Goal: Task Accomplishment & Management: Manage account settings

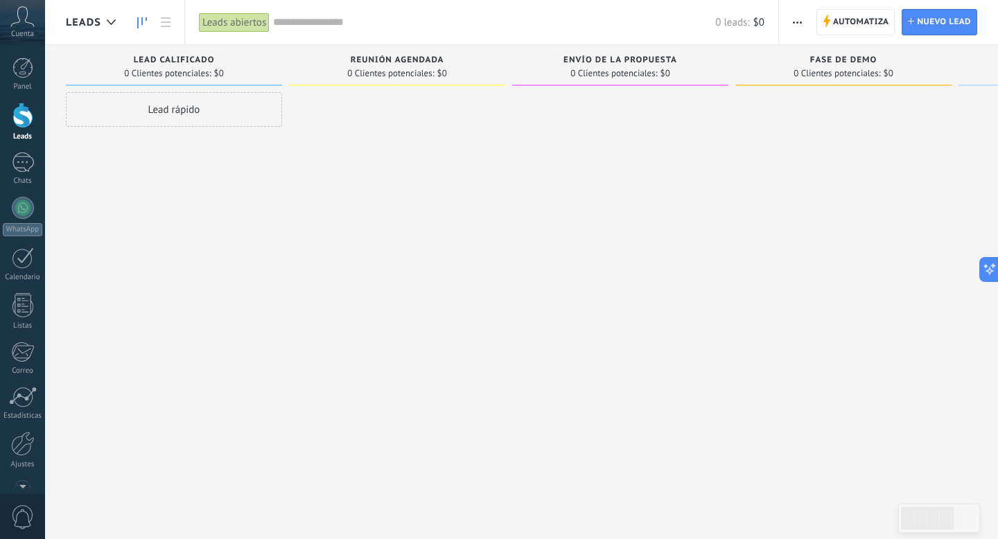
click at [28, 23] on use at bounding box center [23, 16] width 24 height 20
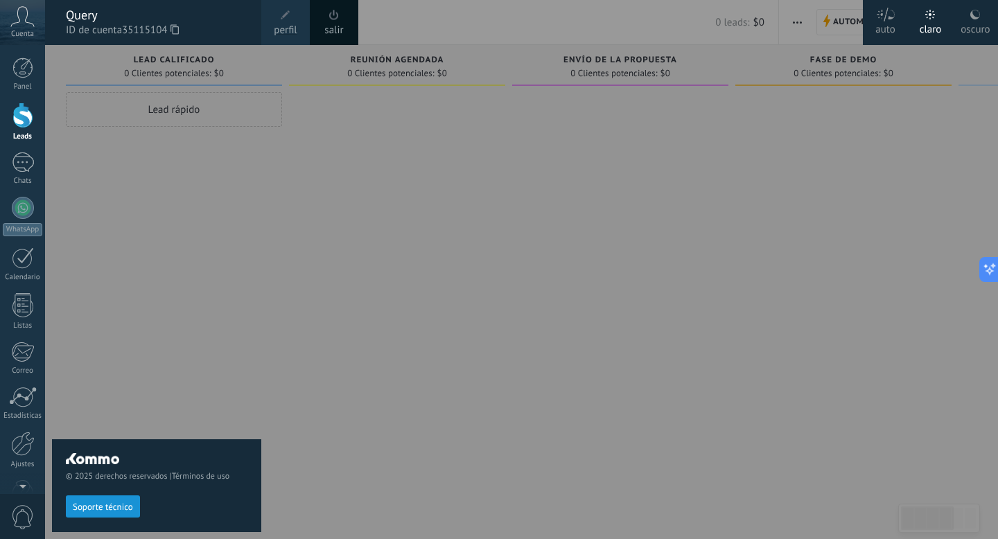
click at [28, 23] on use at bounding box center [23, 16] width 24 height 20
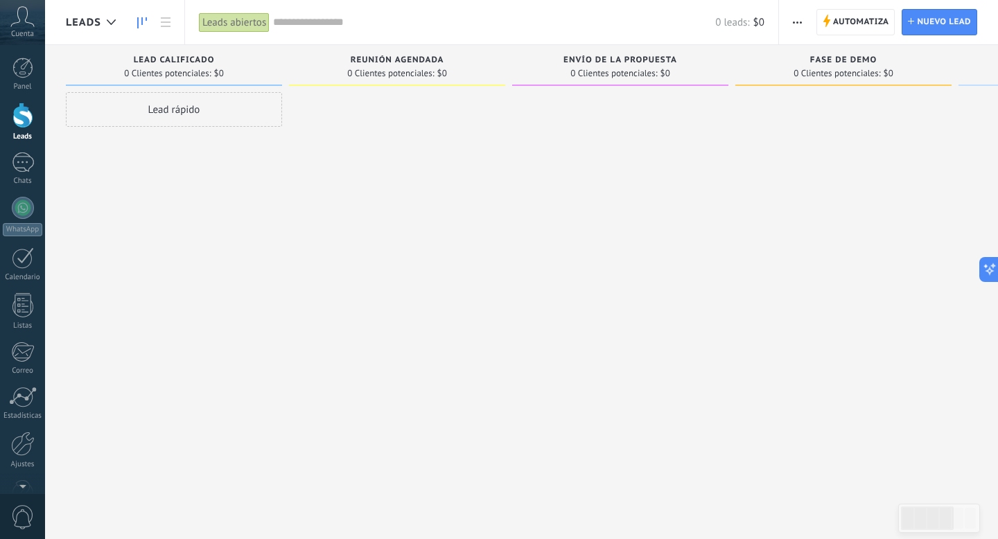
click at [28, 23] on use at bounding box center [23, 16] width 24 height 20
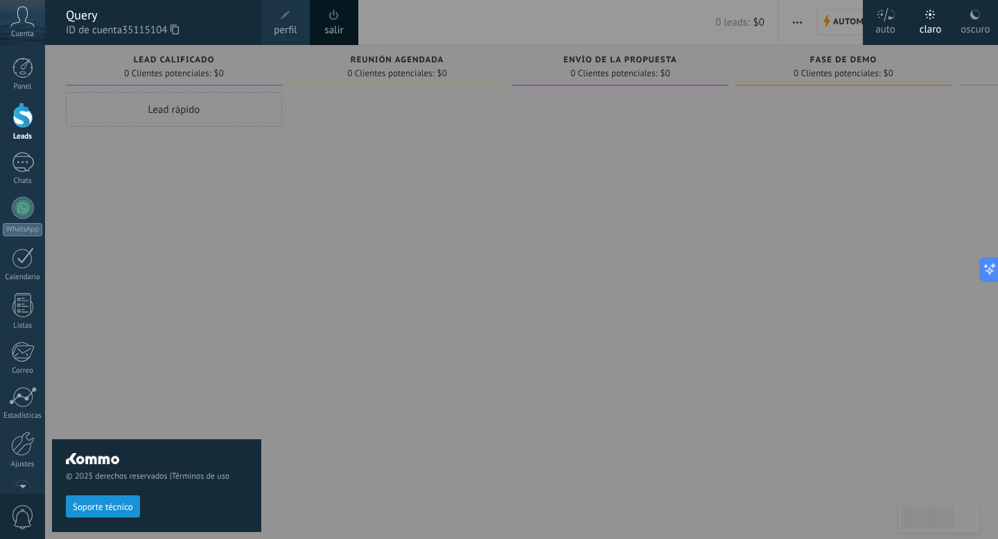
click at [28, 23] on use at bounding box center [23, 16] width 24 height 20
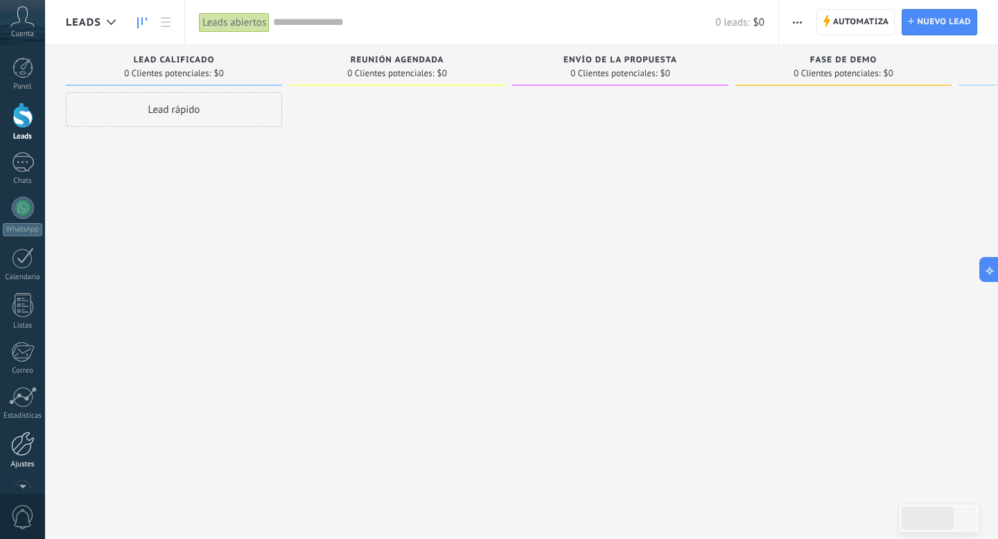
scroll to position [37, 0]
click at [25, 407] on div at bounding box center [23, 406] width 24 height 24
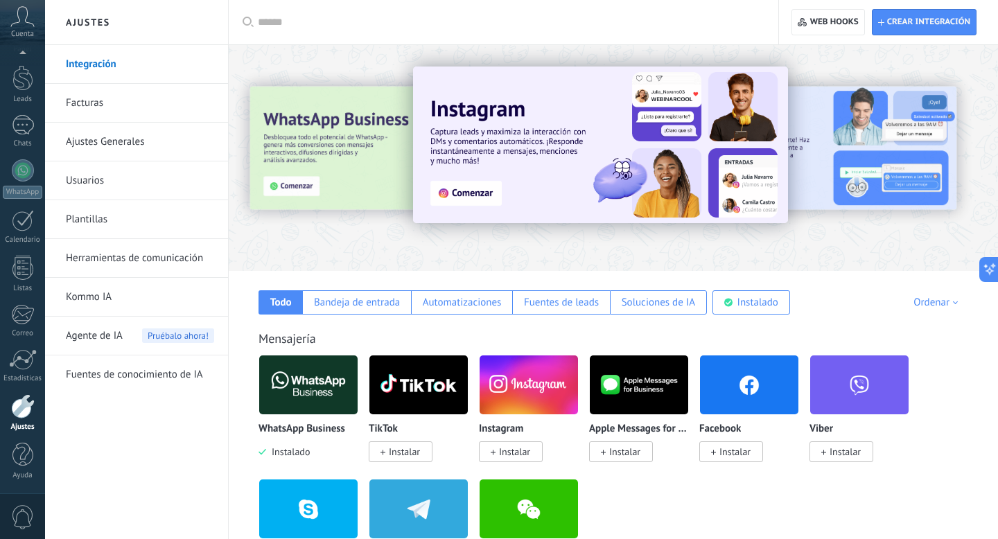
click at [301, 387] on img at bounding box center [308, 384] width 98 height 67
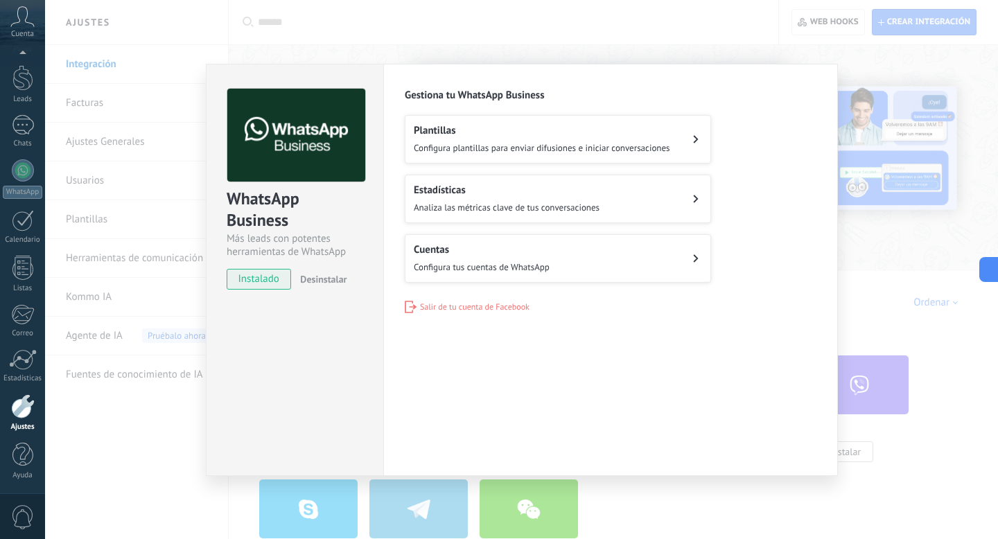
click at [510, 258] on div "Cuentas Configura tus cuentas de WhatsApp" at bounding box center [482, 258] width 136 height 30
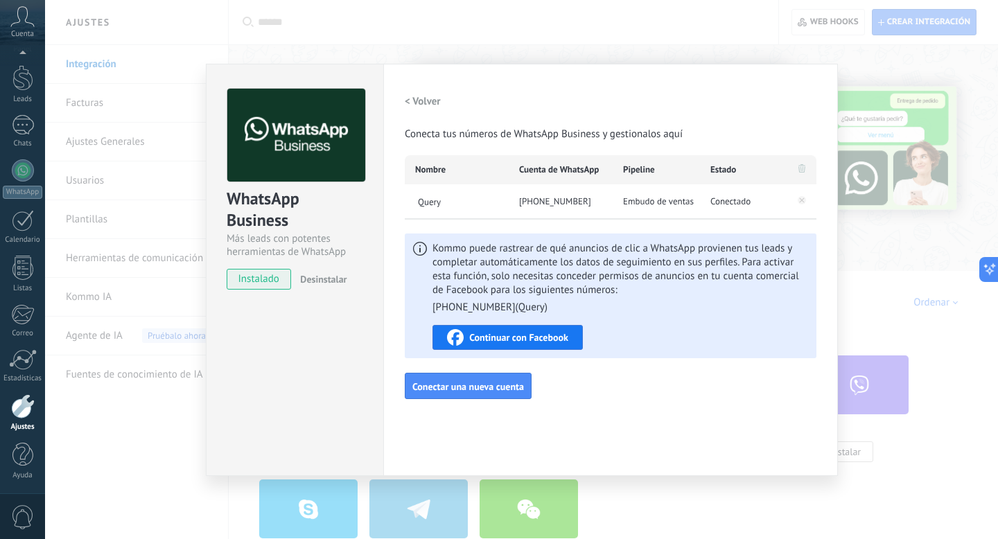
drag, startPoint x: 594, startPoint y: 202, endPoint x: 536, endPoint y: 204, distance: 58.3
click at [536, 204] on div "[PHONE_NUMBER]" at bounding box center [561, 201] width 104 height 35
copy span "[PHONE_NUMBER]"
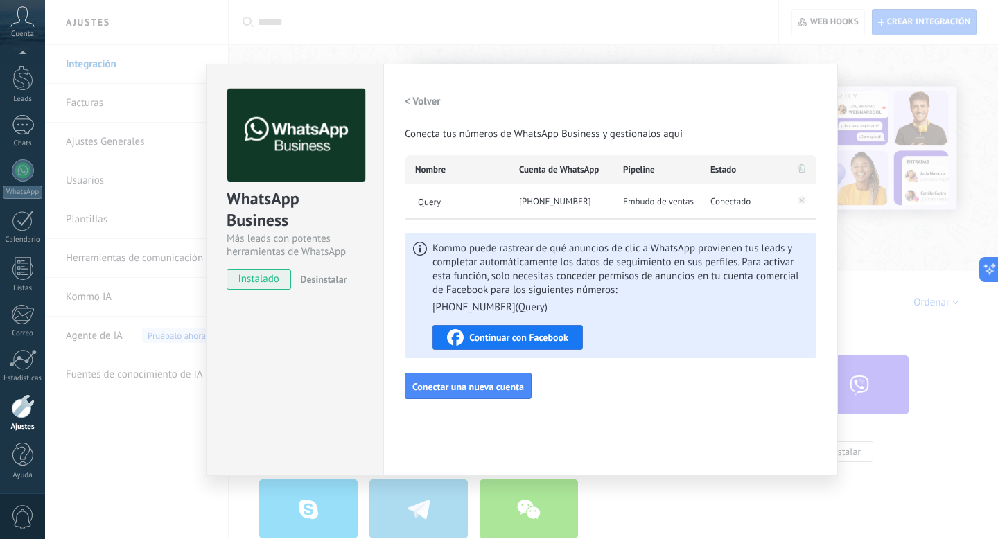
click at [557, 207] on div "[PHONE_NUMBER]" at bounding box center [561, 201] width 104 height 35
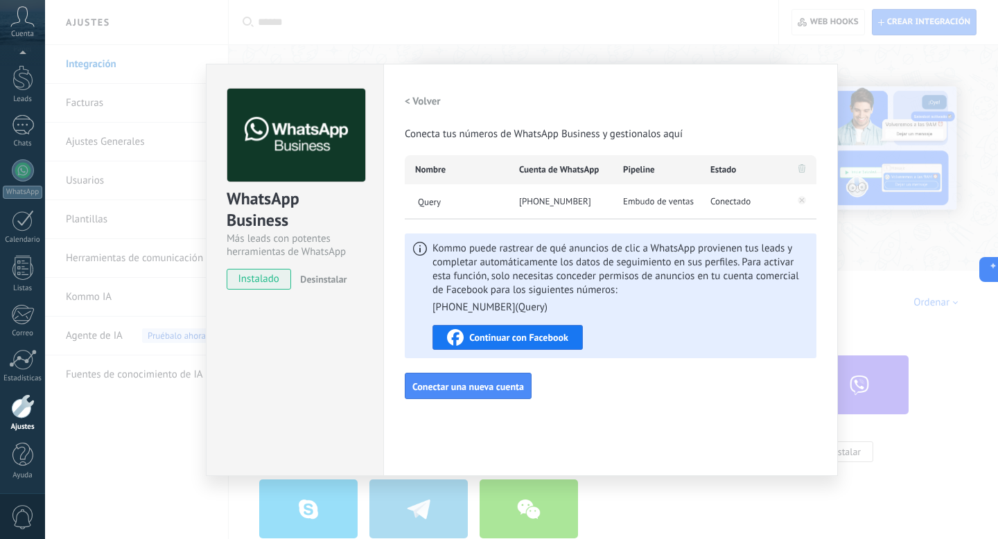
click at [879, 92] on div "WhatsApp Business Más leads con potentes herramientas de WhatsApp instalado Des…" at bounding box center [521, 269] width 953 height 539
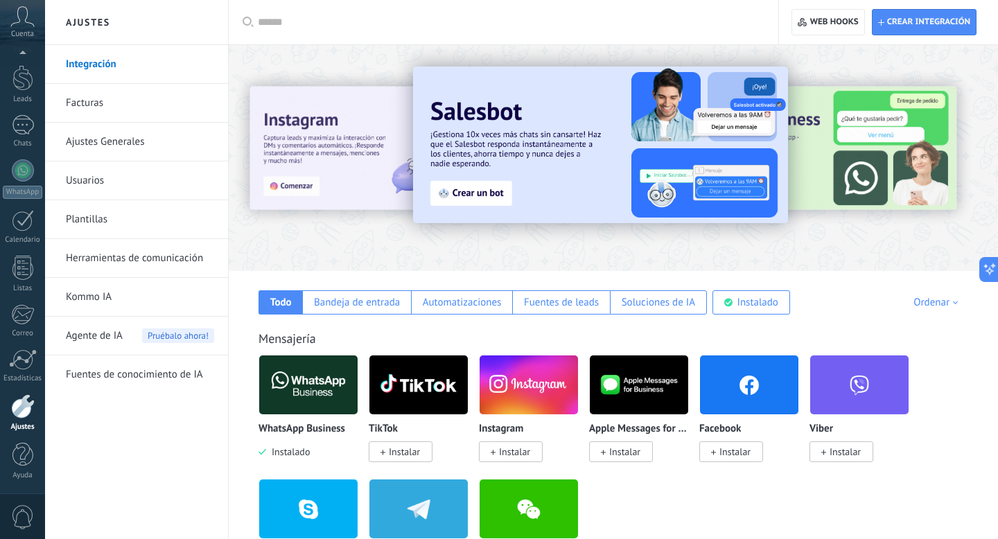
click at [99, 227] on link "Plantillas" at bounding box center [140, 219] width 148 height 39
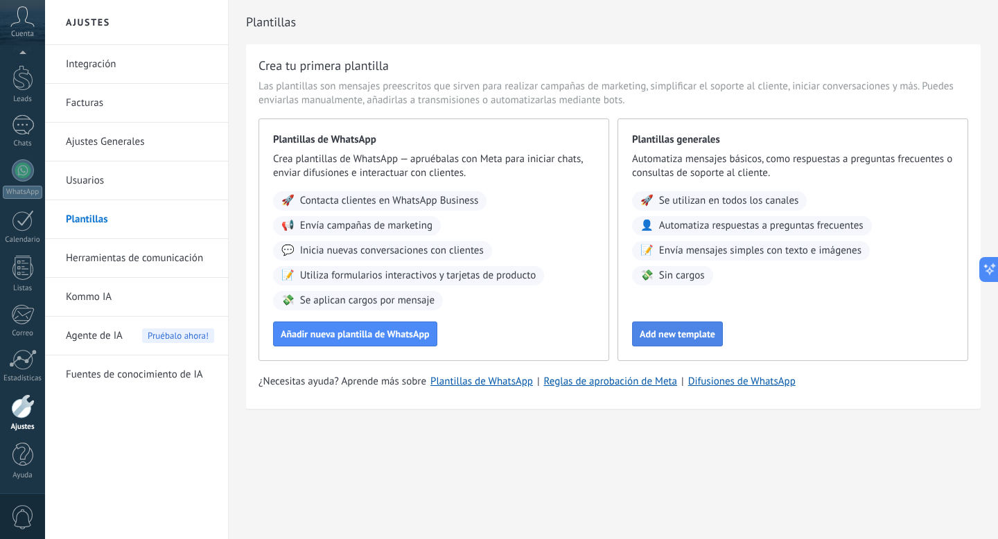
click at [702, 335] on span "Add new template" at bounding box center [678, 334] width 76 height 10
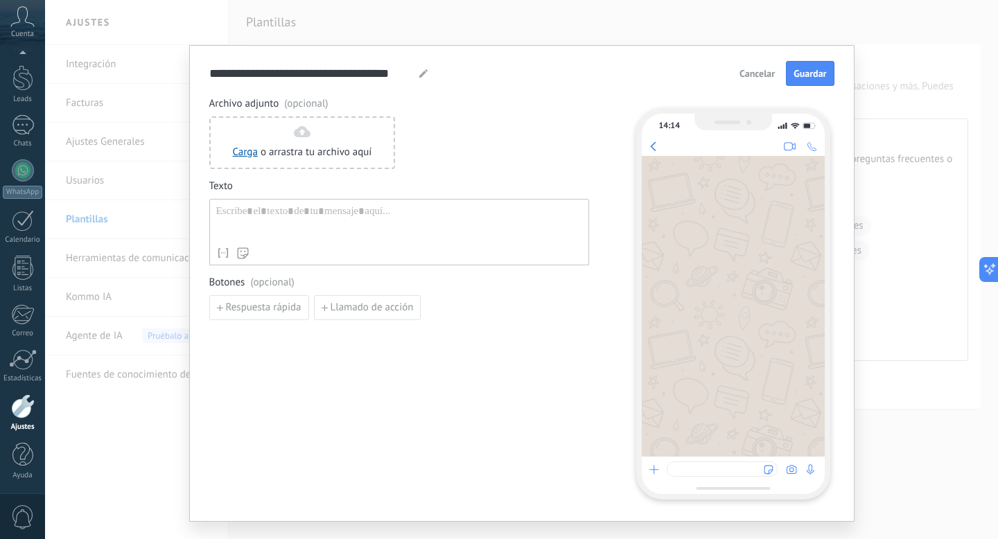
click at [349, 207] on div at bounding box center [399, 222] width 366 height 35
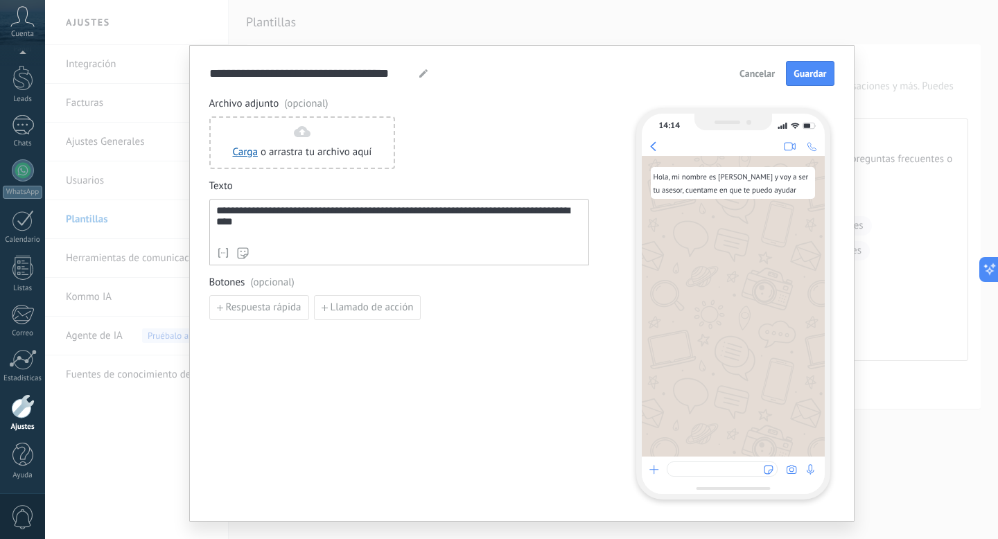
click at [504, 209] on div "**********" at bounding box center [399, 222] width 366 height 35
click at [0, 0] on lt-span "********" at bounding box center [0, 0] width 0 height 0
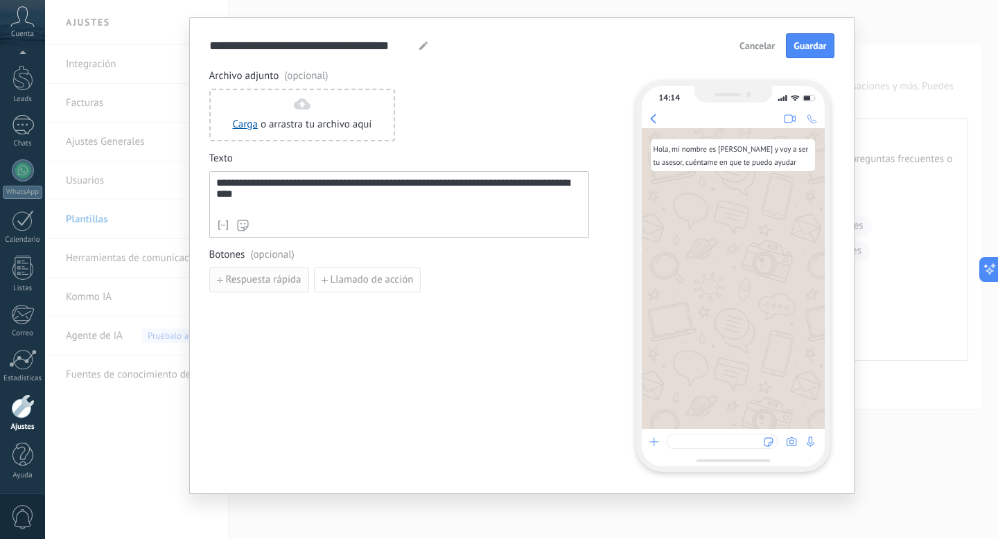
click at [271, 279] on span "Respuesta rápida" at bounding box center [264, 280] width 76 height 10
click at [286, 283] on input at bounding box center [284, 279] width 148 height 22
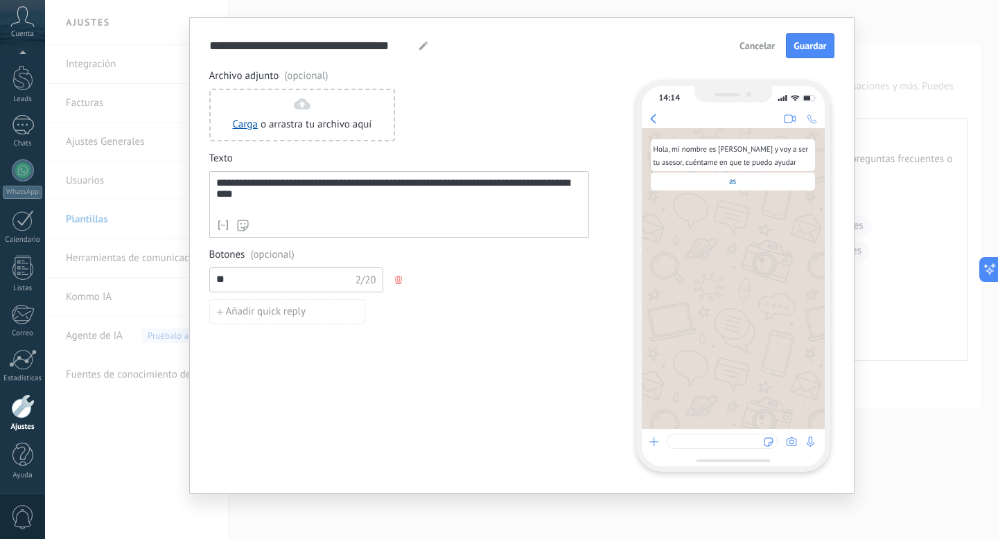
type input "*"
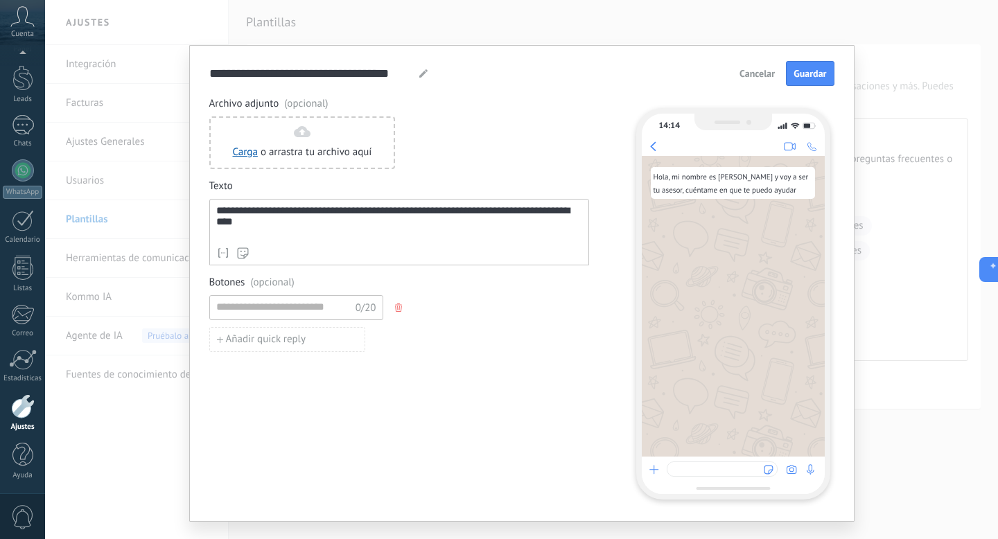
click at [493, 298] on div "0/20" at bounding box center [399, 307] width 380 height 25
click at [300, 335] on span "Añadir quick reply" at bounding box center [266, 340] width 80 height 10
click at [318, 338] on input at bounding box center [284, 339] width 148 height 22
type input "*"
click at [425, 309] on div "0/20" at bounding box center [399, 307] width 380 height 25
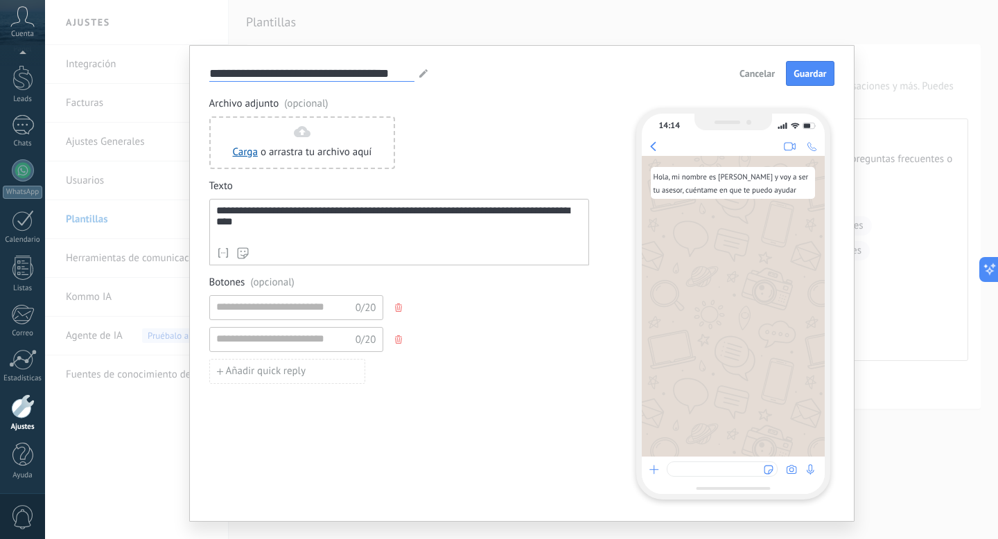
click at [348, 75] on input "**********" at bounding box center [311, 73] width 205 height 16
click at [427, 74] on div "**********" at bounding box center [521, 73] width 625 height 25
click at [423, 73] on icon at bounding box center [423, 73] width 8 height 8
click at [419, 71] on icon at bounding box center [423, 73] width 8 height 8
click at [390, 71] on input "**********" at bounding box center [311, 73] width 205 height 16
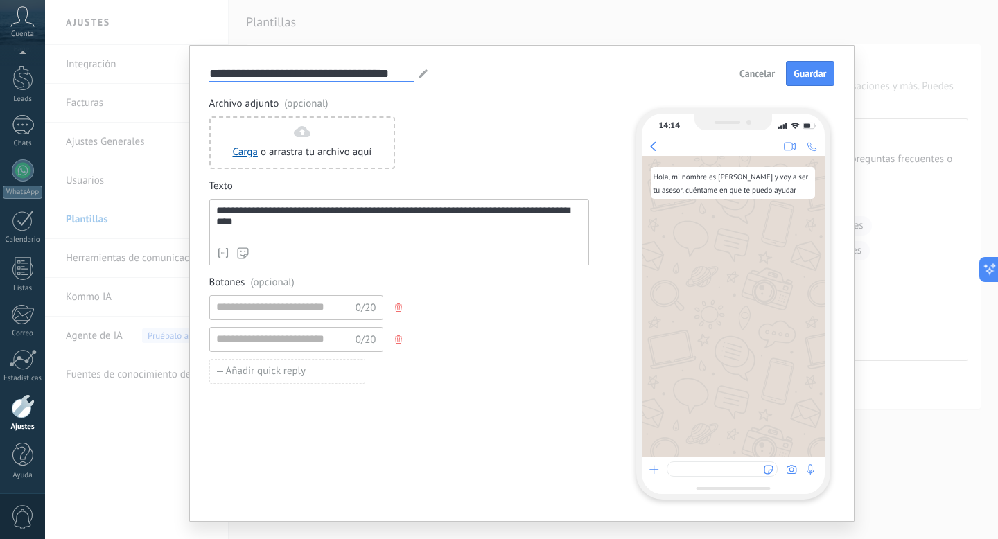
click at [390, 71] on input "**********" at bounding box center [311, 73] width 205 height 16
type input "*"
type input "**********"
click at [832, 73] on div "**********" at bounding box center [521, 283] width 665 height 477
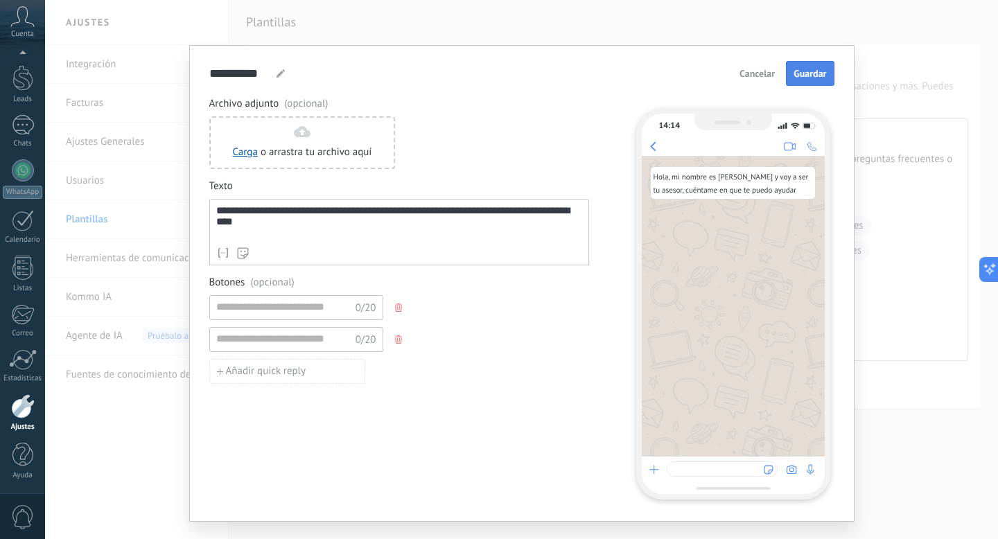
click at [818, 74] on span "Guardar" at bounding box center [809, 74] width 33 height 10
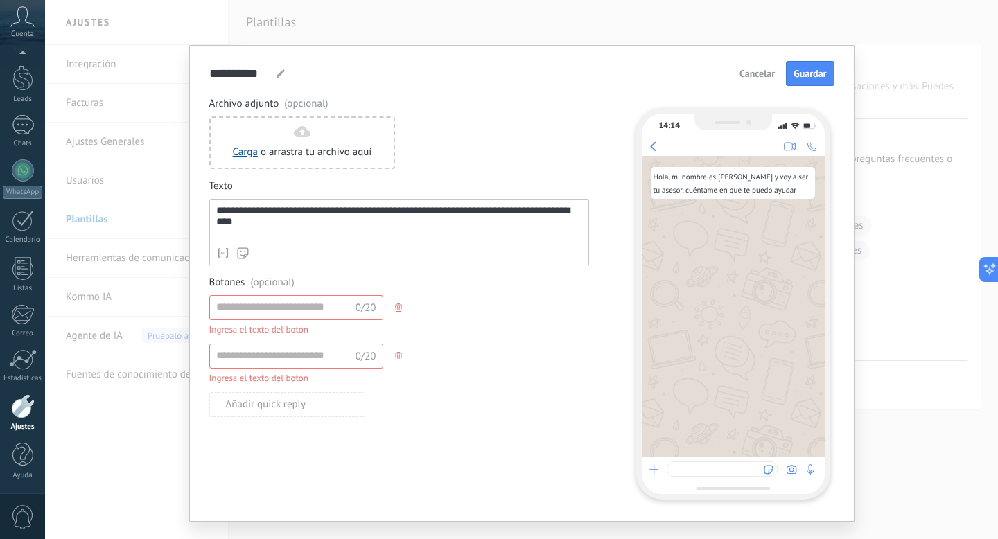
click at [395, 311] on icon "button" at bounding box center [398, 308] width 7 height 8
click at [397, 307] on icon "button" at bounding box center [398, 308] width 7 height 8
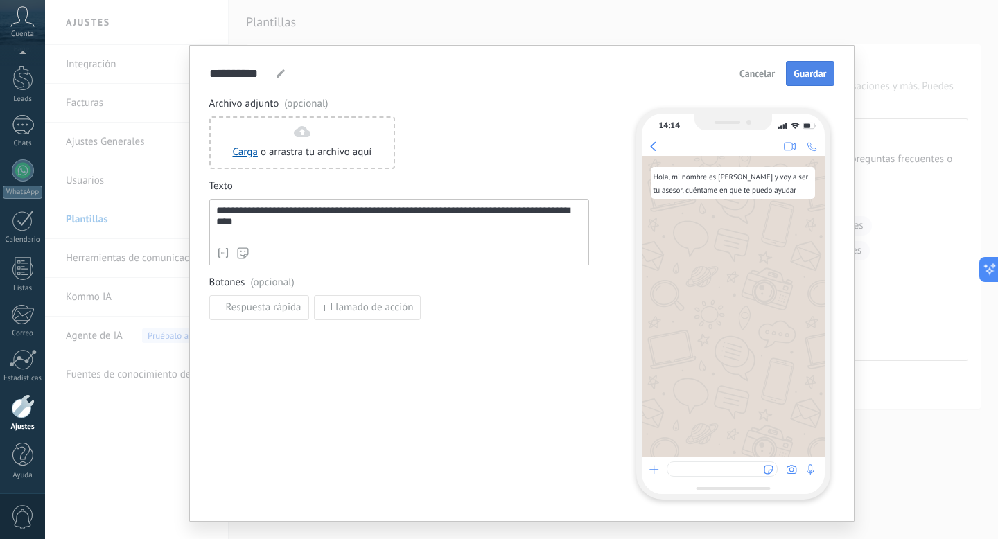
click at [791, 67] on button "Guardar" at bounding box center [810, 73] width 48 height 25
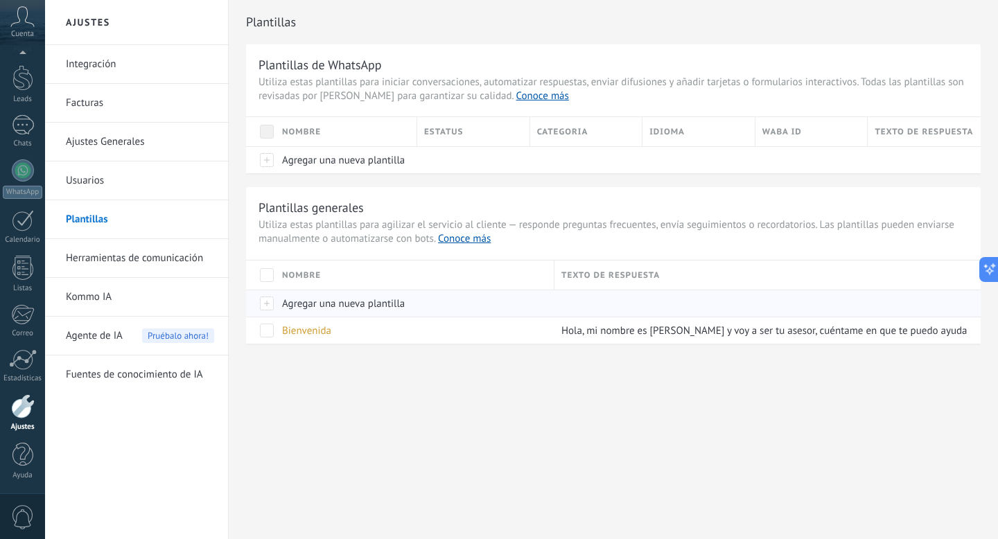
click at [331, 299] on span "Agregar una nueva plantilla" at bounding box center [343, 303] width 123 height 13
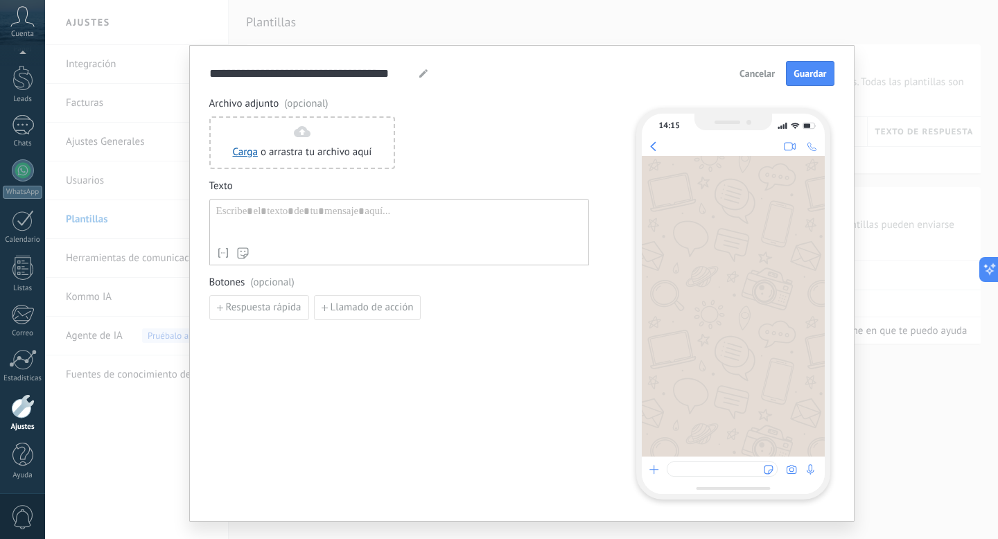
click at [279, 201] on div "Nombre del contacto Nombre Apellido Contacto ID Contacto usuario responsable Co…" at bounding box center [399, 232] width 380 height 67
click at [274, 209] on div at bounding box center [399, 222] width 366 height 35
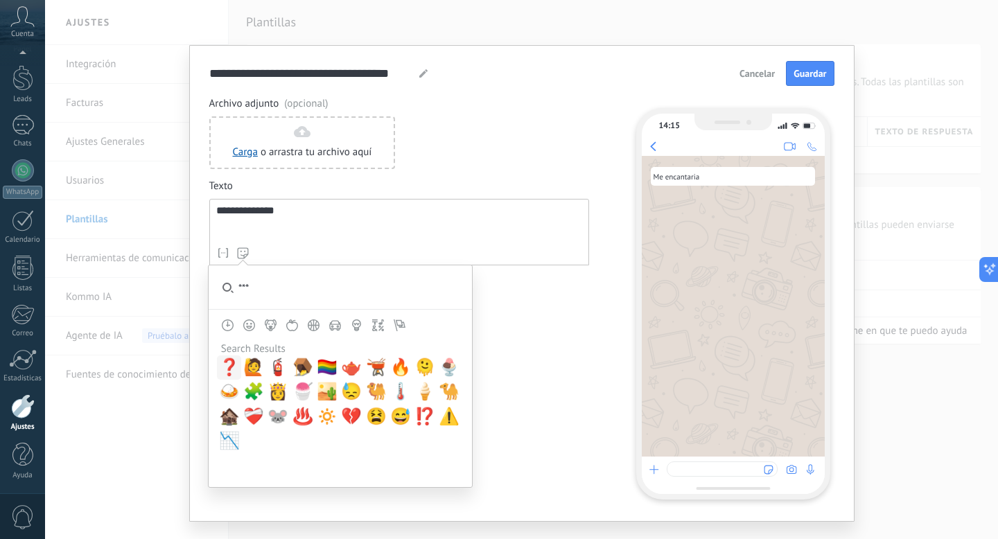
type input "***"
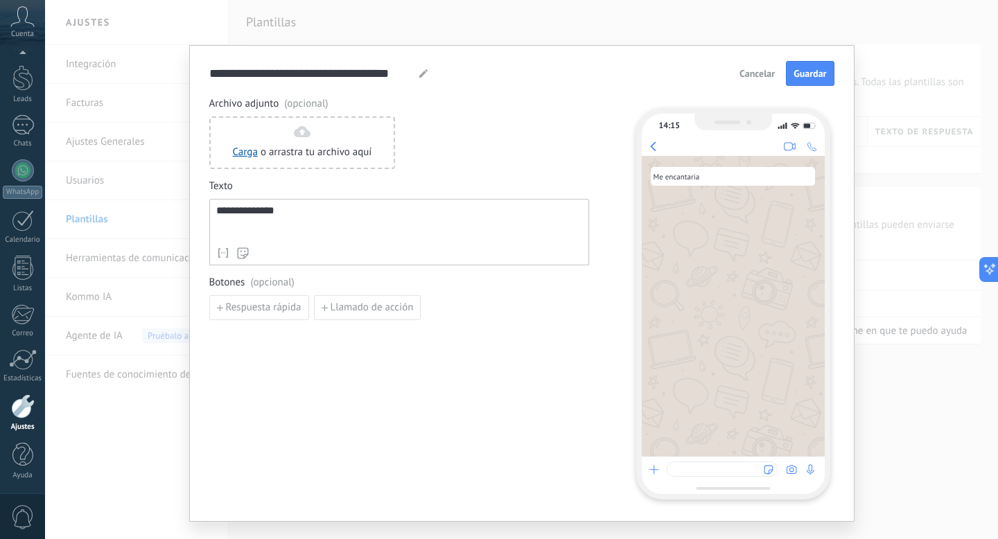
click at [274, 209] on div "**********" at bounding box center [399, 222] width 366 height 35
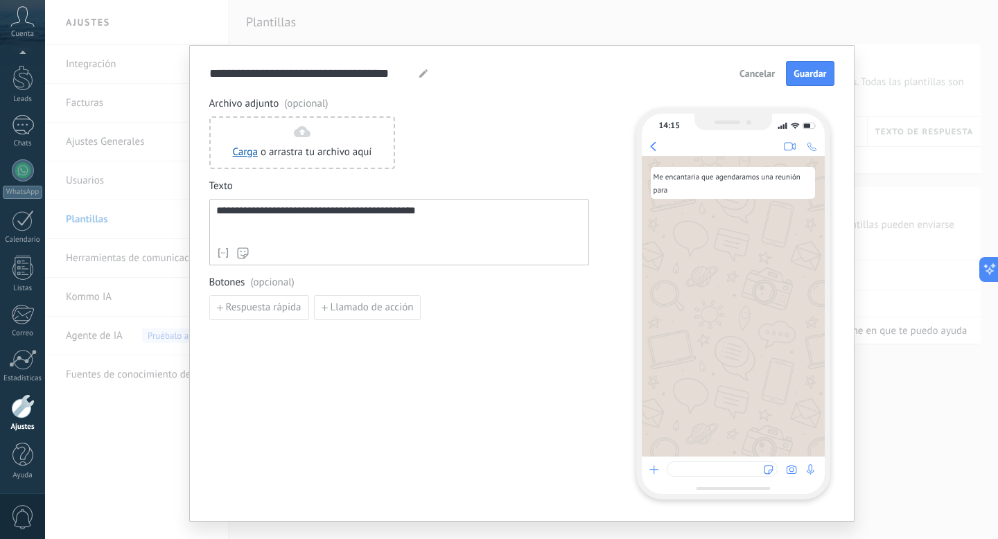
click at [269, 217] on div "**********" at bounding box center [399, 222] width 366 height 35
click at [0, 0] on lt-span "**********" at bounding box center [0, 0] width 0 height 0
click at [331, 210] on div "**********" at bounding box center [399, 222] width 366 height 35
click at [0, 0] on lt-span "**********" at bounding box center [0, 0] width 0 height 0
click at [447, 212] on div "**********" at bounding box center [399, 222] width 366 height 35
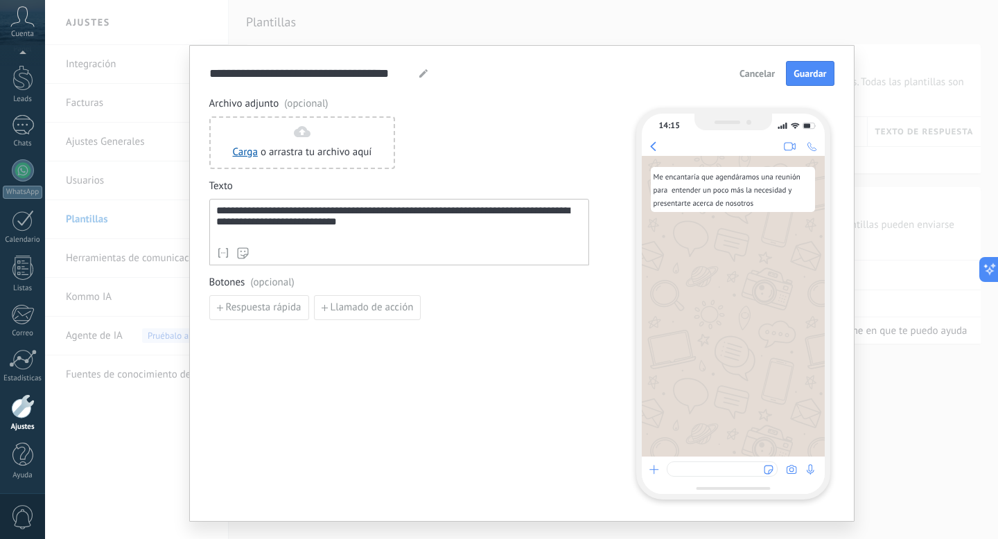
click at [418, 81] on div at bounding box center [423, 73] width 11 height 17
click at [418, 78] on div at bounding box center [423, 73] width 11 height 17
click at [420, 73] on use at bounding box center [423, 73] width 8 height 8
click at [365, 73] on input "**********" at bounding box center [311, 73] width 205 height 16
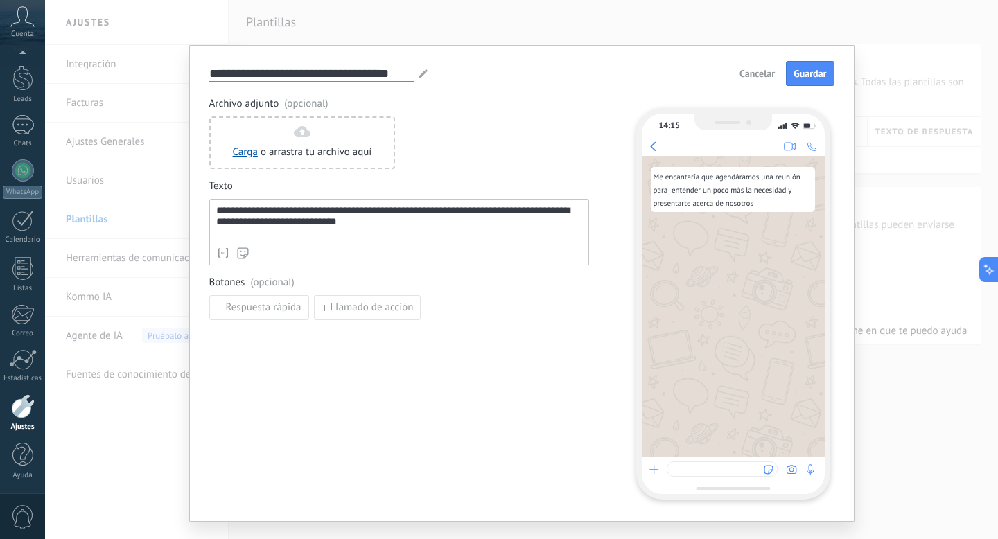
click at [365, 73] on input "**********" at bounding box center [311, 73] width 205 height 16
type input "*"
type input "*******"
click at [826, 75] on button "Guardar" at bounding box center [810, 73] width 48 height 25
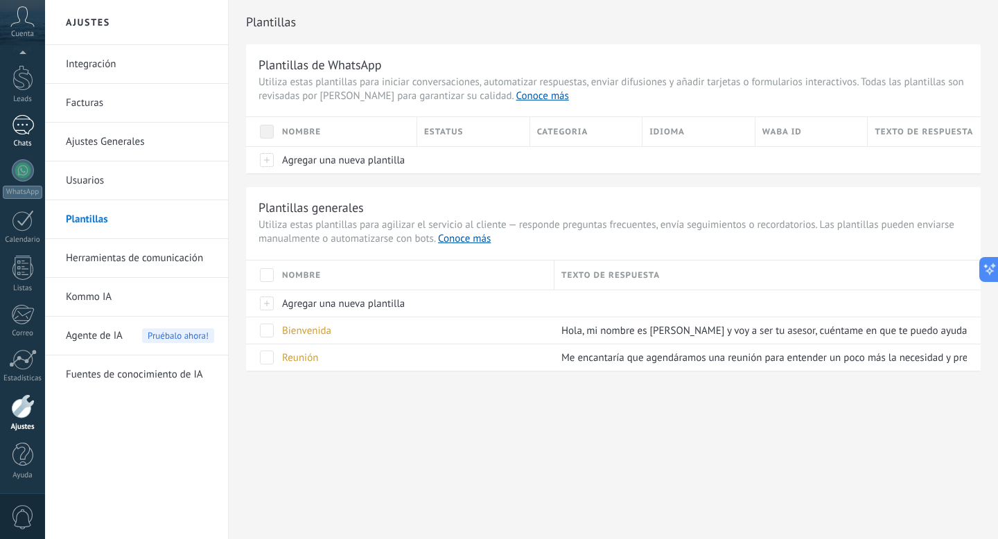
click at [26, 125] on div "1" at bounding box center [23, 125] width 22 height 20
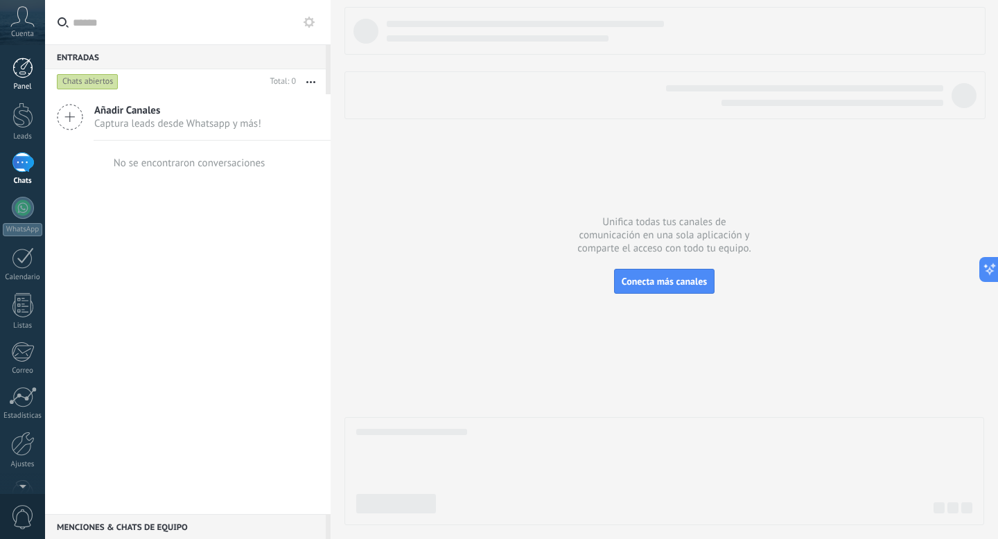
click at [35, 73] on link "Panel" at bounding box center [22, 75] width 45 height 34
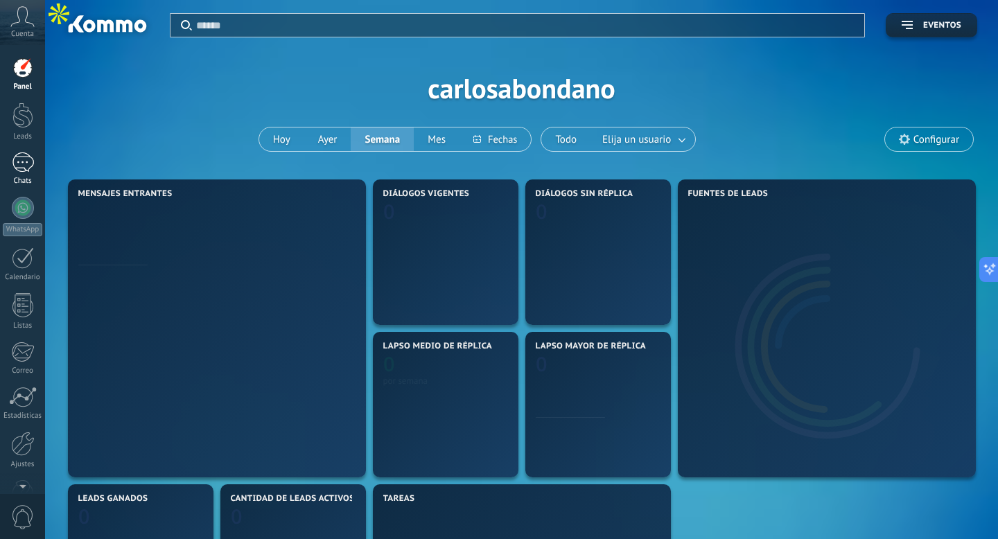
click at [24, 155] on div "1" at bounding box center [23, 162] width 22 height 20
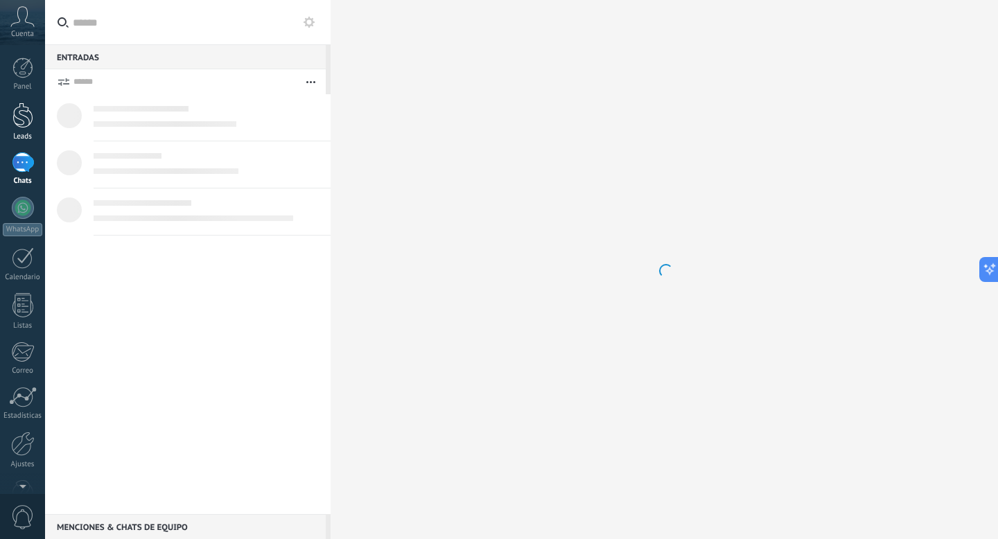
click at [24, 123] on div at bounding box center [22, 116] width 21 height 26
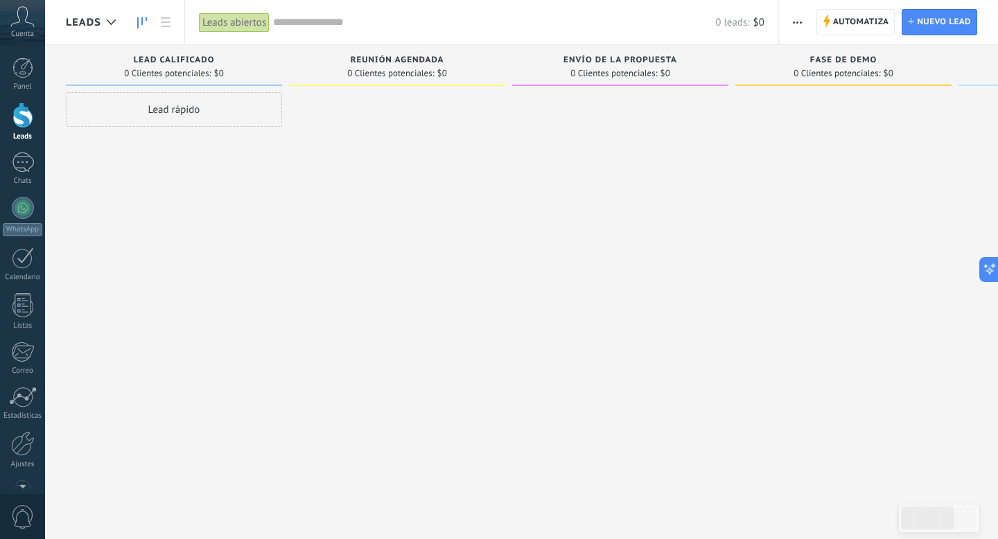
click at [800, 26] on span "button" at bounding box center [797, 22] width 9 height 26
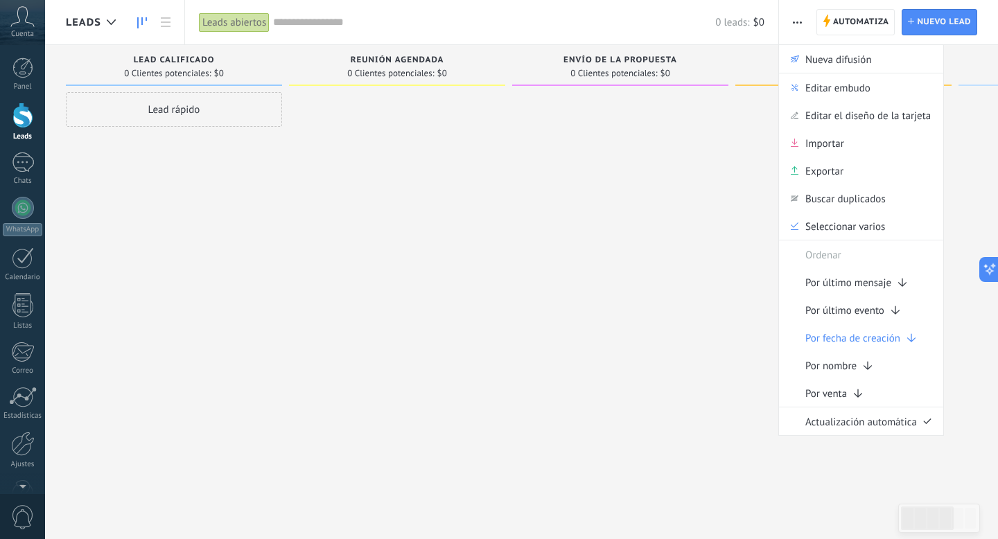
click at [798, 23] on icon "button" at bounding box center [797, 22] width 9 height 2
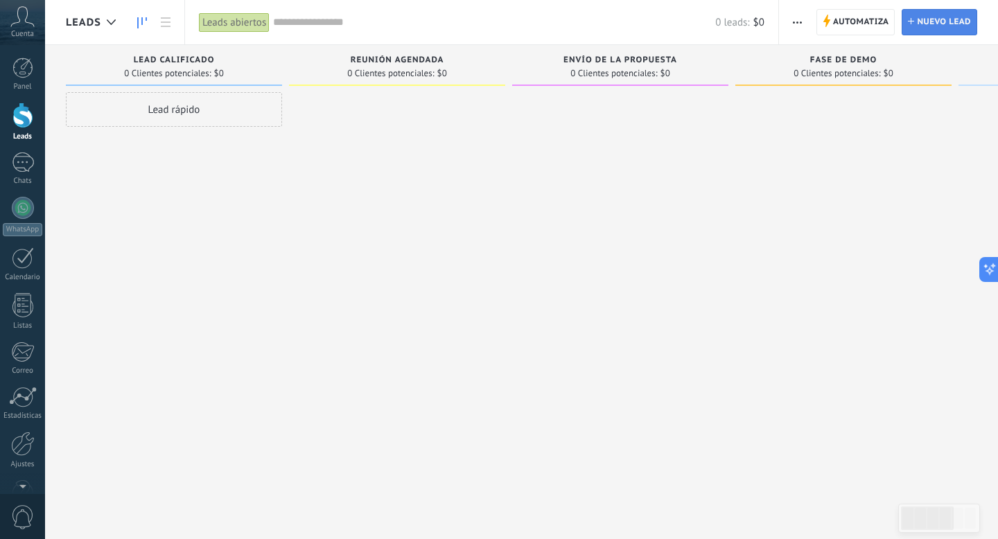
click at [932, 28] on span "Nuevo lead" at bounding box center [944, 22] width 54 height 25
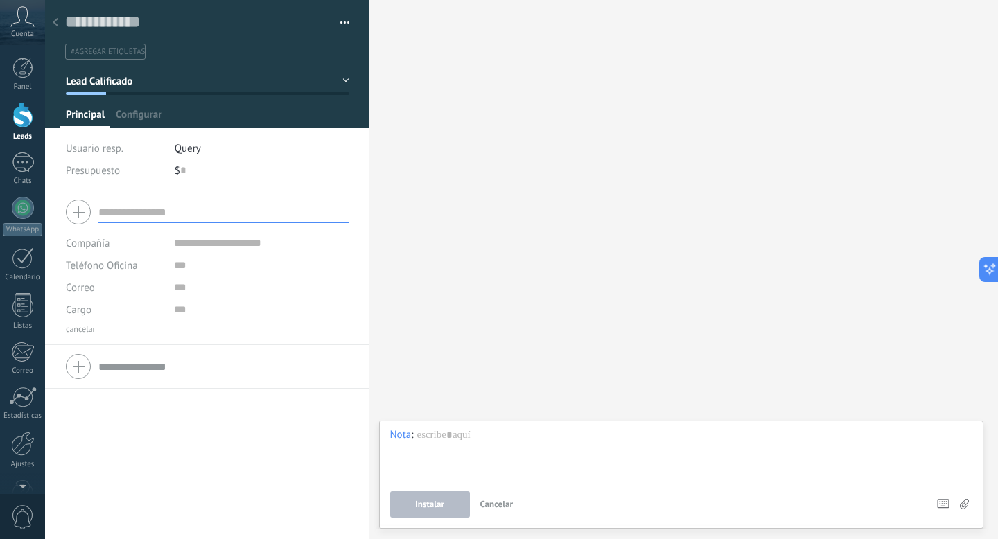
click at [102, 372] on input "text" at bounding box center [223, 367] width 250 height 22
click at [82, 367] on div at bounding box center [207, 366] width 283 height 35
click at [98, 313] on div "Cargo" at bounding box center [115, 310] width 98 height 22
click at [135, 114] on span "Configurar" at bounding box center [139, 118] width 46 height 20
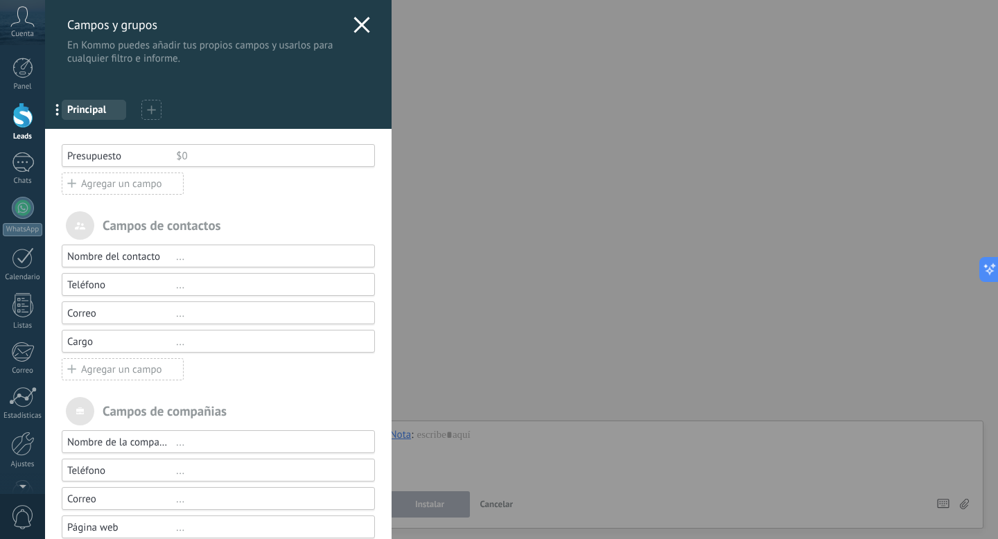
click at [124, 186] on div "Agregar un campo" at bounding box center [123, 184] width 122 height 22
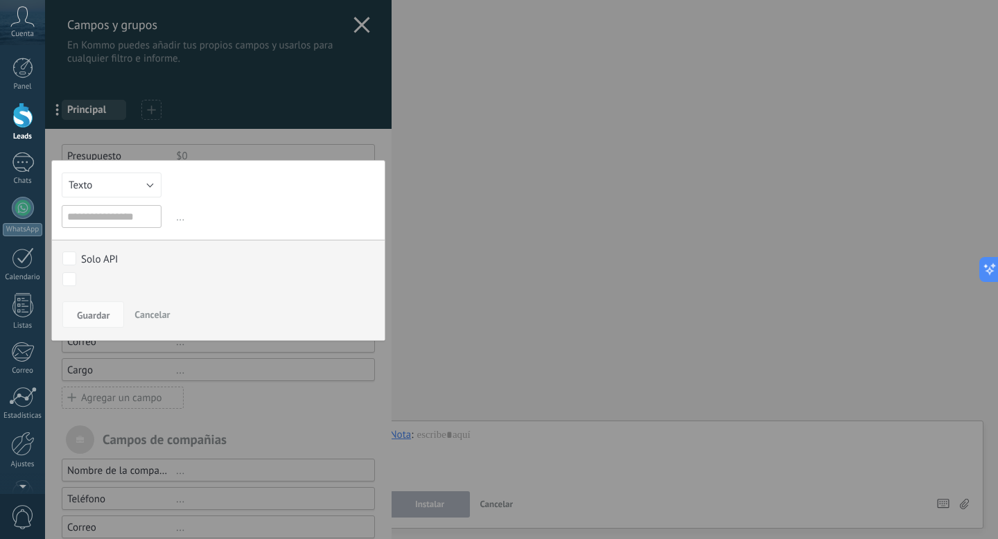
click at [186, 136] on div at bounding box center [218, 324] width 346 height 649
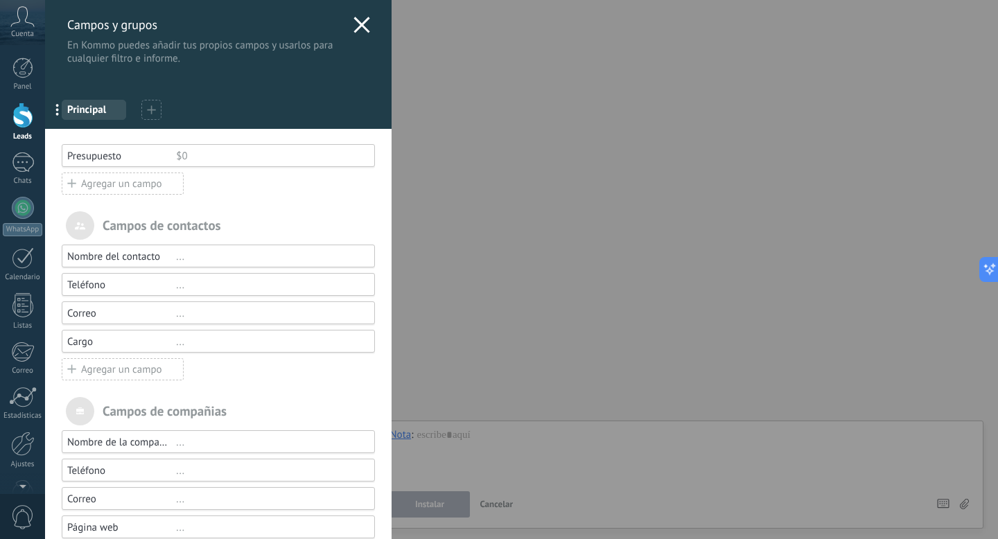
click at [148, 110] on icon at bounding box center [151, 109] width 9 height 9
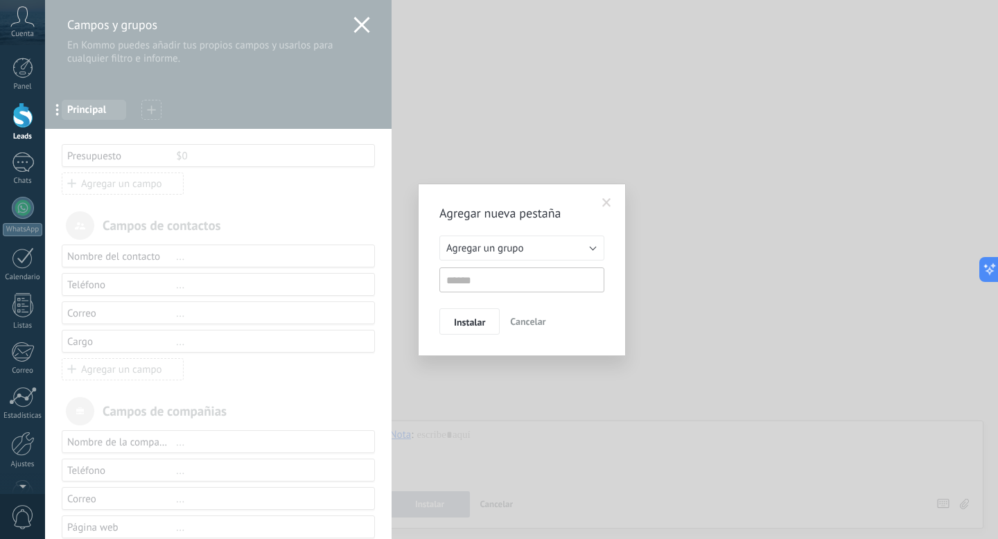
click at [326, 167] on div "Agregar nueva pestaña Agregar un grupo Listas Otros leads Agregar un grupo Inst…" at bounding box center [521, 269] width 953 height 539
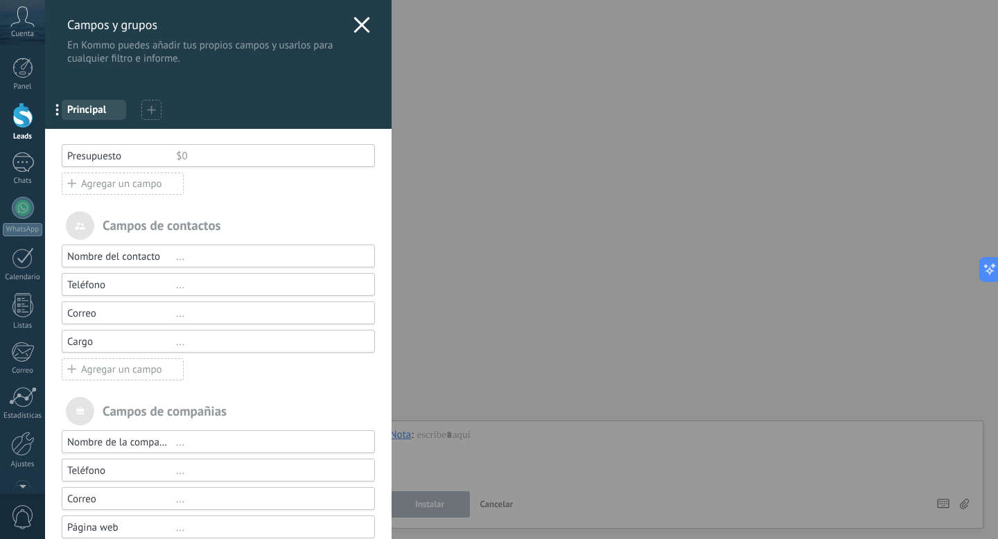
click at [126, 371] on div "Agregar un campo" at bounding box center [123, 369] width 122 height 22
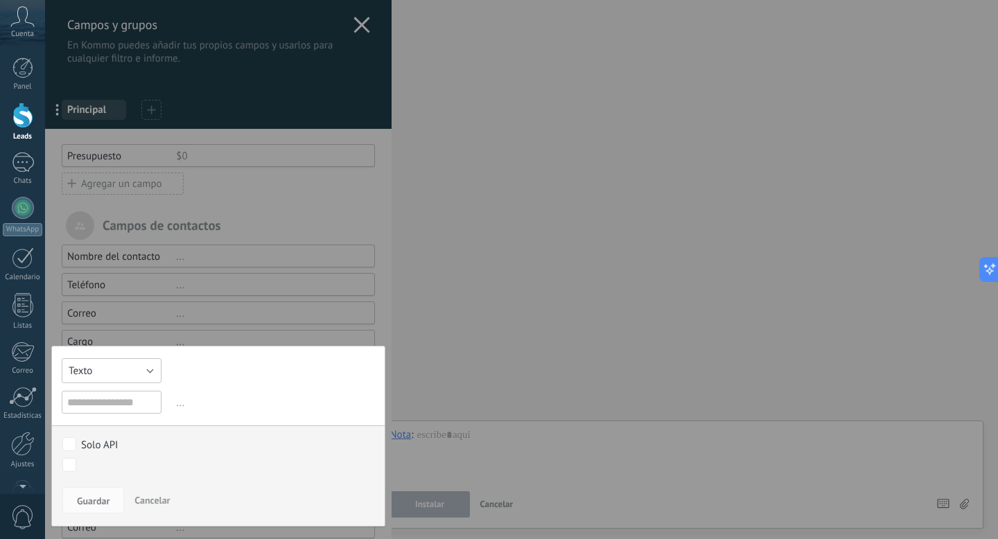
click at [67, 378] on button "Texto" at bounding box center [112, 370] width 100 height 25
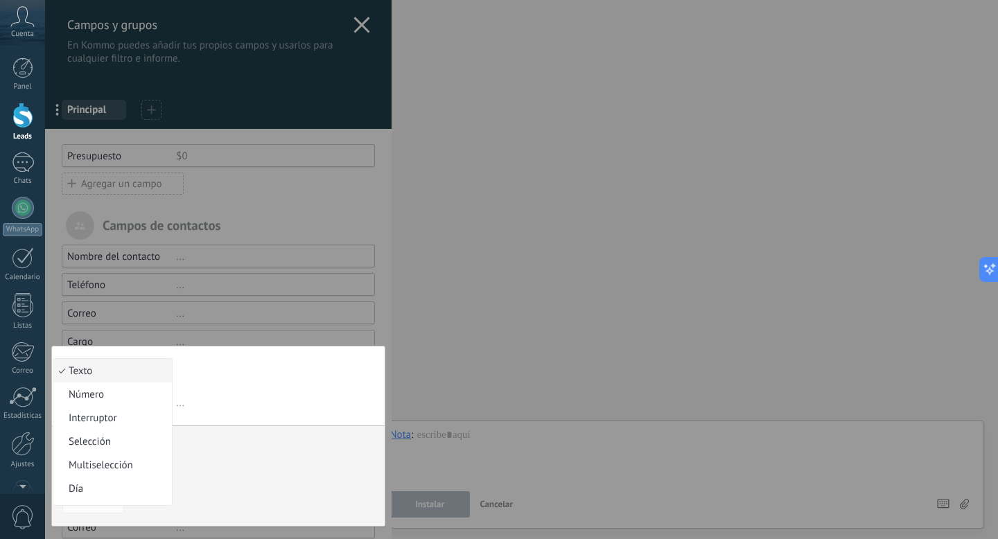
click at [98, 440] on span "Selección" at bounding box center [110, 441] width 114 height 13
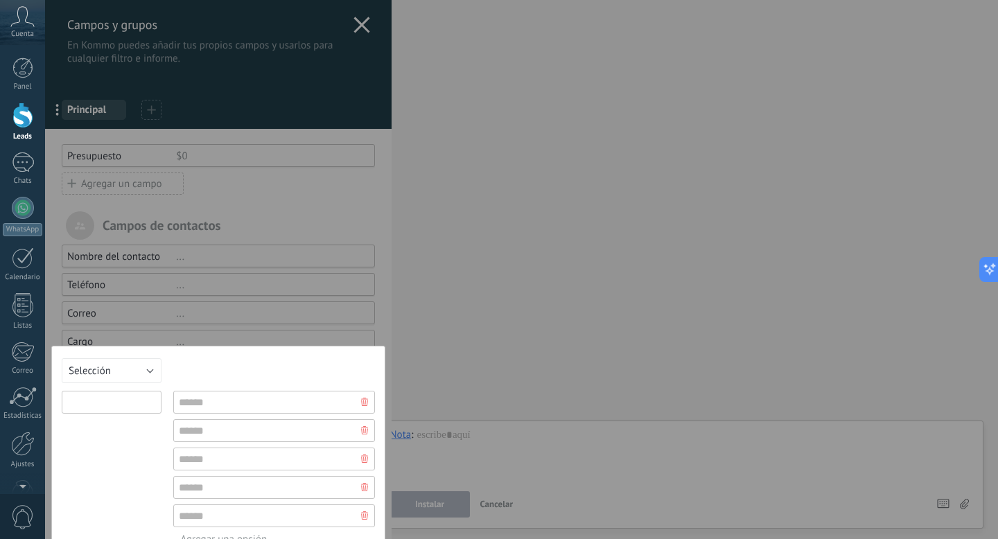
click at [100, 405] on input "text" at bounding box center [112, 402] width 100 height 23
type input "*******"
click at [227, 399] on input "text" at bounding box center [274, 402] width 202 height 23
type input "**********"
click at [216, 435] on input "text" at bounding box center [274, 430] width 202 height 23
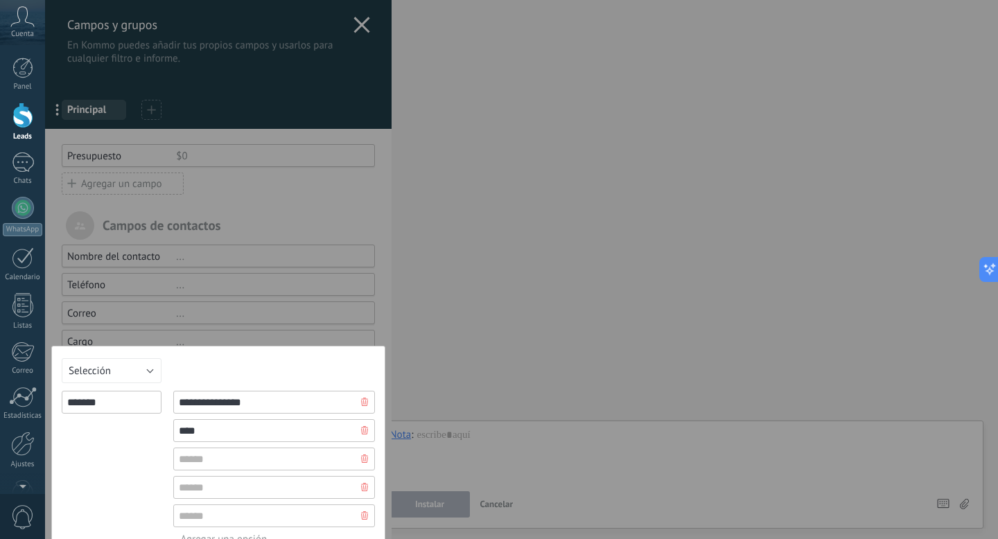
scroll to position [116, 0]
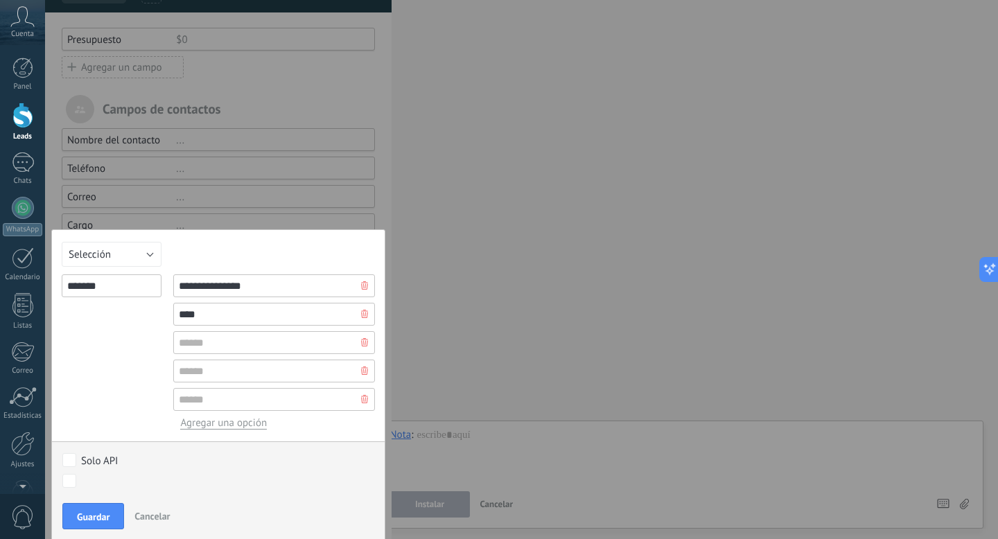
type input "****"
click at [362, 342] on icon at bounding box center [364, 342] width 7 height 8
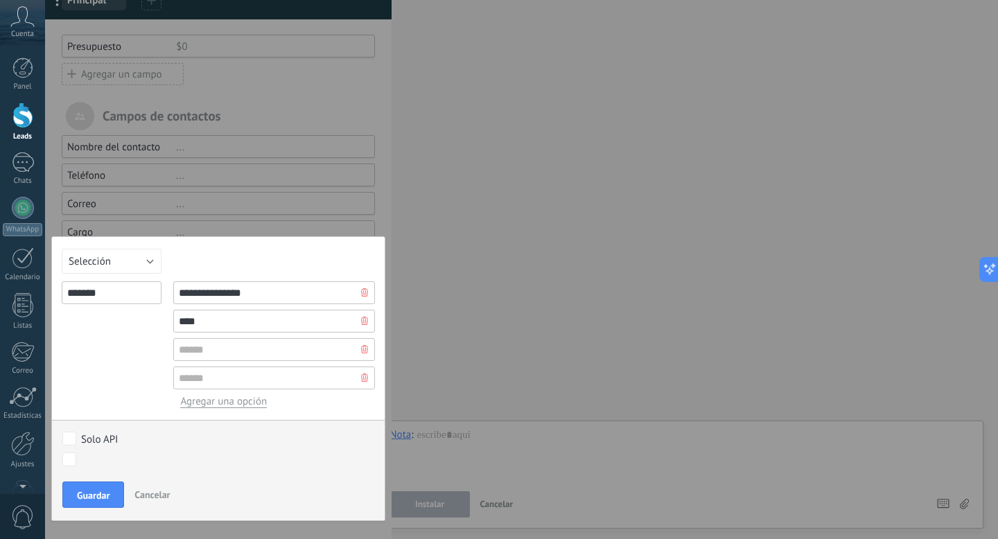
scroll to position [107, 0]
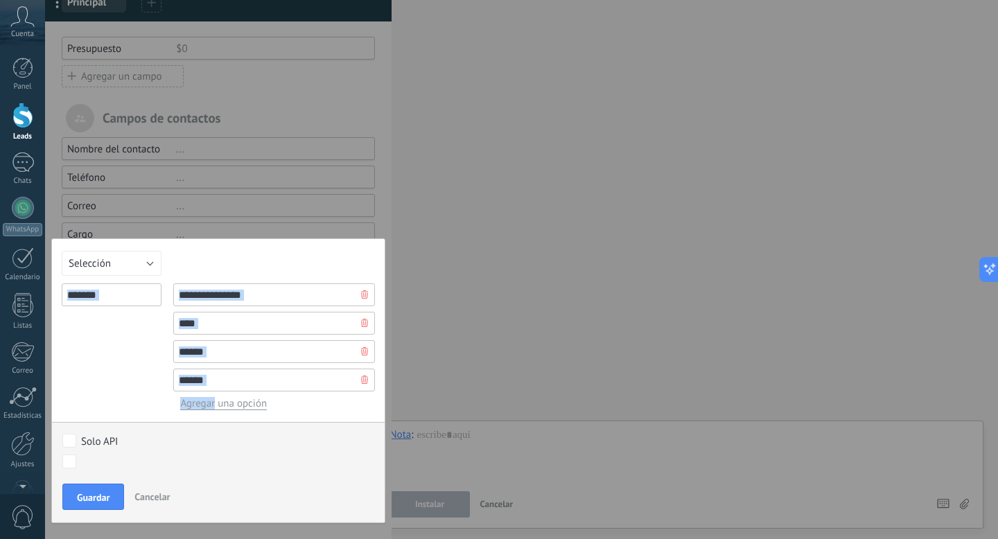
click at [362, 342] on div at bounding box center [364, 351] width 21 height 22
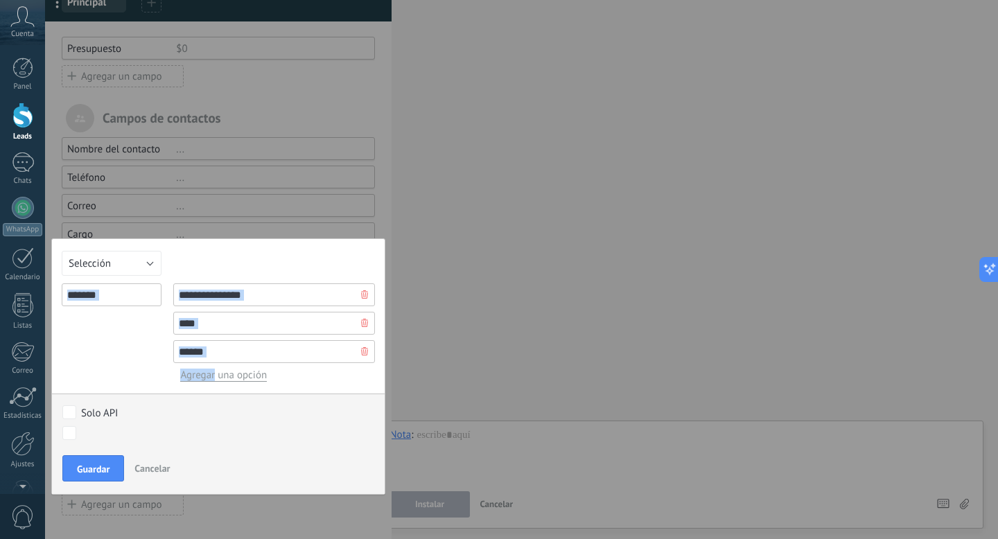
click at [362, 349] on icon at bounding box center [364, 351] width 7 height 8
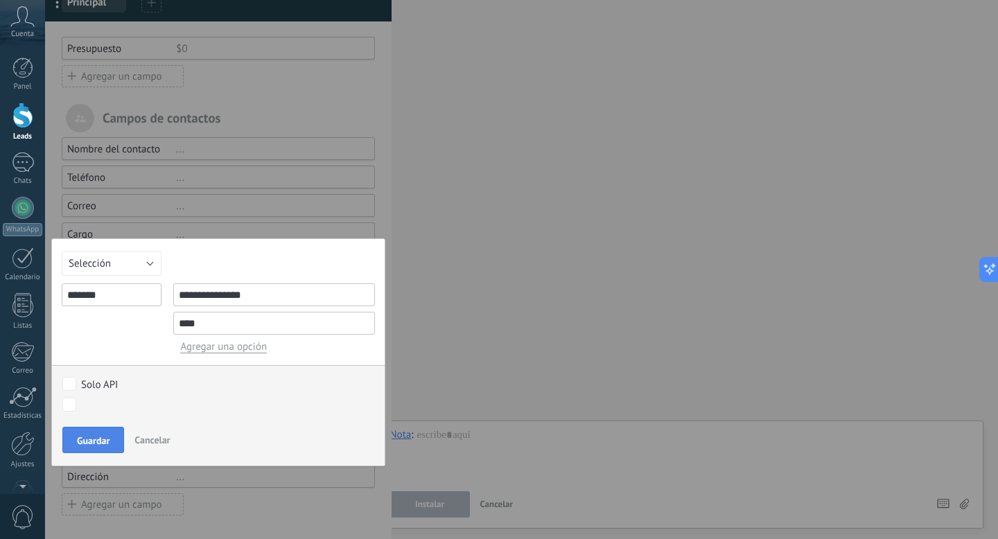
click at [91, 436] on span "Guardar" at bounding box center [93, 441] width 33 height 10
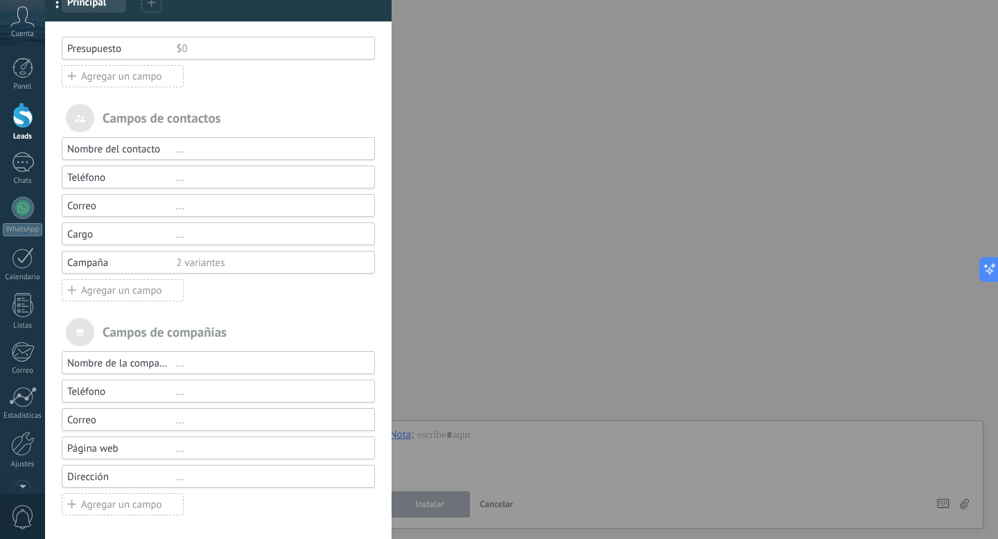
click at [125, 294] on div "Agregar un campo" at bounding box center [123, 290] width 122 height 22
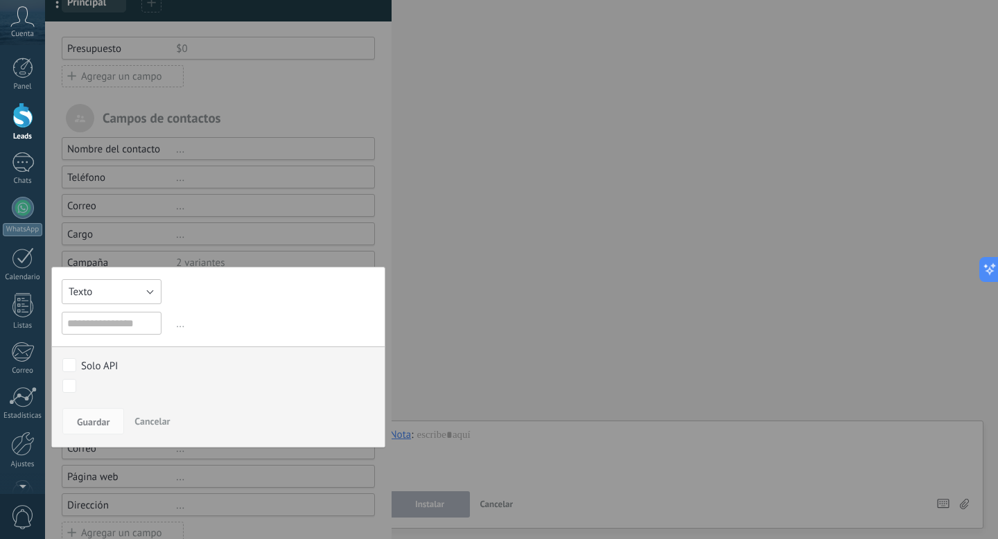
click at [105, 288] on button "Texto" at bounding box center [112, 291] width 100 height 25
click at [109, 380] on li "Multiselección" at bounding box center [112, 386] width 119 height 24
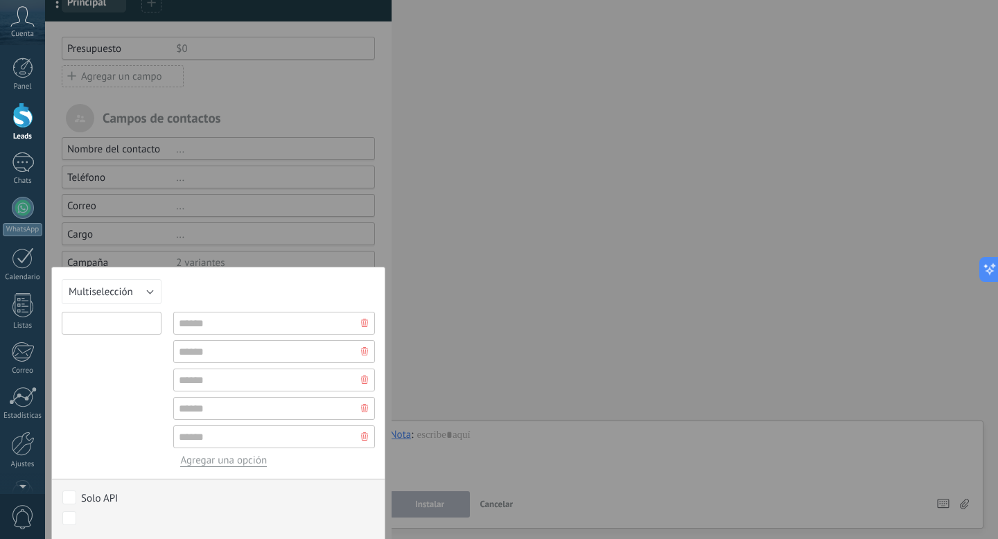
click at [109, 324] on input "text" at bounding box center [112, 323] width 100 height 23
type input "*"
click at [232, 319] on input "text" at bounding box center [274, 323] width 202 height 23
click at [129, 327] on input "*******" at bounding box center [112, 323] width 100 height 23
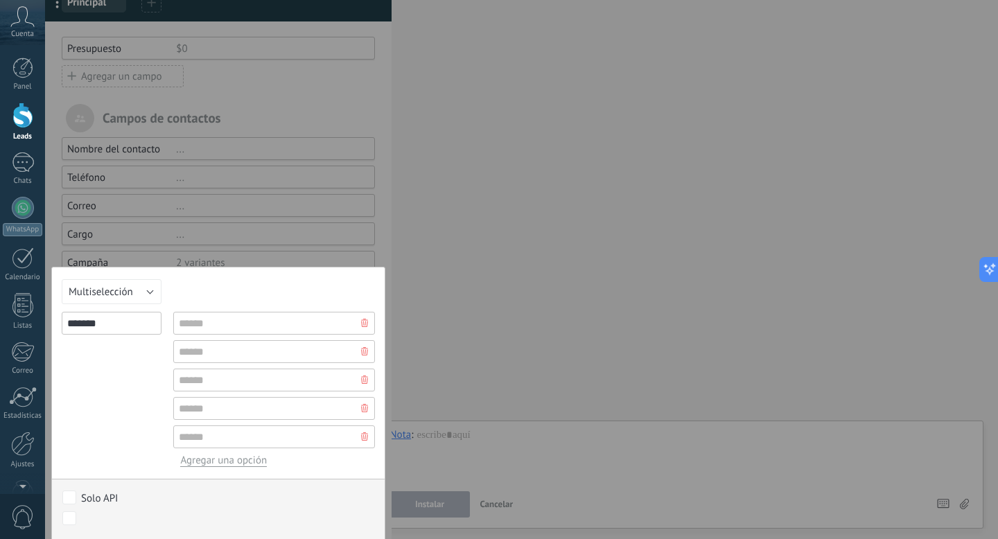
click at [129, 327] on input "*******" at bounding box center [112, 323] width 100 height 23
type input "**********"
click at [242, 325] on input "text" at bounding box center [274, 323] width 202 height 23
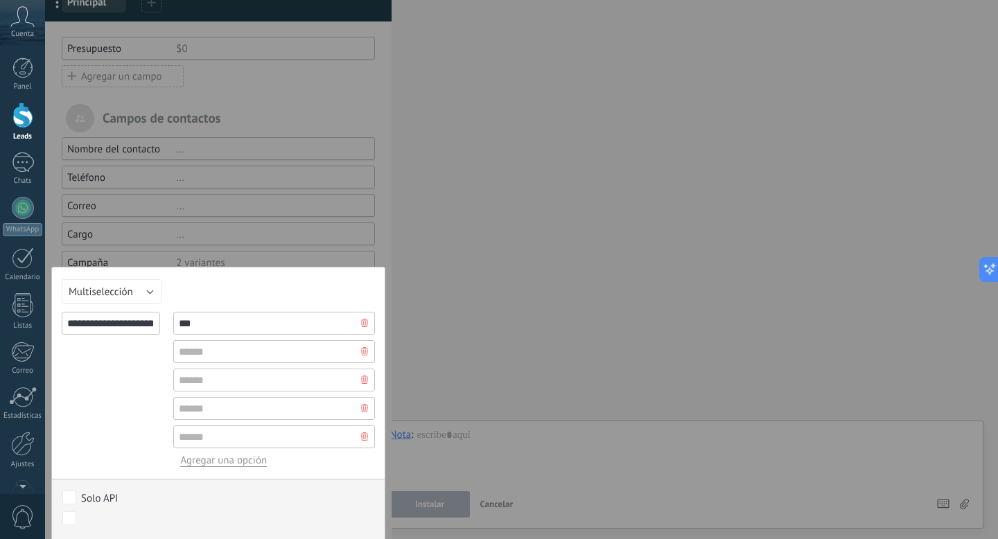
type input "***"
type input "**********"
click at [232, 385] on input "text" at bounding box center [274, 380] width 202 height 23
type input "*"
type input "**********"
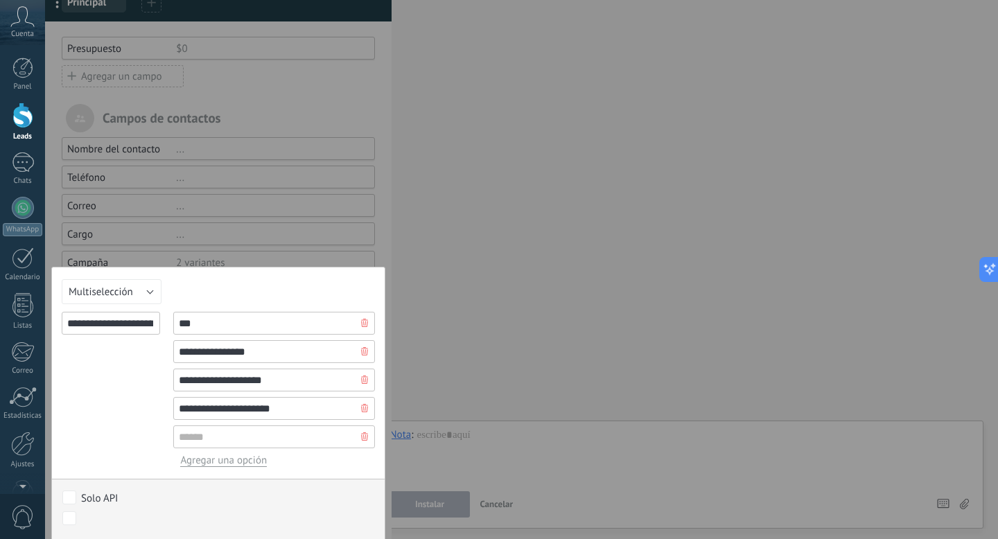
scroll to position [148, 0]
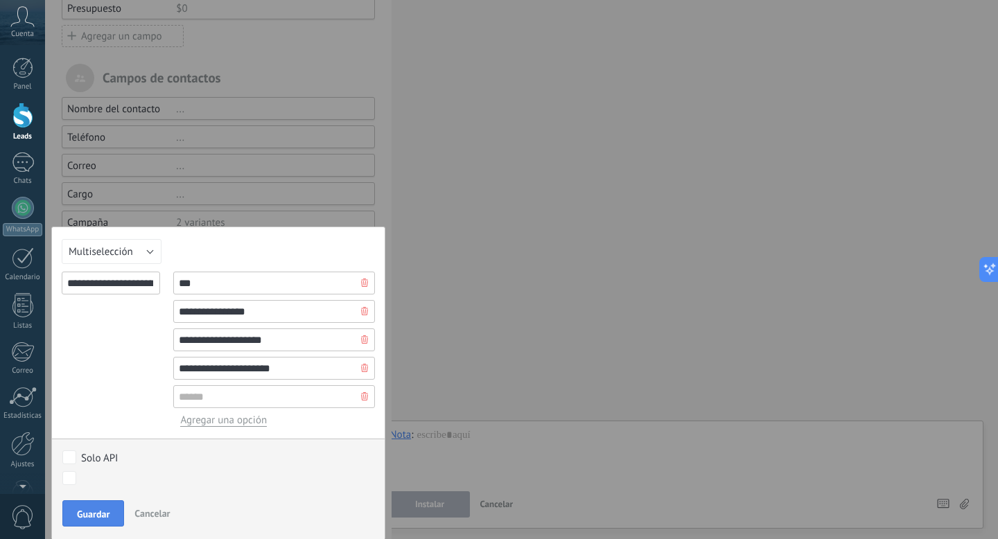
type input "**********"
click at [85, 509] on span "Guardar" at bounding box center [93, 514] width 33 height 10
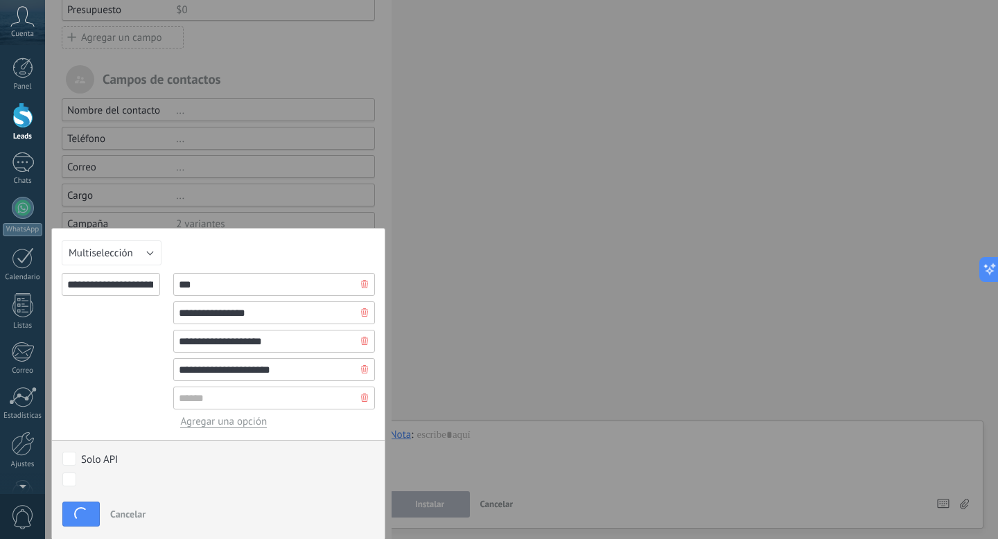
scroll to position [136, 0]
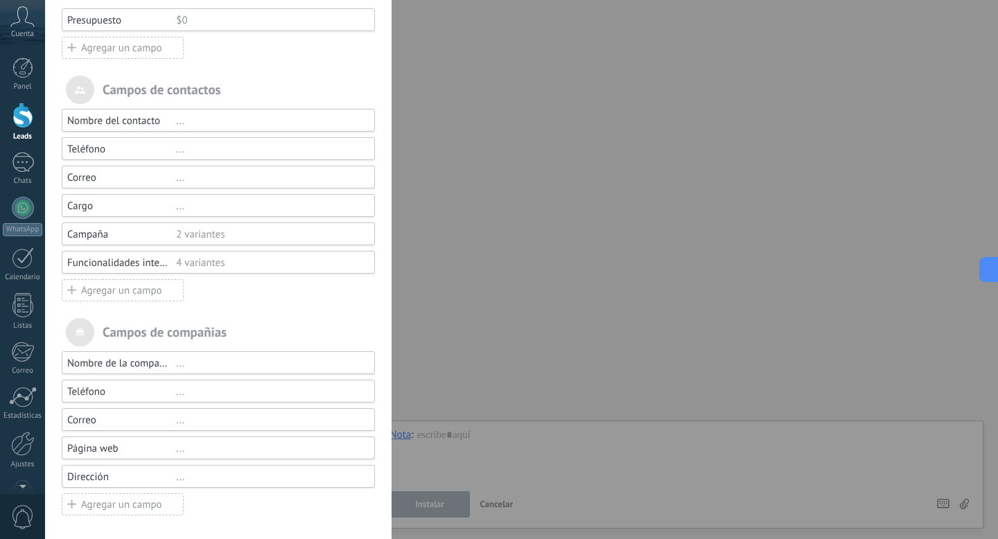
click at [155, 293] on div "Agregar un campo" at bounding box center [123, 290] width 122 height 22
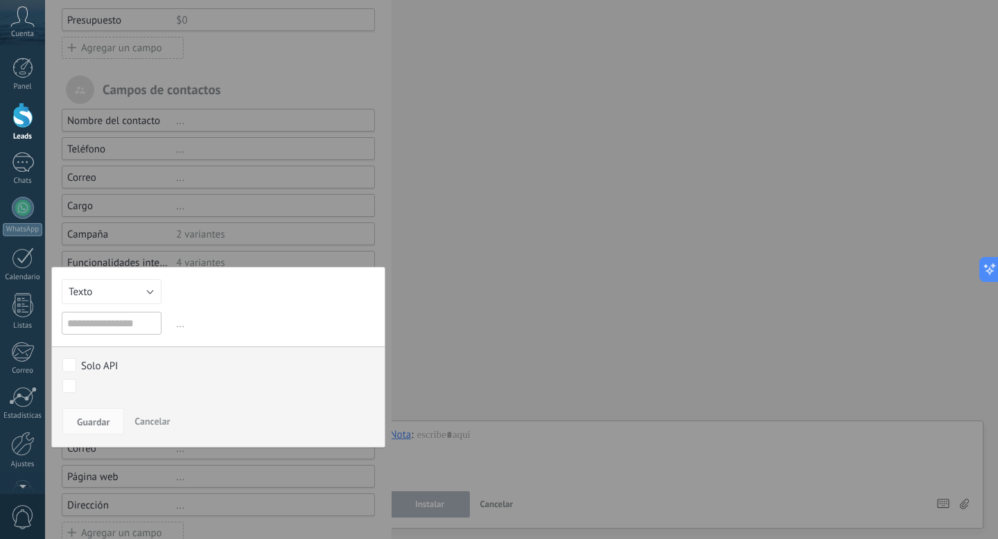
scroll to position [146, 0]
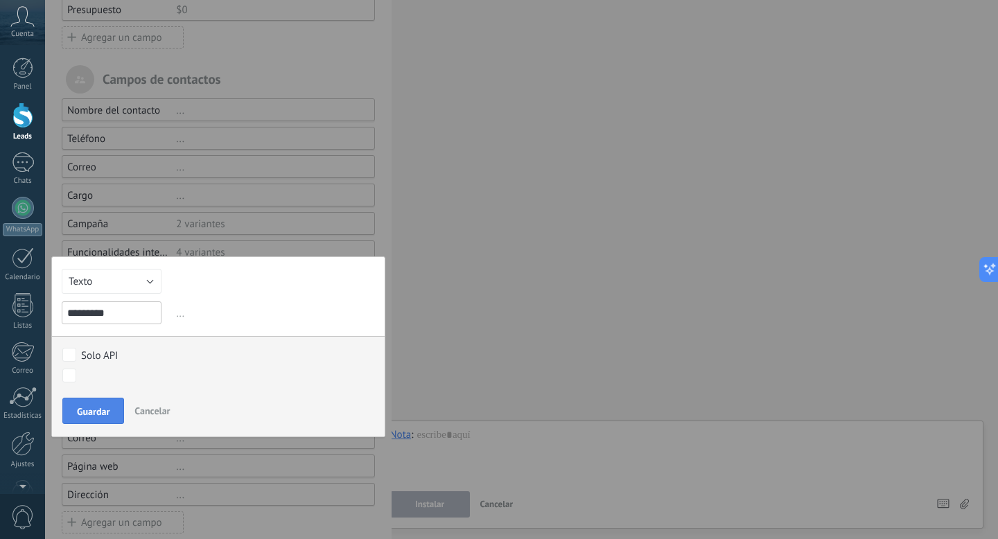
type input "*********"
click at [95, 416] on button "Guardar" at bounding box center [93, 411] width 62 height 26
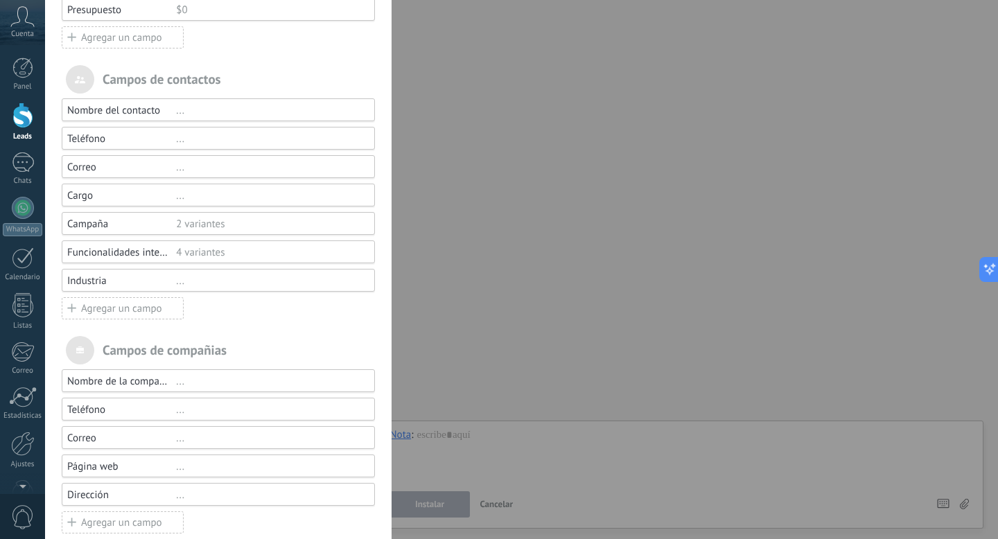
click at [141, 231] on div "Industria" at bounding box center [121, 224] width 109 height 13
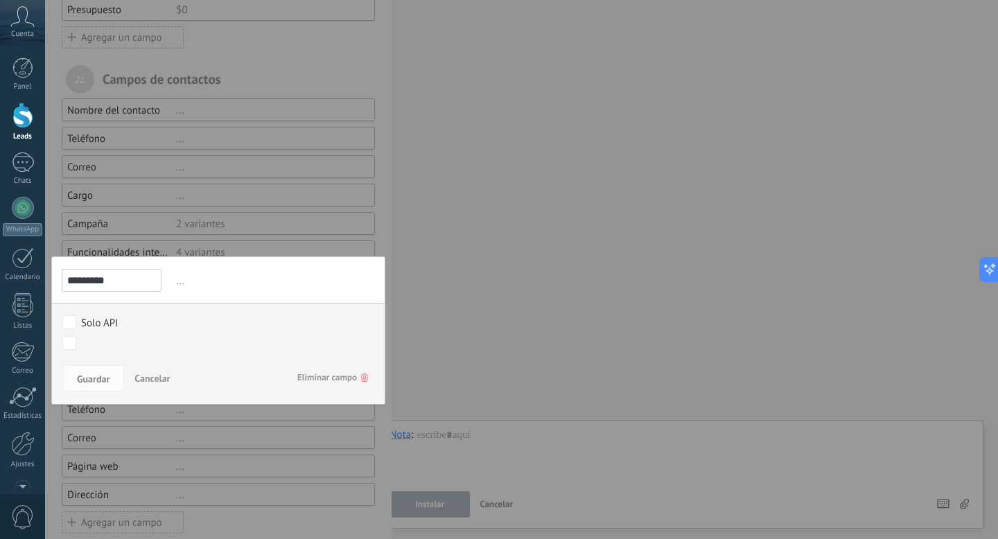
click at [181, 283] on span "..." at bounding box center [274, 281] width 202 height 23
click at [187, 280] on span "..." at bounding box center [274, 281] width 202 height 23
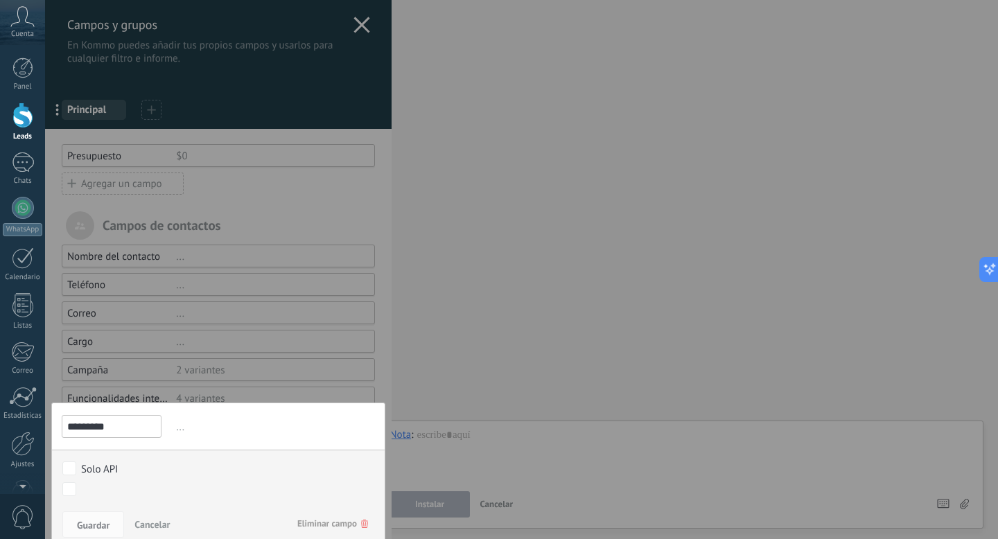
scroll to position [96, 0]
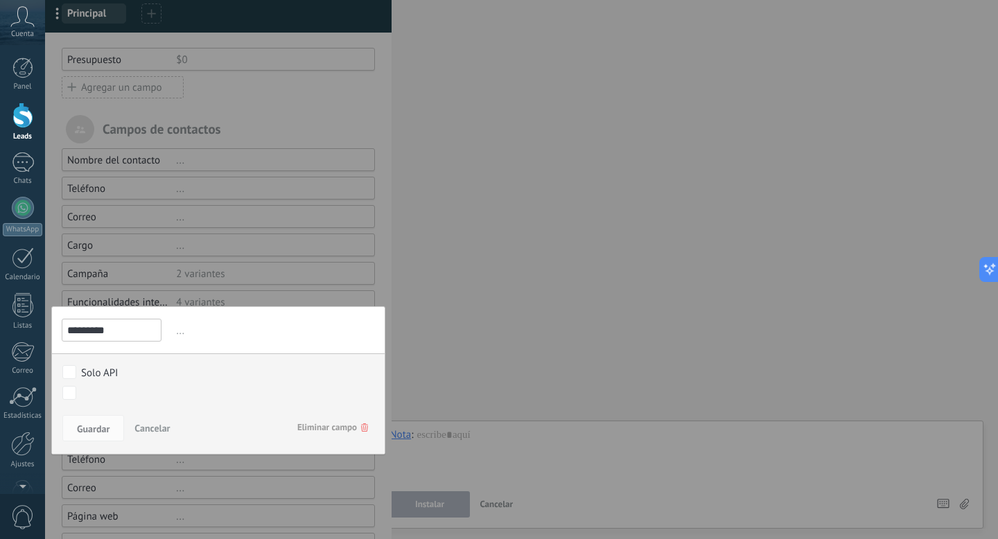
click at [338, 425] on span "Eliminar campo" at bounding box center [332, 427] width 71 height 25
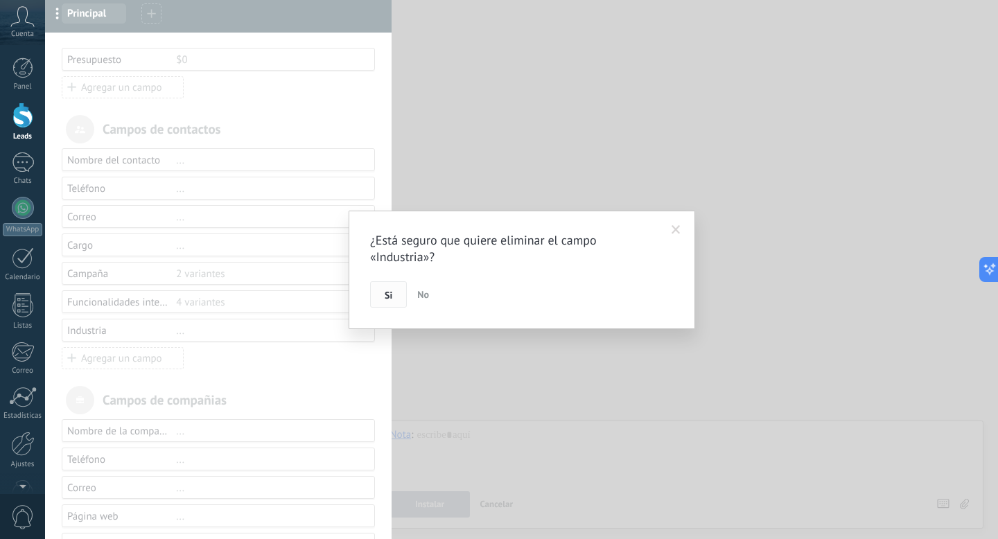
click at [385, 294] on span "Si" at bounding box center [389, 295] width 8 height 10
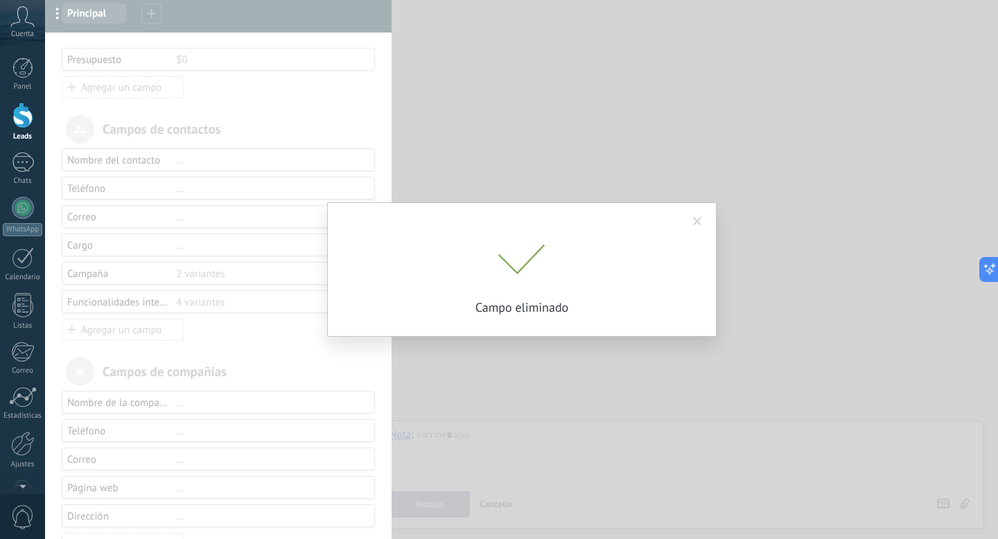
click at [121, 342] on div "¿Está seguro que quiere eliminar el campo «Industria»? Si No Campo eliminado" at bounding box center [521, 269] width 953 height 539
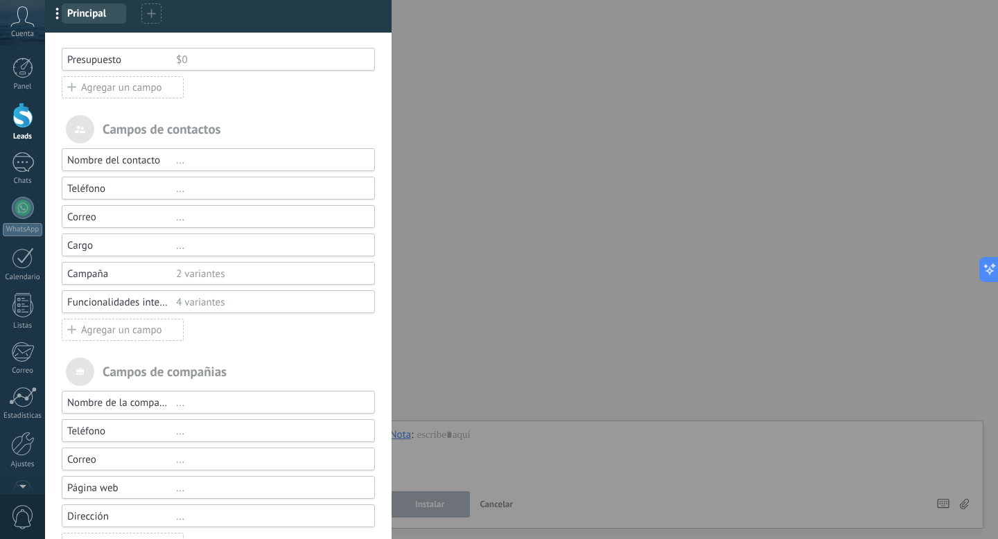
click at [117, 331] on div "Agregar un campo" at bounding box center [123, 330] width 122 height 22
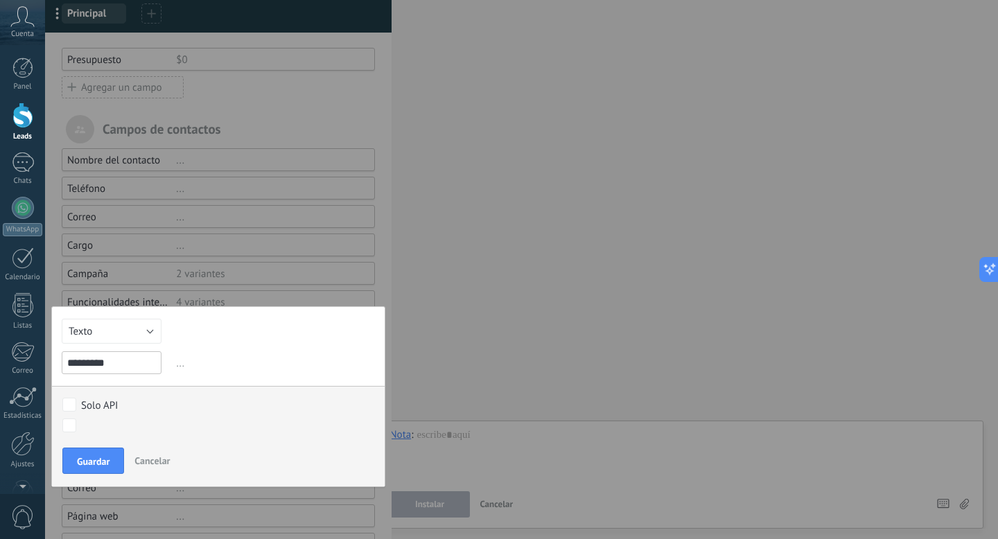
type input "*********"
click at [106, 340] on button "Texto" at bounding box center [112, 331] width 100 height 25
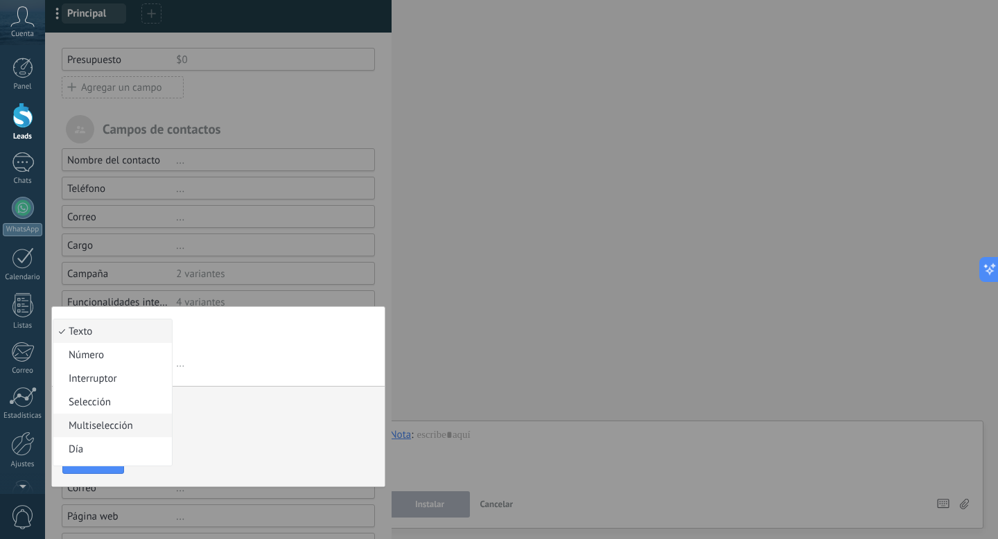
click at [115, 419] on li "Multiselección" at bounding box center [112, 426] width 119 height 24
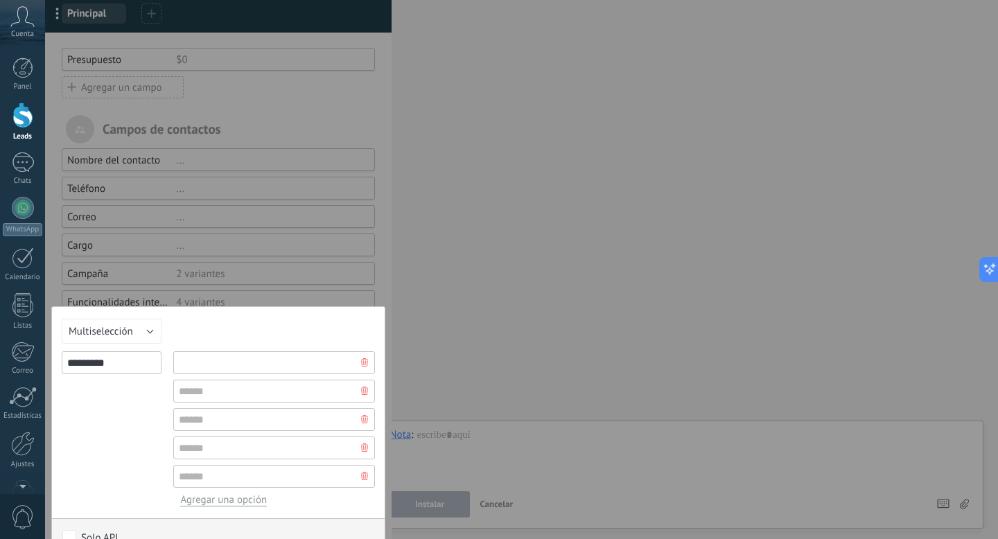
click at [215, 358] on input "text" at bounding box center [274, 362] width 202 height 23
type input "**********"
type input "*******"
type input "******"
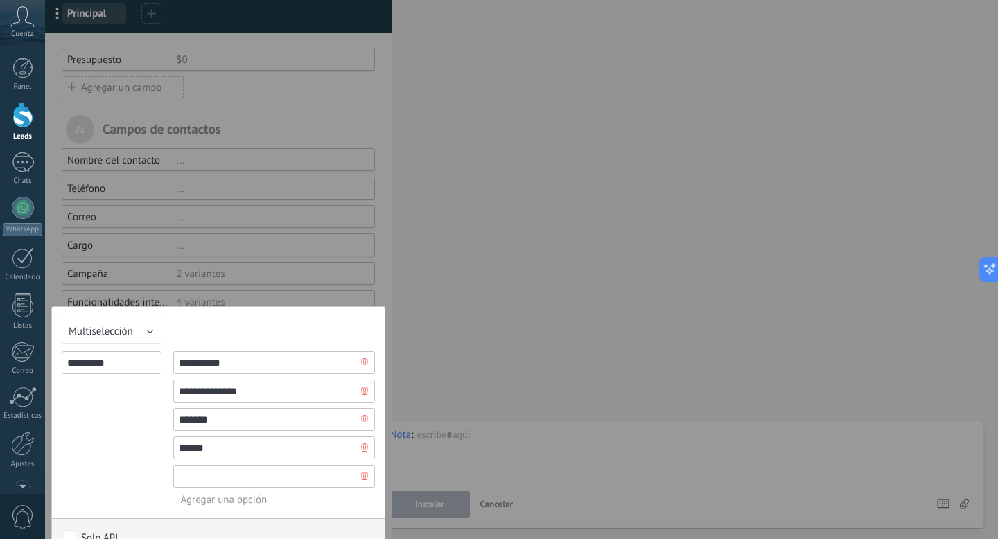
type input "*"
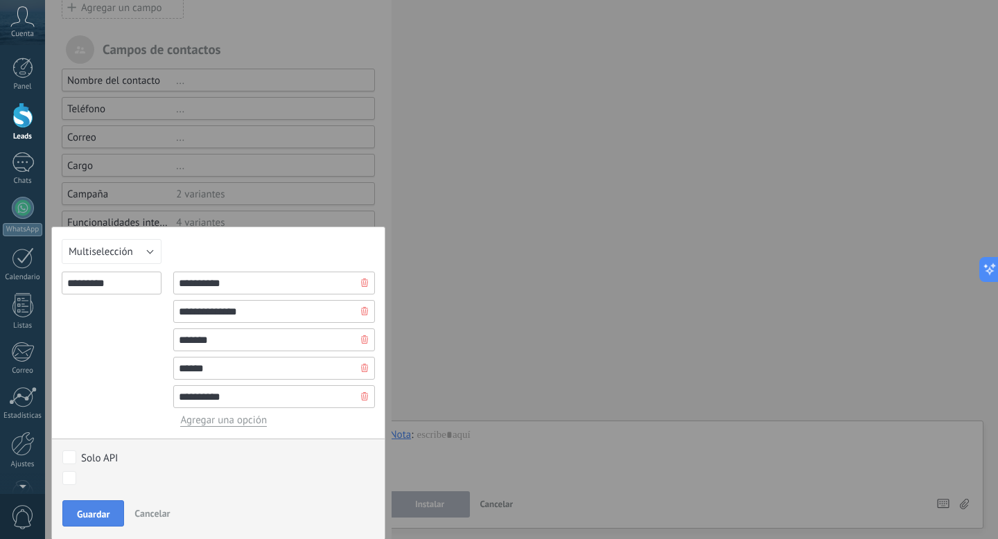
type input "**********"
click at [103, 504] on button "Guardar" at bounding box center [93, 513] width 62 height 26
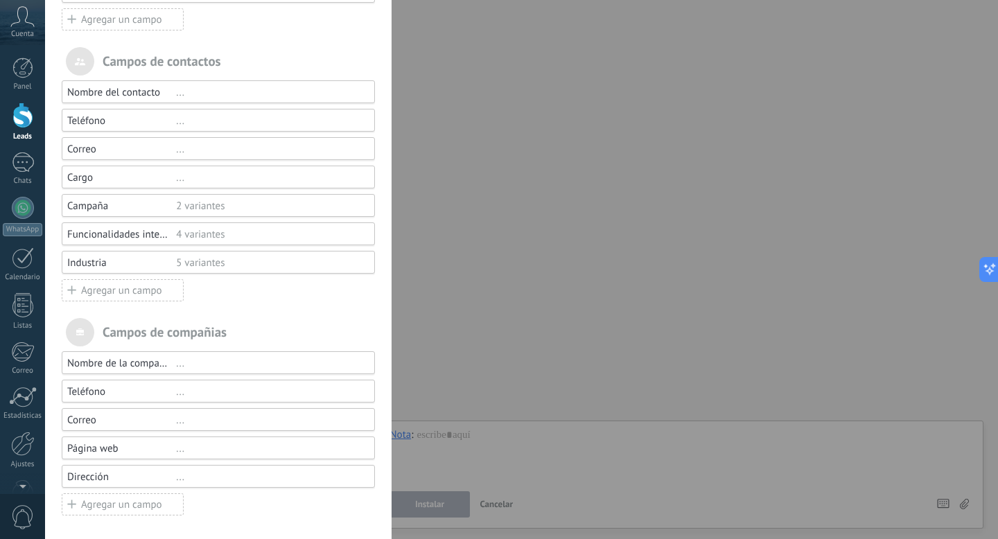
scroll to position [0, 0]
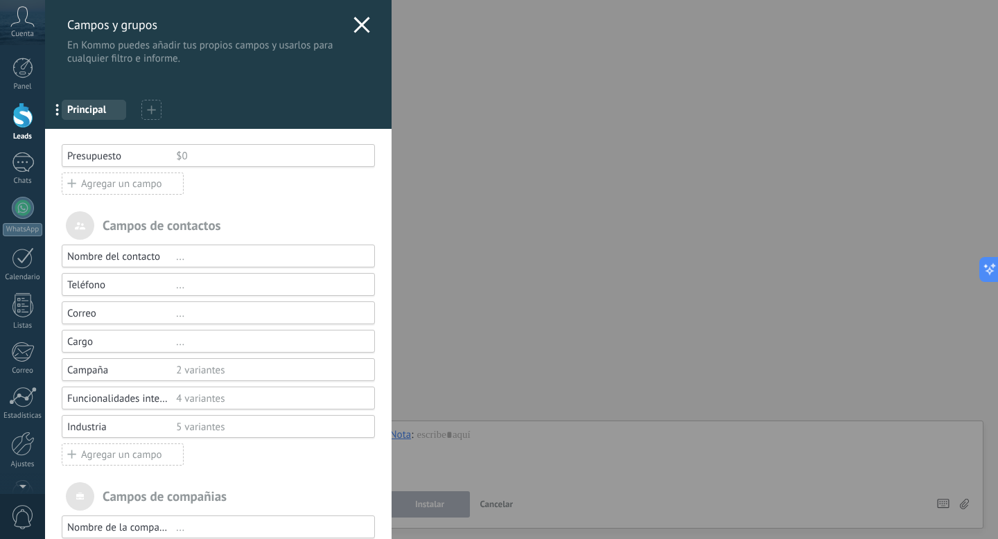
click at [358, 31] on icon at bounding box center [361, 25] width 17 height 17
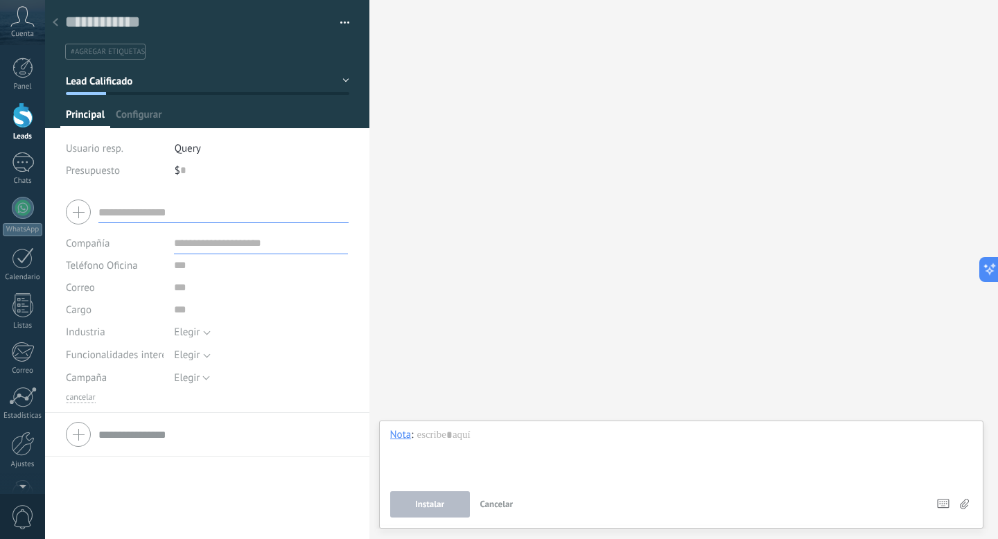
click at [24, 125] on div at bounding box center [22, 116] width 21 height 26
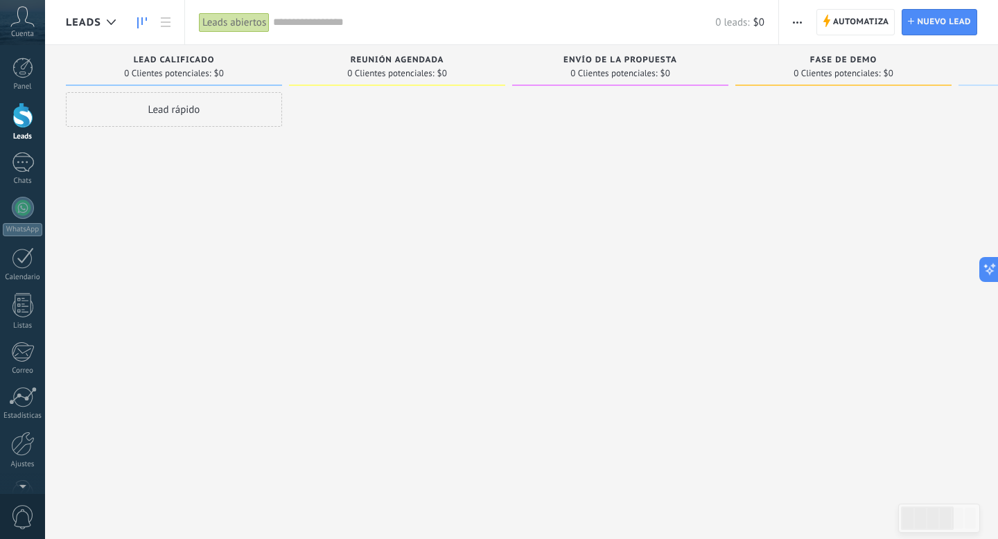
click at [791, 24] on button "button" at bounding box center [797, 22] width 20 height 26
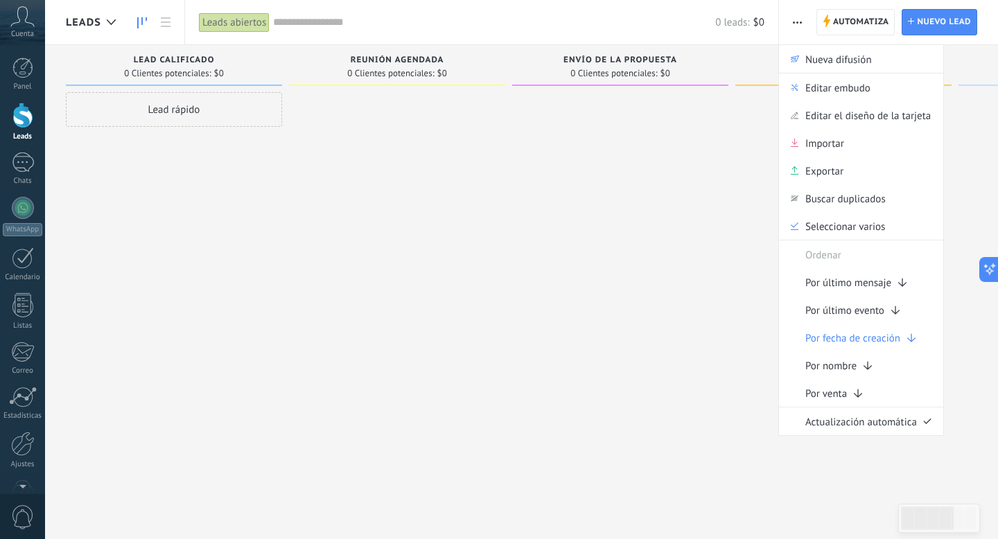
click at [791, 24] on button "button" at bounding box center [797, 22] width 20 height 26
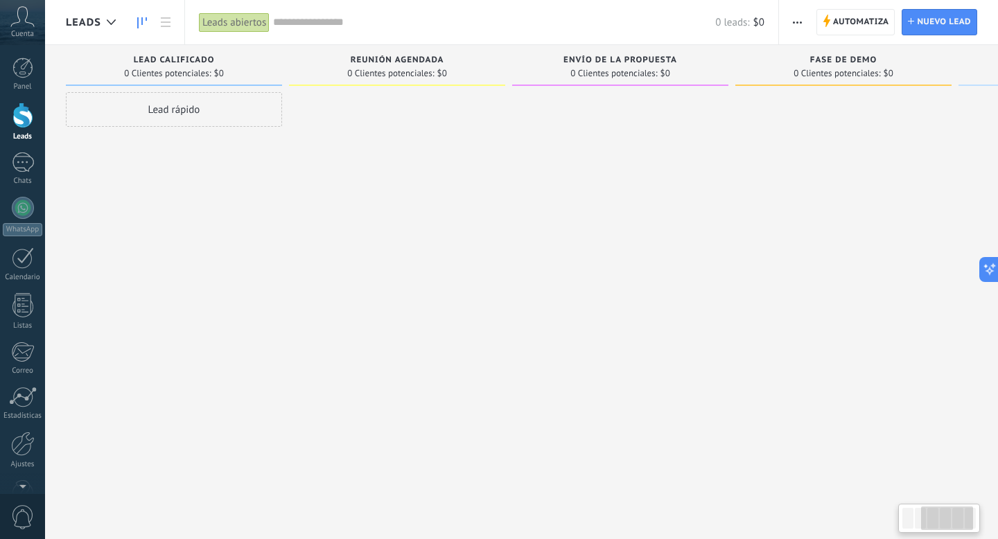
scroll to position [0, 421]
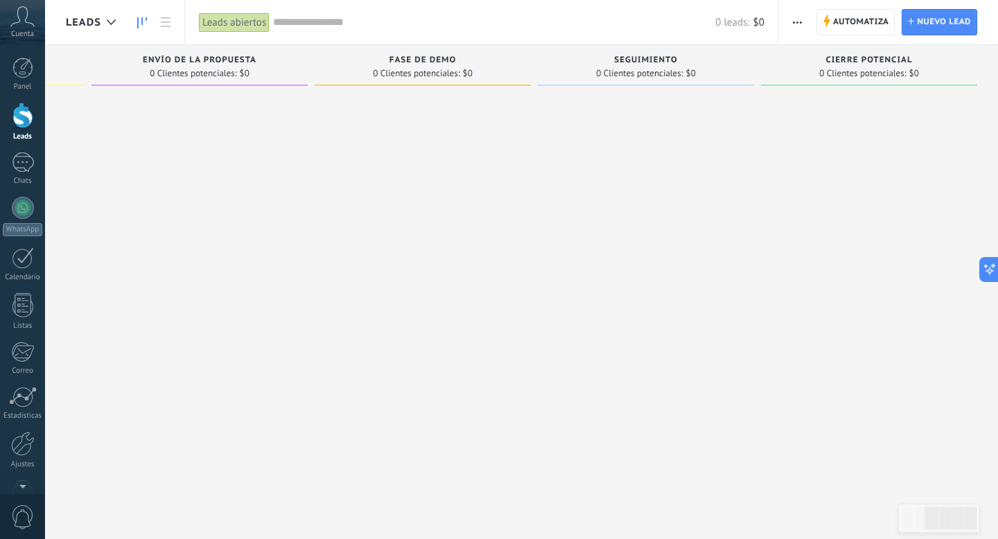
click at [762, 20] on span "$0" at bounding box center [758, 22] width 11 height 13
click at [787, 20] on button "button" at bounding box center [797, 22] width 20 height 26
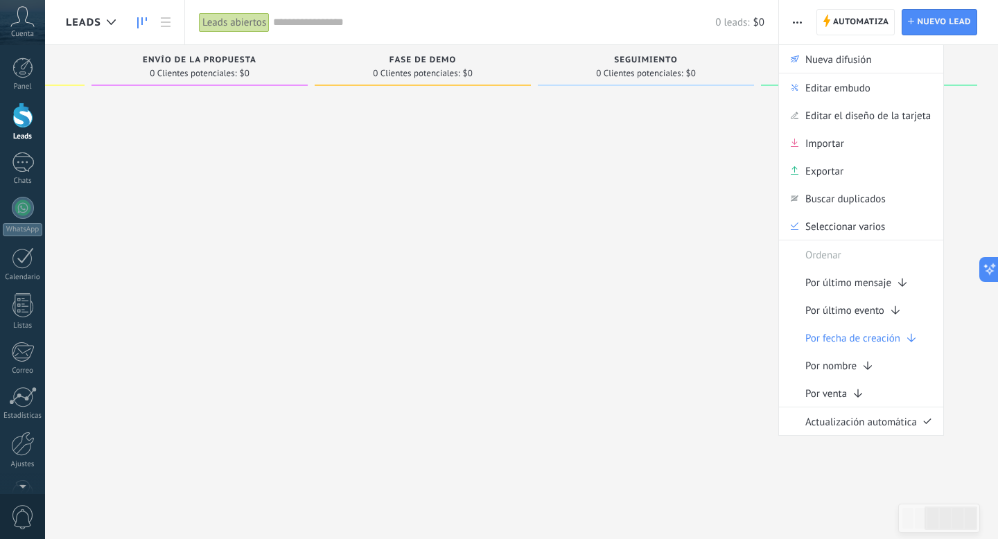
click at [787, 20] on button "button" at bounding box center [797, 22] width 20 height 26
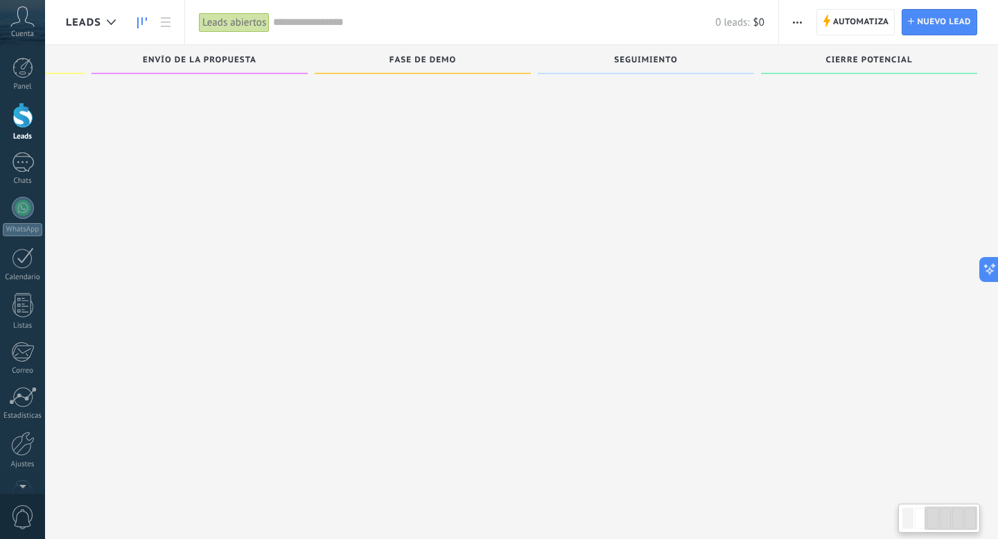
scroll to position [2, 0]
click at [173, 19] on link at bounding box center [166, 22] width 24 height 27
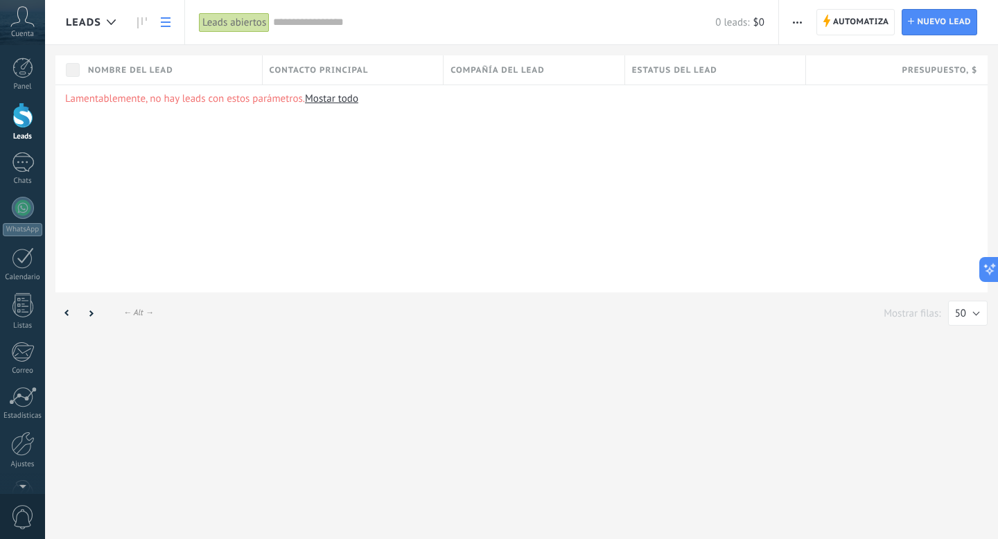
click at [168, 22] on use at bounding box center [166, 22] width 10 height 10
click at [146, 23] on icon at bounding box center [142, 22] width 10 height 11
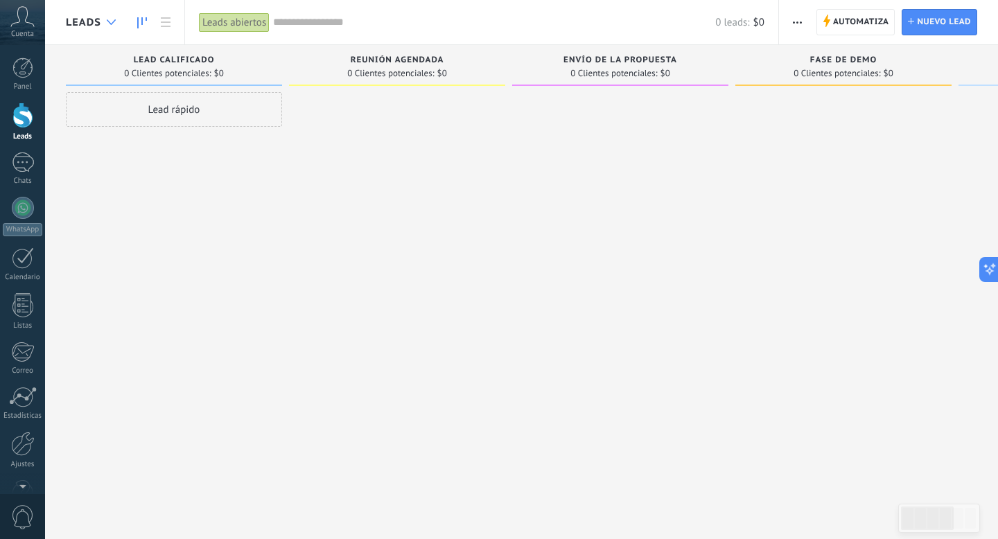
click at [115, 24] on icon at bounding box center [111, 22] width 9 height 6
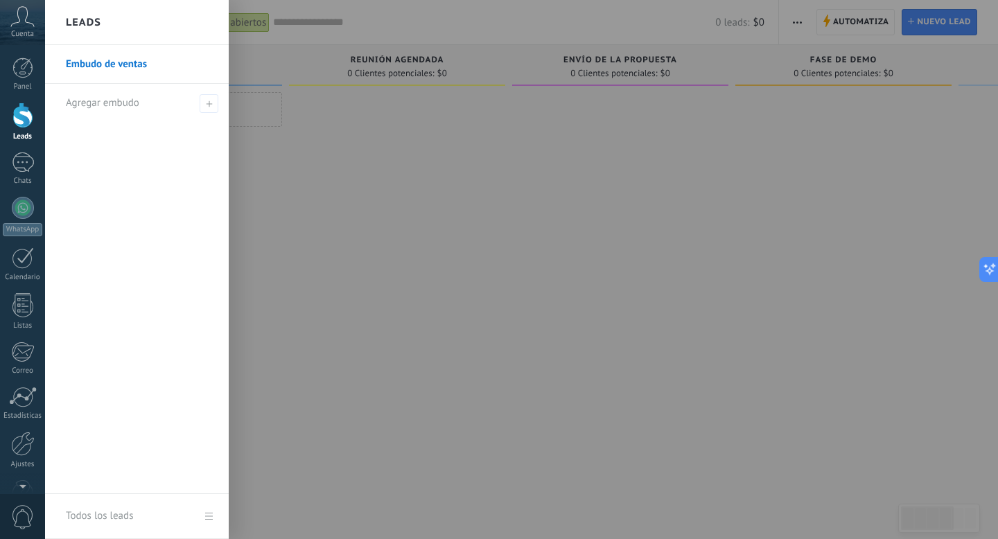
click at [115, 24] on div "Leads" at bounding box center [137, 22] width 184 height 45
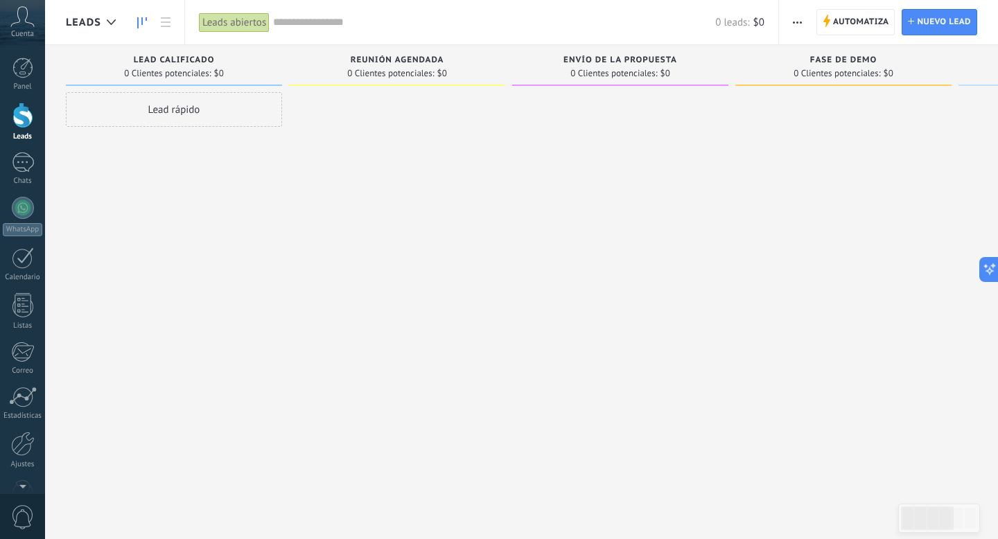
click at [149, 22] on link at bounding box center [142, 22] width 24 height 27
click at [159, 22] on link at bounding box center [166, 22] width 24 height 27
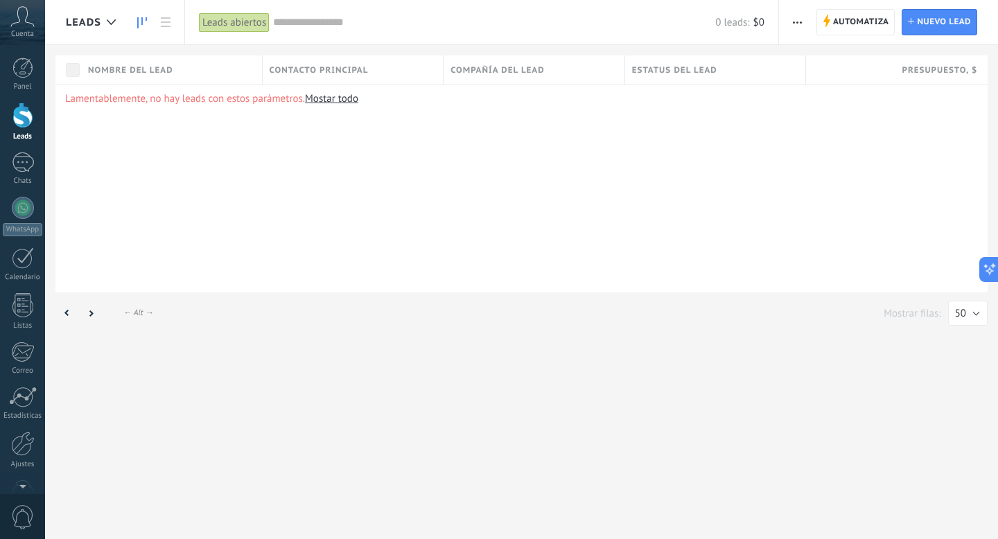
click at [141, 27] on icon at bounding box center [142, 22] width 10 height 11
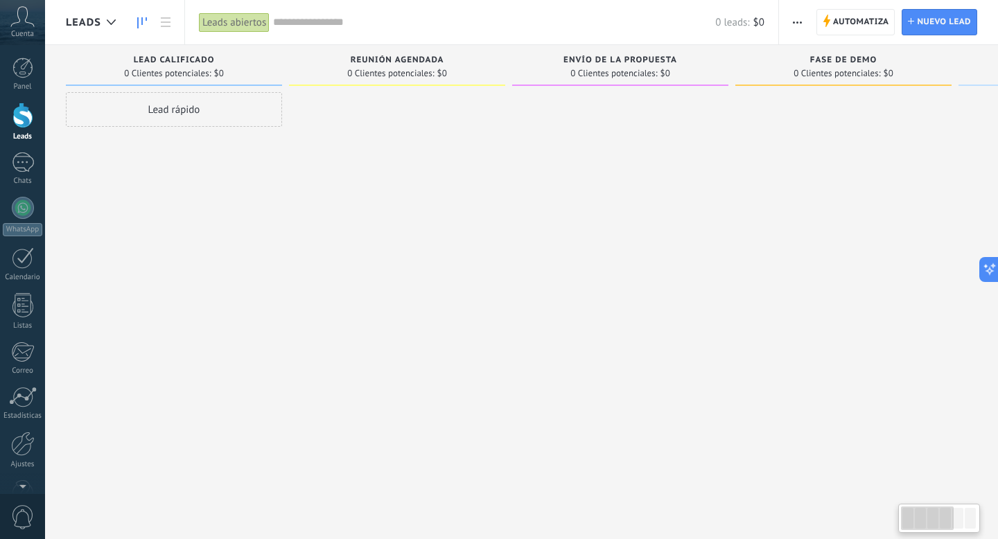
click at [170, 103] on div "Lead rápido" at bounding box center [174, 109] width 216 height 35
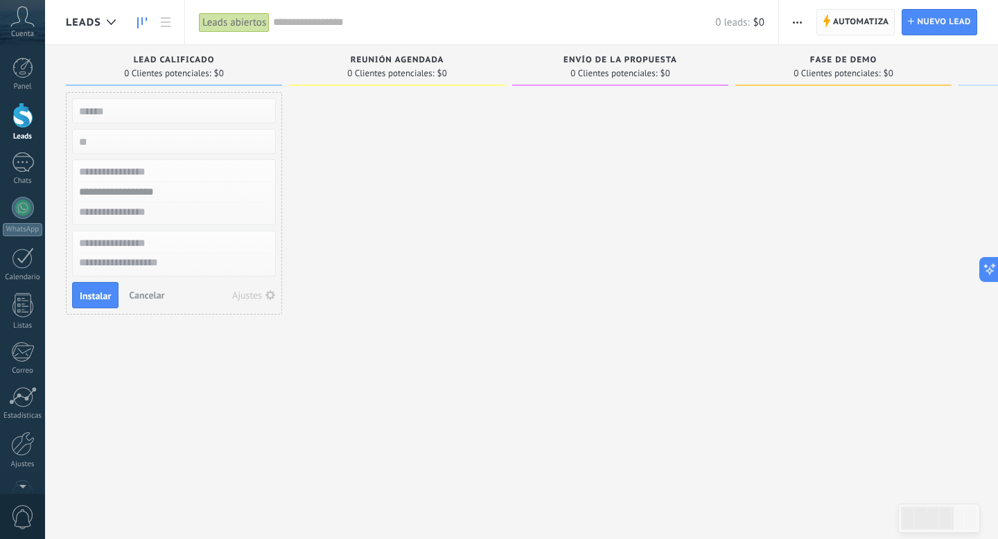
click at [839, 25] on span "Automatiza" at bounding box center [861, 22] width 56 height 25
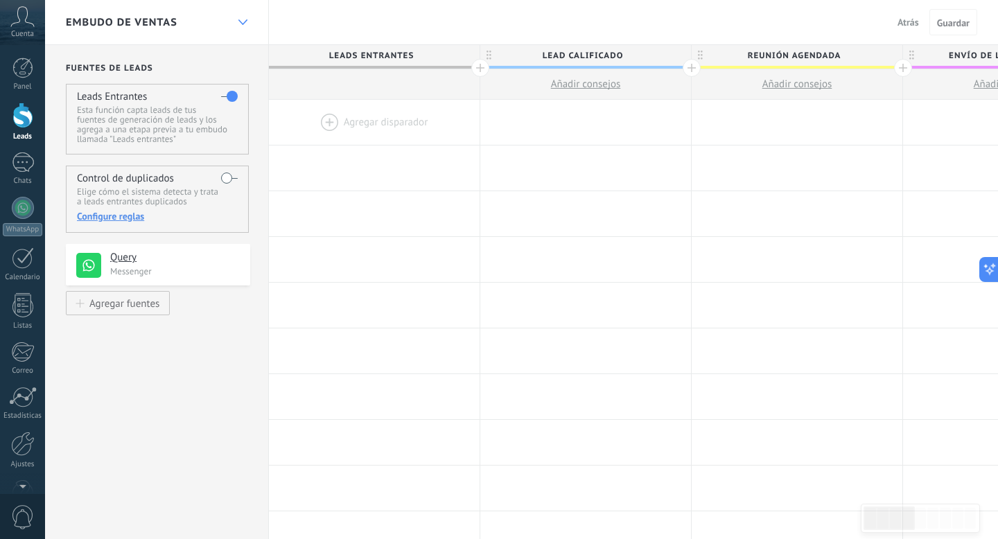
click at [231, 33] on div at bounding box center [243, 22] width 24 height 27
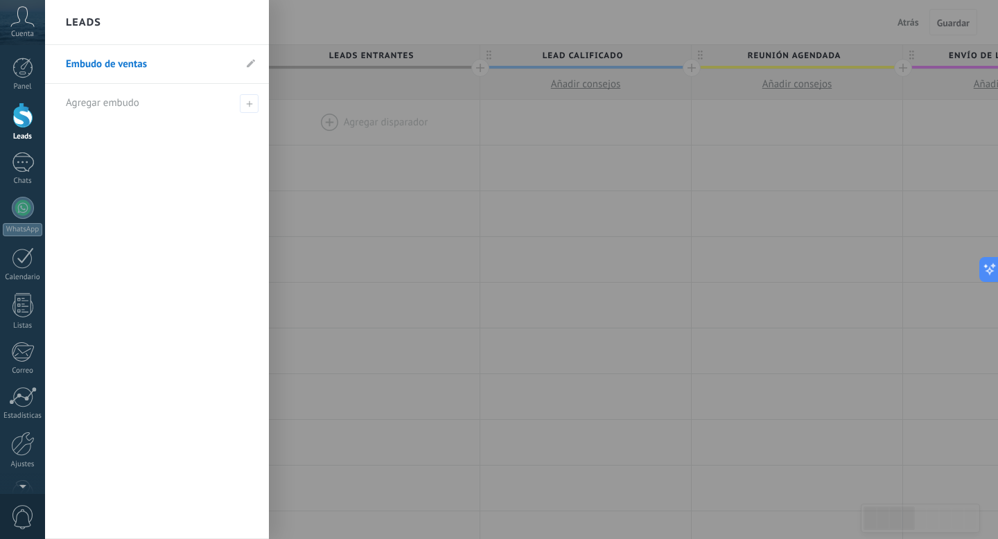
click at [231, 33] on div "Leads" at bounding box center [157, 22] width 224 height 45
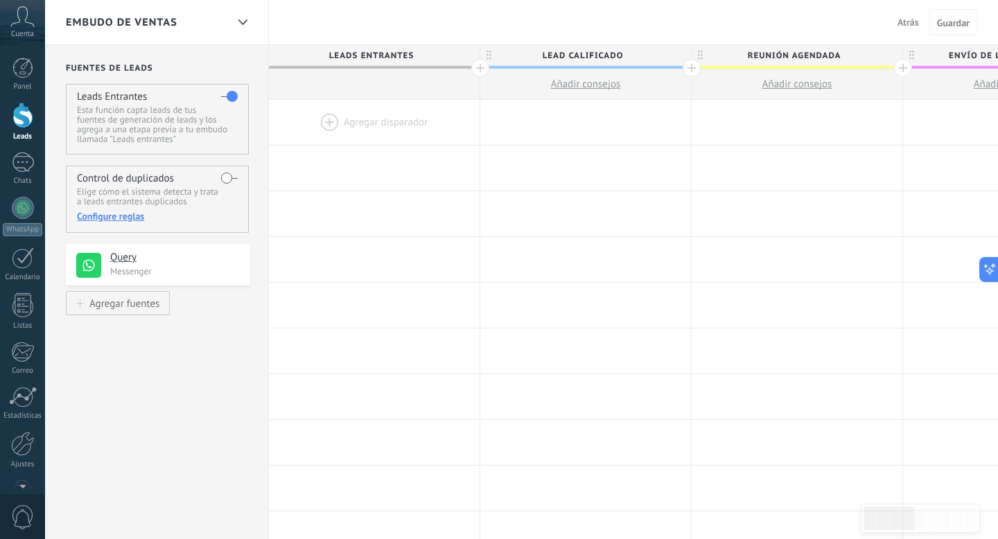
click at [915, 25] on span "Atrás" at bounding box center [907, 22] width 21 height 12
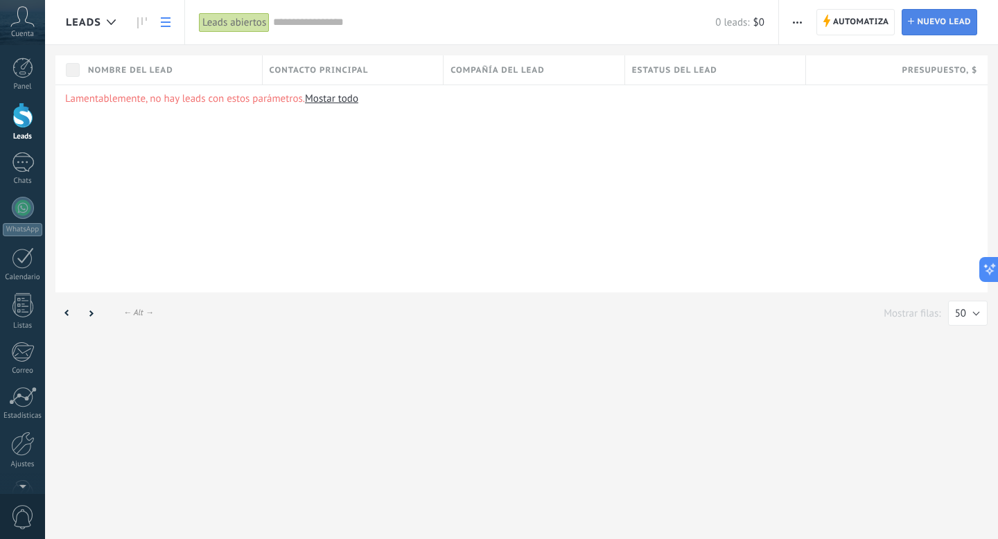
click at [924, 24] on span "Nuevo lead" at bounding box center [944, 22] width 54 height 25
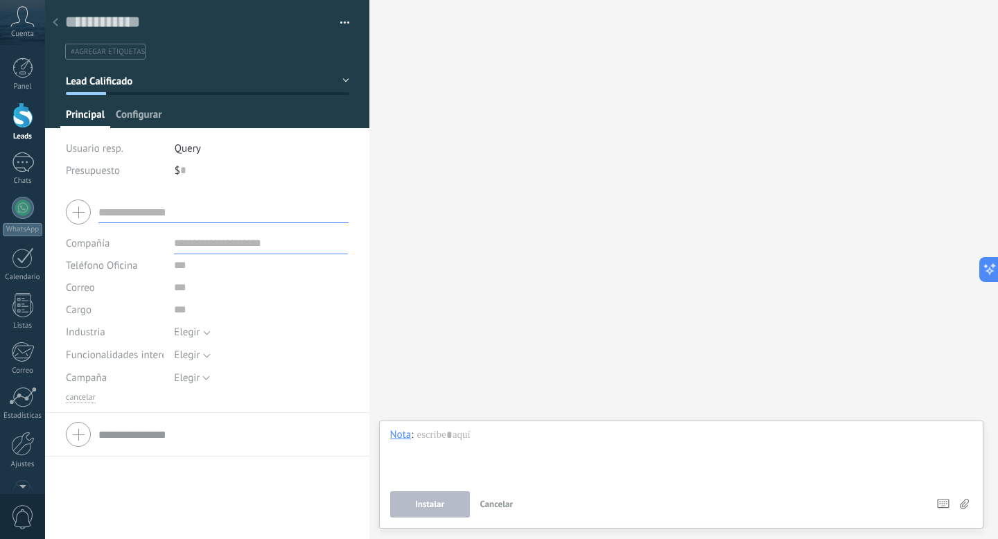
click at [134, 118] on span "Configurar" at bounding box center [139, 118] width 46 height 20
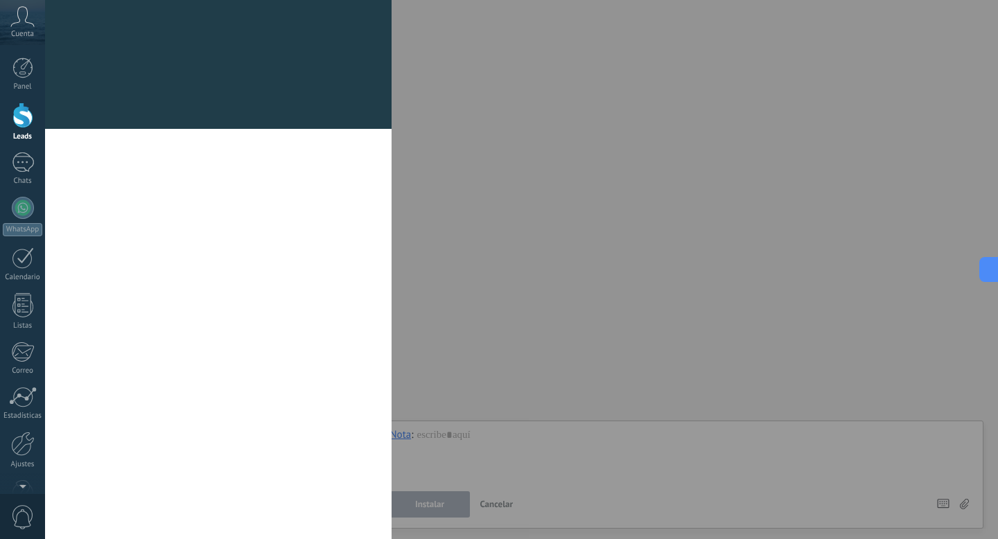
click at [94, 116] on div at bounding box center [218, 120] width 346 height 17
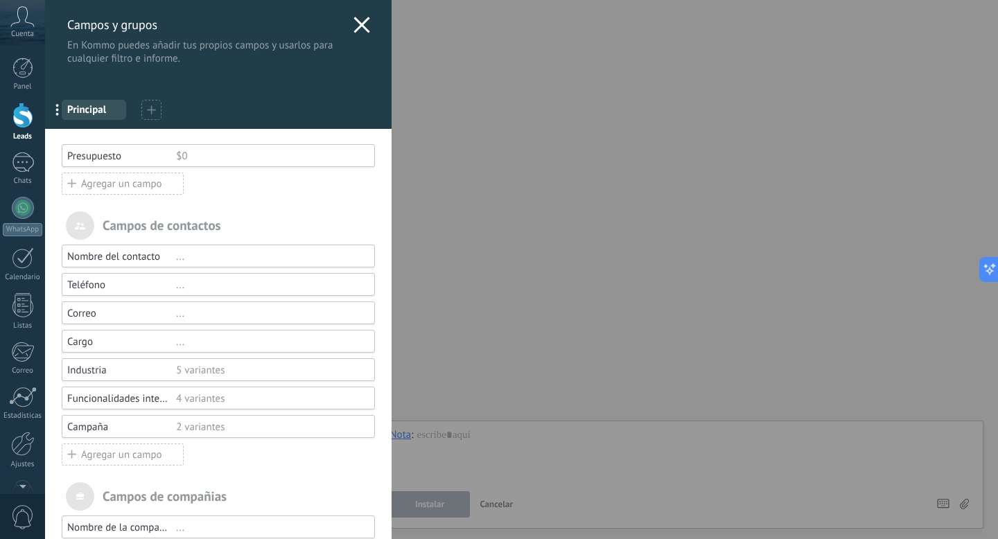
click at [353, 27] on icon at bounding box center [361, 25] width 17 height 17
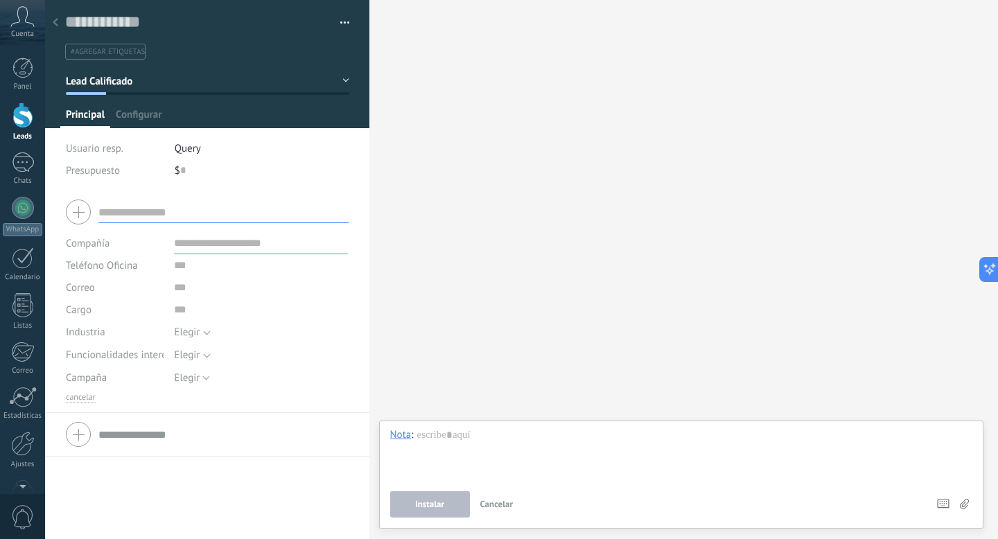
click at [330, 80] on button "Lead Calificado" at bounding box center [207, 81] width 283 height 25
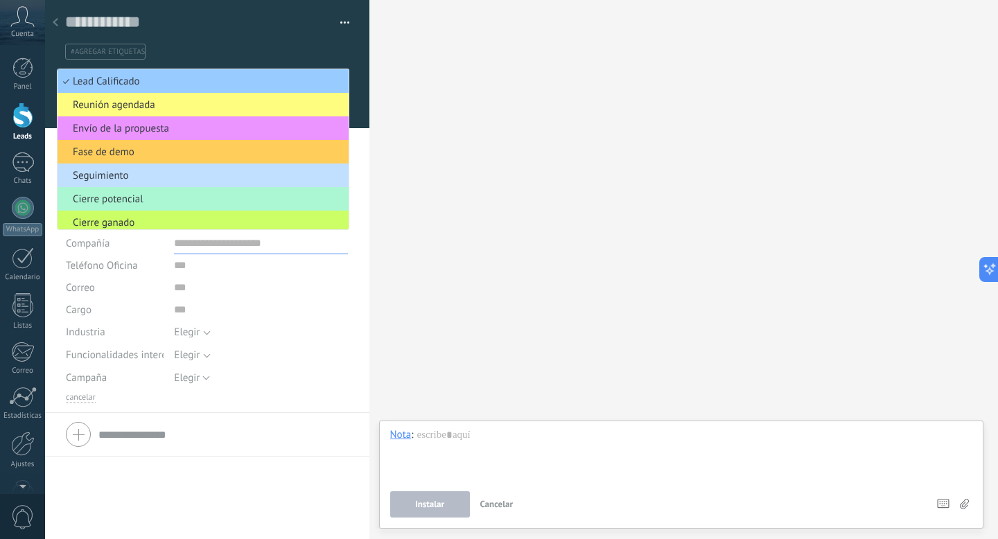
scroll to position [31, 0]
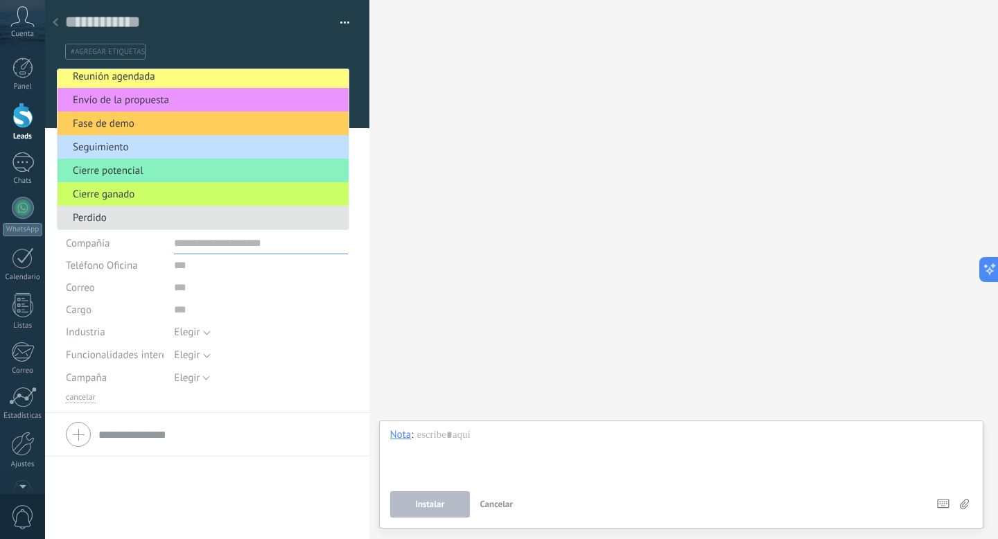
click at [116, 218] on span "Perdido" at bounding box center [201, 217] width 287 height 13
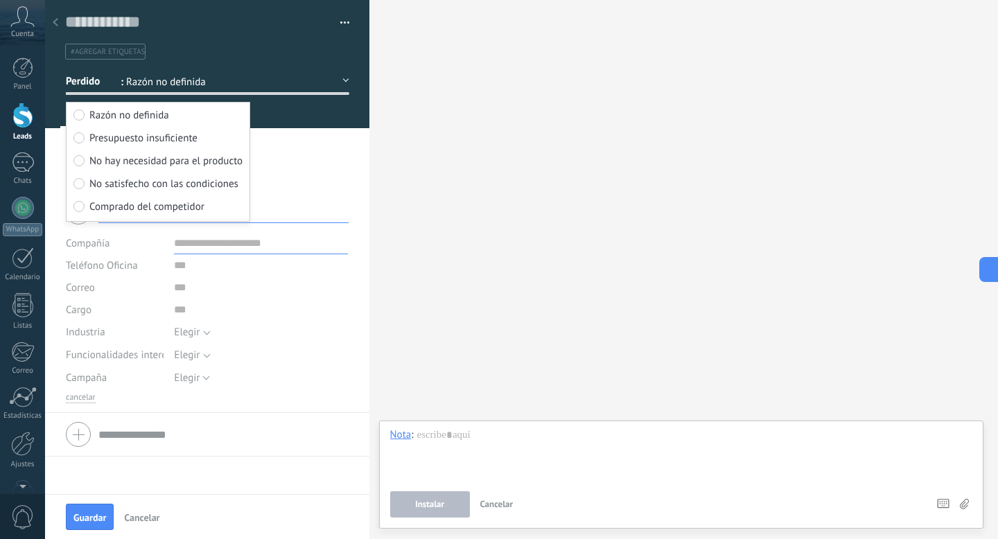
click at [141, 514] on span "Cancelar" at bounding box center [141, 518] width 35 height 10
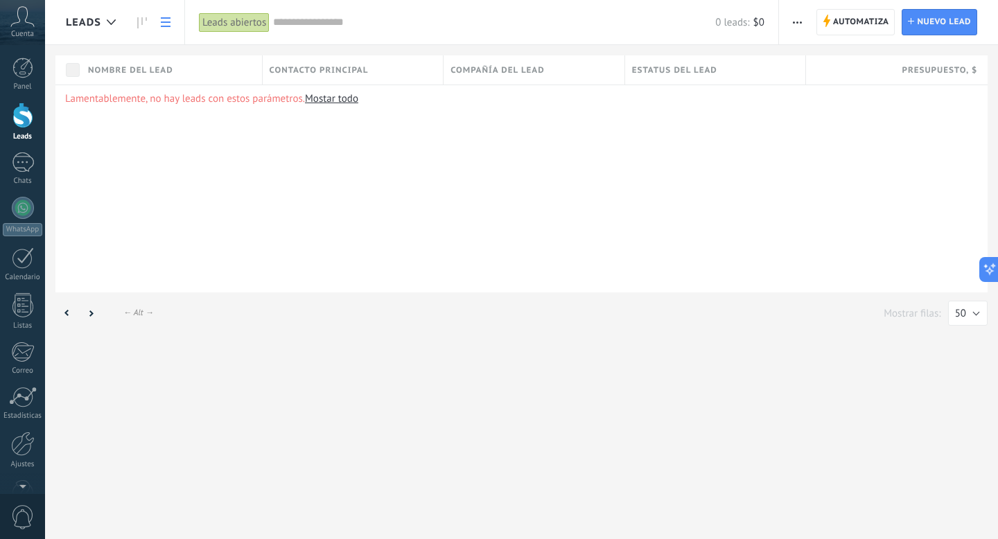
click at [793, 13] on span "button" at bounding box center [797, 22] width 9 height 26
click at [793, 16] on span "button" at bounding box center [797, 22] width 9 height 26
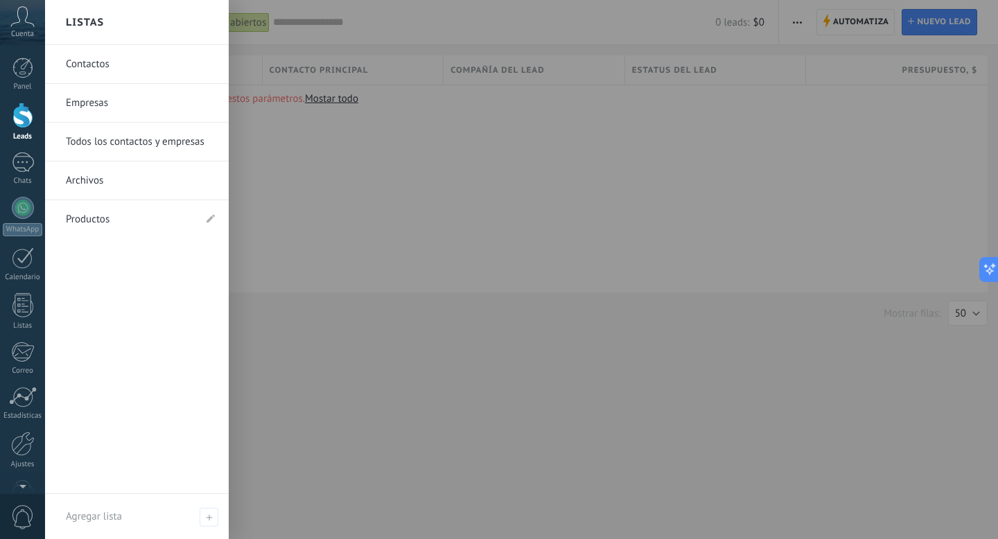
click at [841, 14] on div at bounding box center [544, 269] width 998 height 539
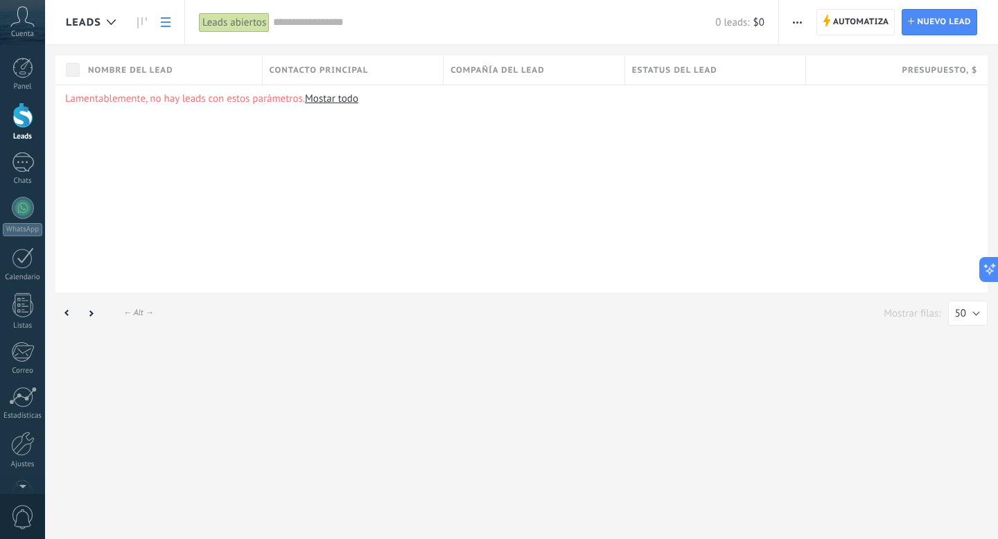
click at [785, 25] on div "Automatiza Nueva difusión Editar embudo Imprimir Importar Exportar Buscar dupli…" at bounding box center [888, 22] width 219 height 44
click at [794, 23] on span "button" at bounding box center [797, 22] width 9 height 26
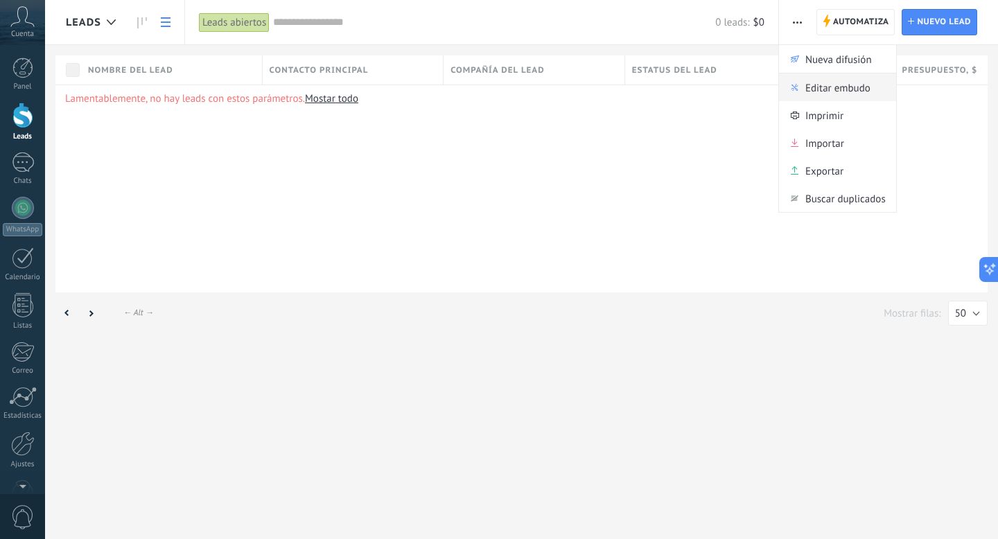
click at [825, 91] on span "Editar embudo" at bounding box center [837, 87] width 65 height 28
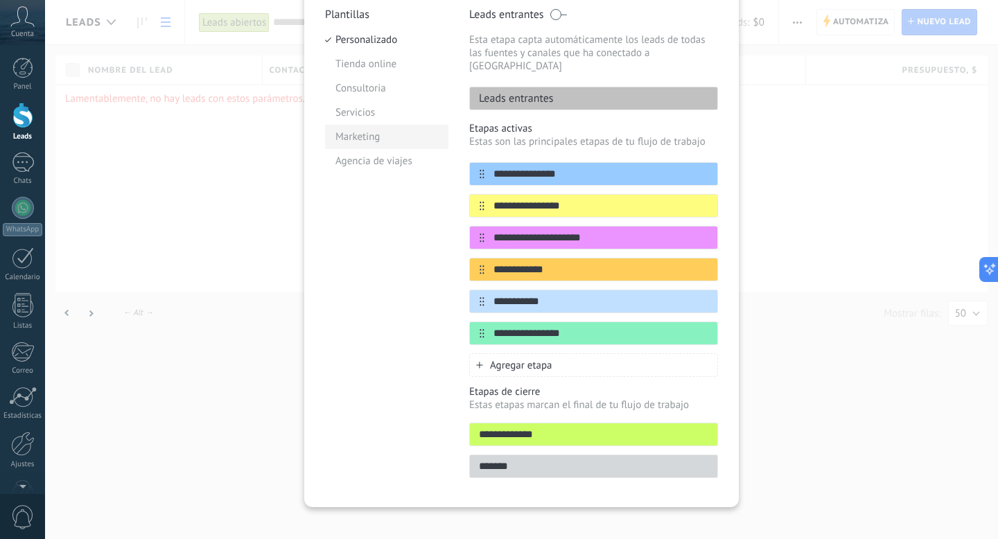
scroll to position [139, 0]
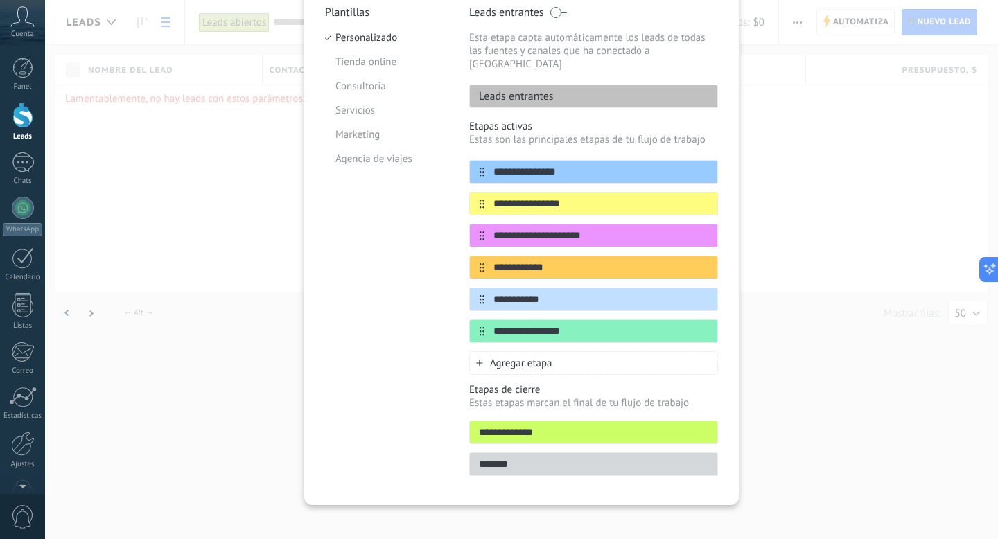
click at [692, 457] on input "*******" at bounding box center [593, 464] width 247 height 15
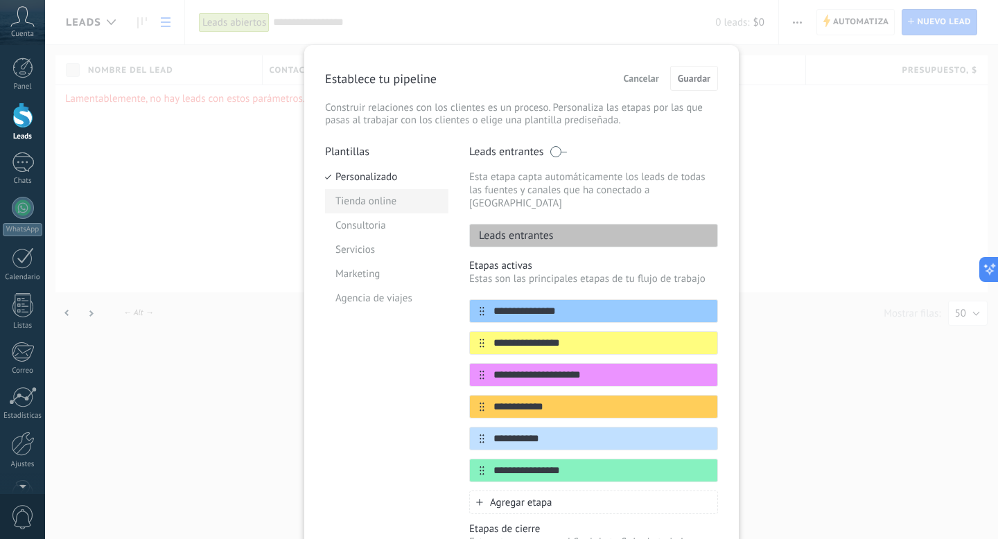
click at [364, 197] on li "Tienda online" at bounding box center [386, 201] width 123 height 24
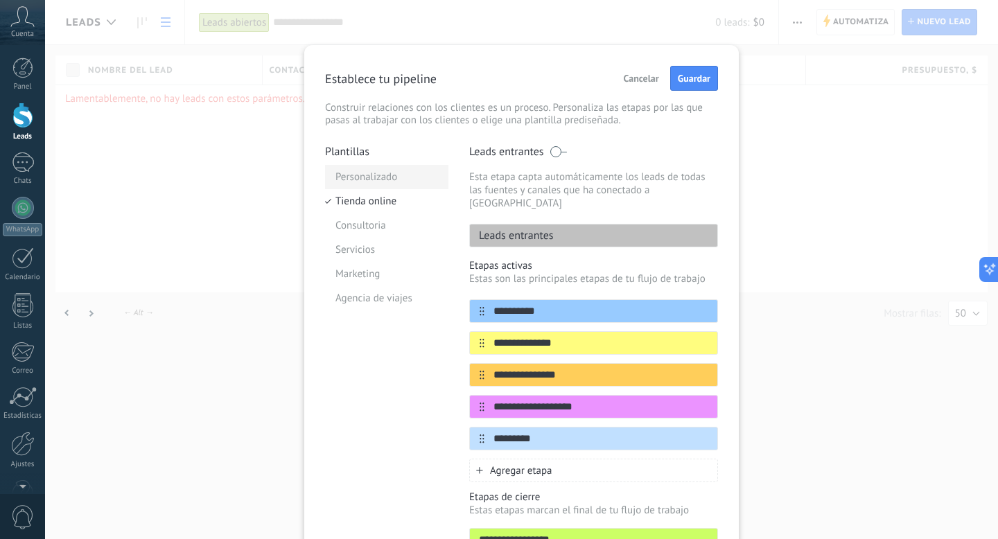
click at [369, 182] on li "Personalizado" at bounding box center [386, 177] width 123 height 24
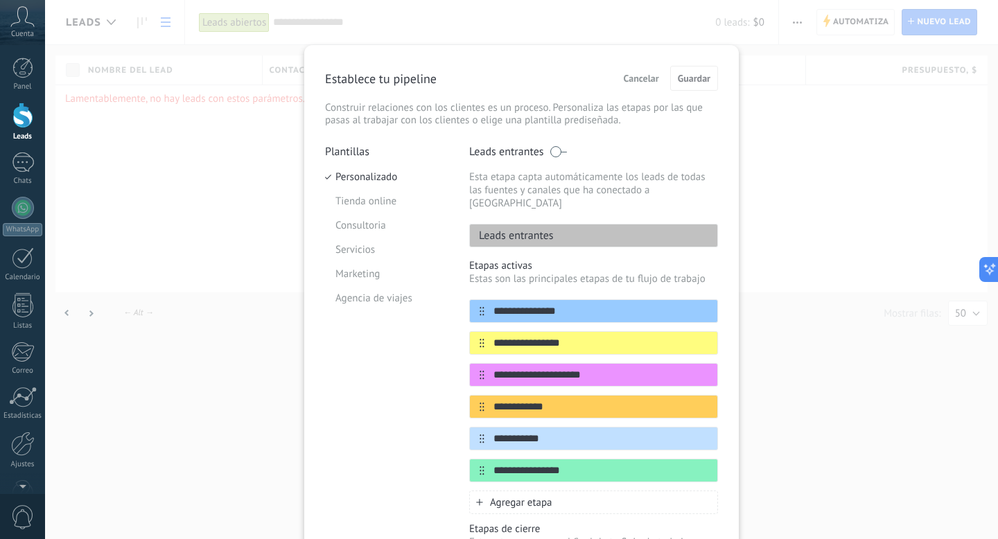
click at [624, 80] on span "Cancelar" at bounding box center [641, 78] width 35 height 10
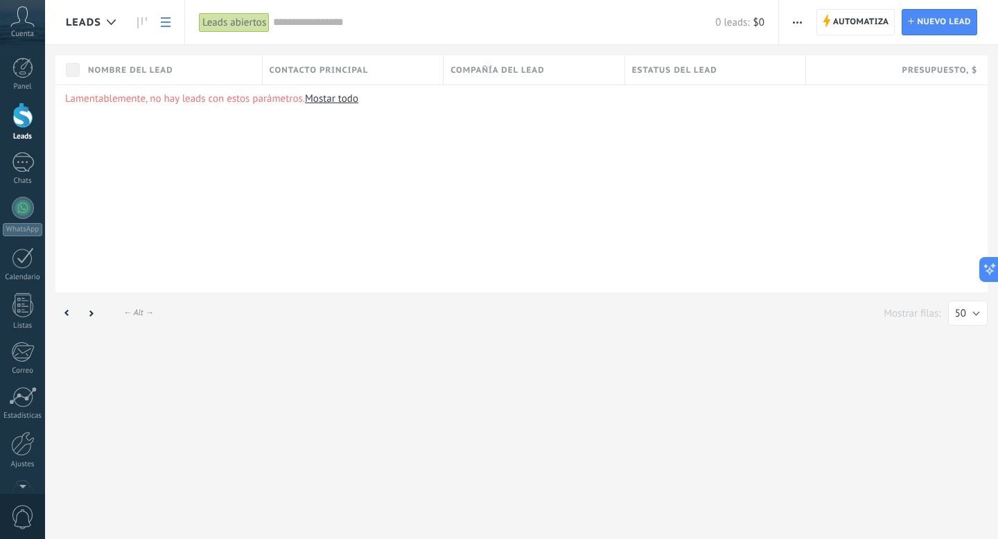
click at [796, 18] on span "button" at bounding box center [797, 22] width 9 height 26
click at [591, 219] on div "Lamentablemente, no hay leads con estos parámetros. [GEOGRAPHIC_DATA] todo" at bounding box center [521, 189] width 932 height 208
click at [21, 420] on link "Ajustes" at bounding box center [22, 412] width 45 height 37
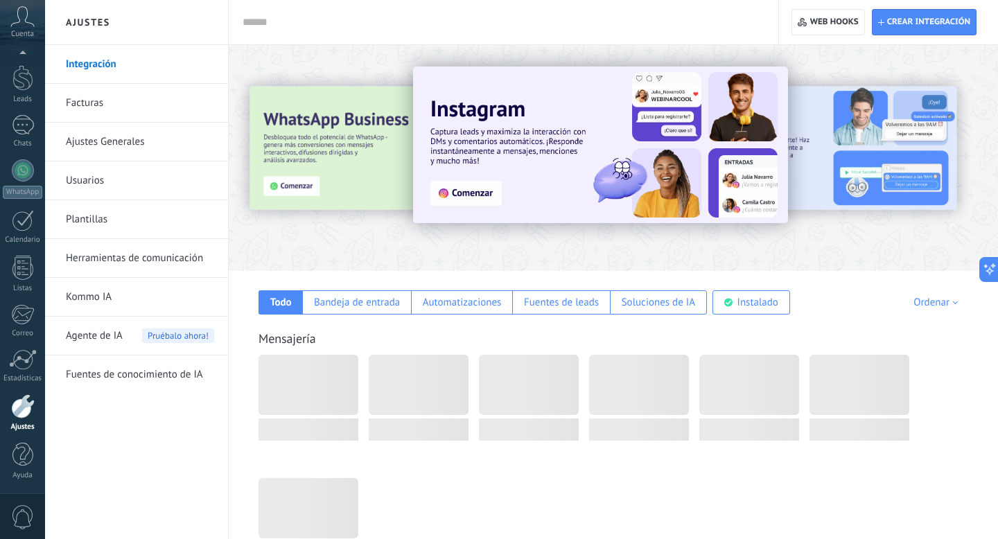
click at [116, 141] on link "Ajustes Generales" at bounding box center [140, 142] width 148 height 39
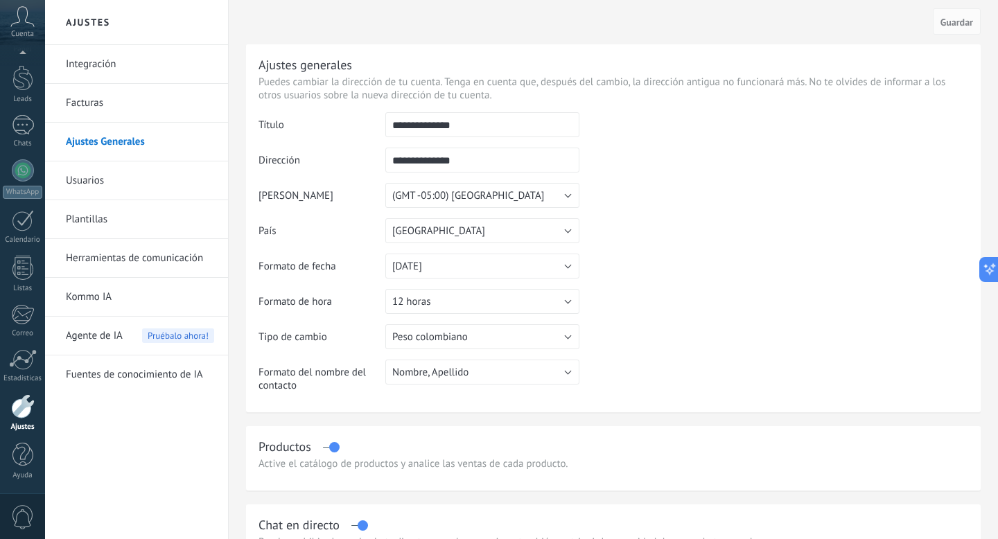
click at [94, 268] on link "Herramientas de comunicación" at bounding box center [140, 258] width 148 height 39
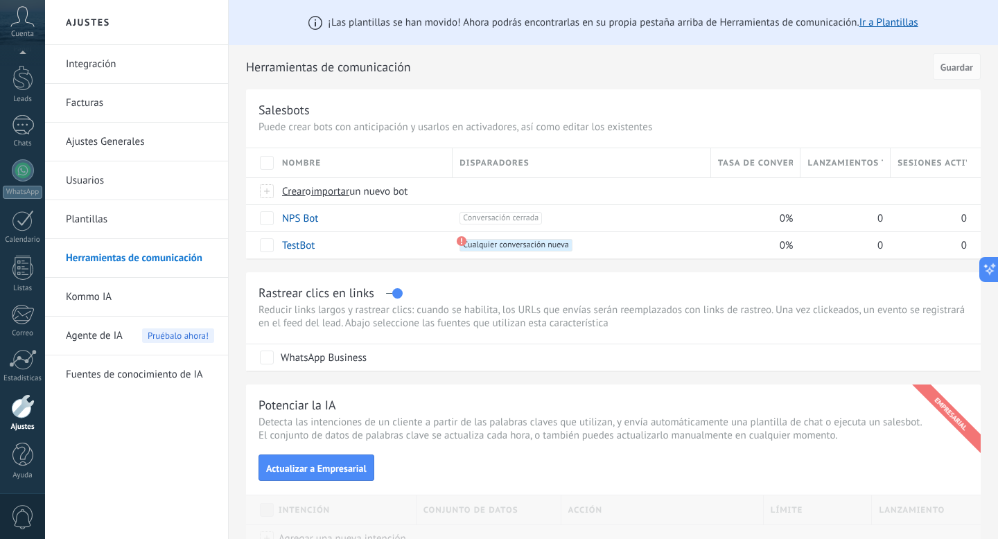
click at [105, 213] on link "Plantillas" at bounding box center [140, 219] width 148 height 39
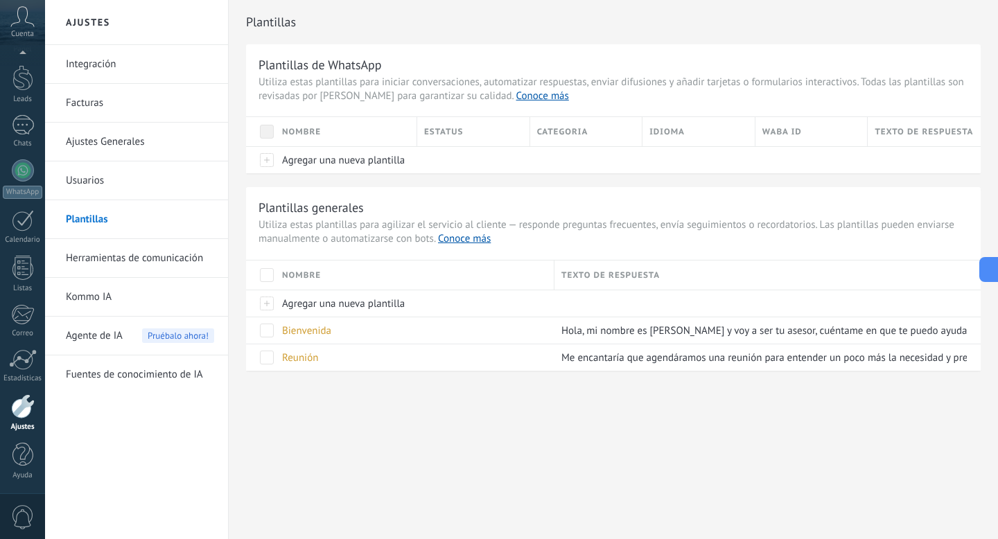
click at [123, 123] on link "Ajustes Generales" at bounding box center [140, 142] width 148 height 39
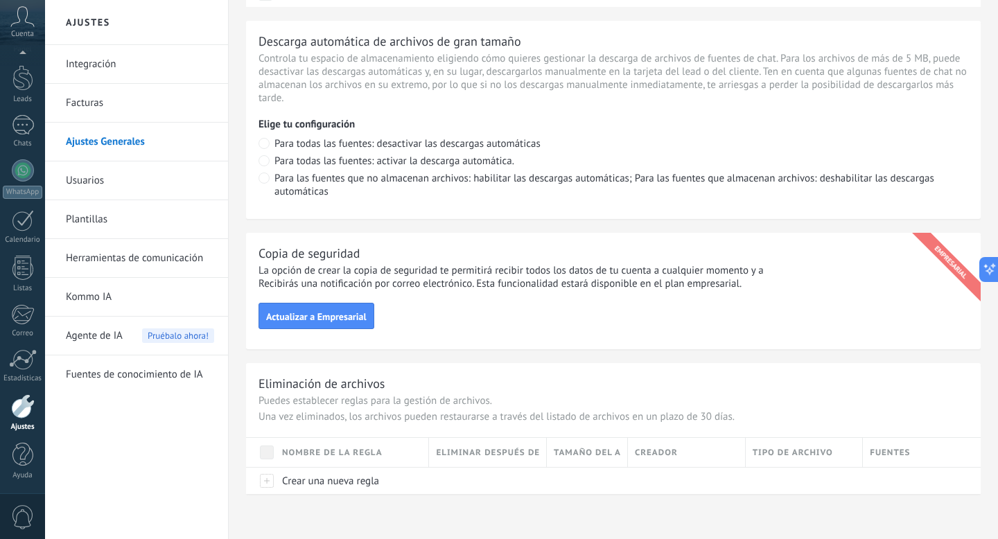
scroll to position [986, 0]
click at [118, 381] on link "Fuentes de conocimiento de IA" at bounding box center [140, 375] width 148 height 39
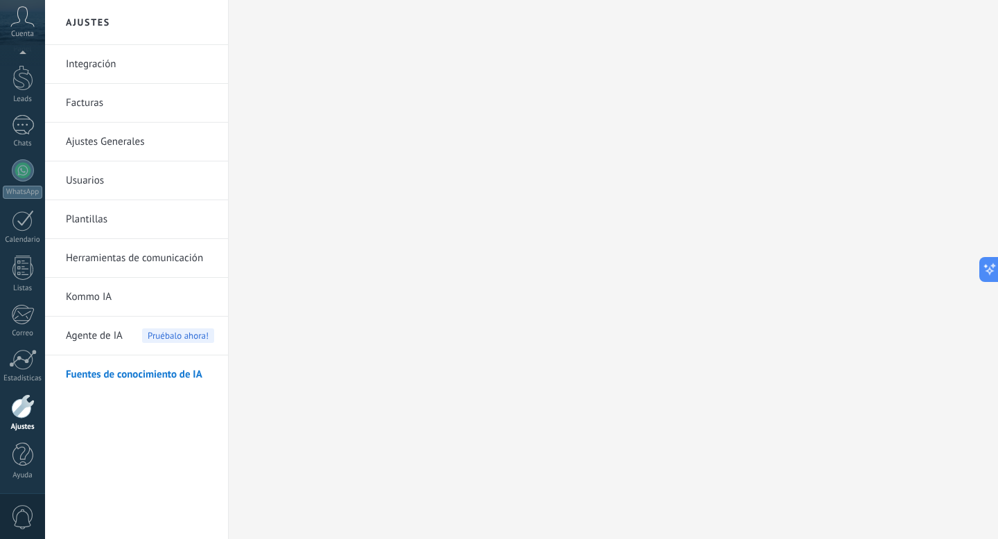
click at [87, 285] on link "Kommo IA" at bounding box center [140, 297] width 148 height 39
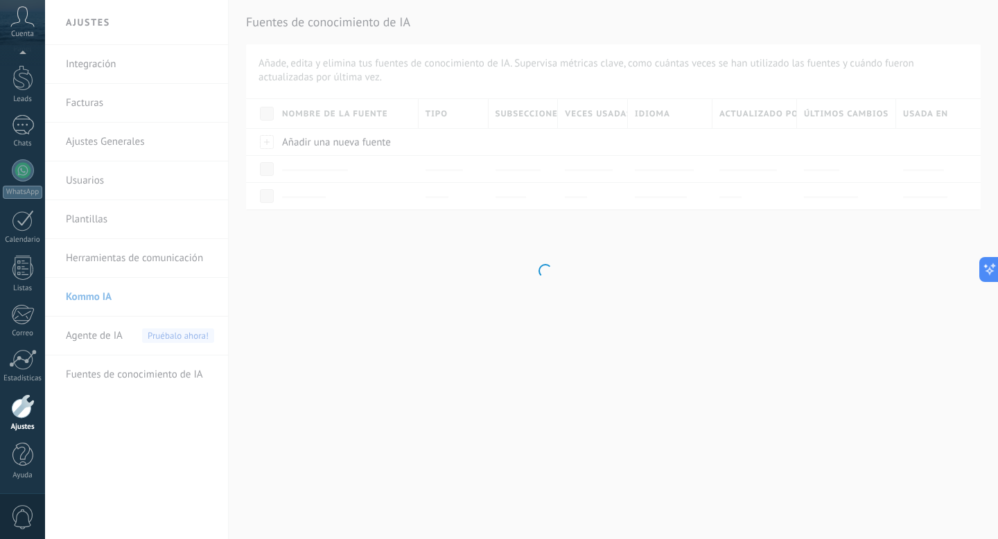
click at [127, 261] on body ".abccls-1,.abccls-2{fill-rule:evenodd}.abccls-2{fill:#fff} .abfcls-1{fill:none}…" at bounding box center [499, 269] width 998 height 539
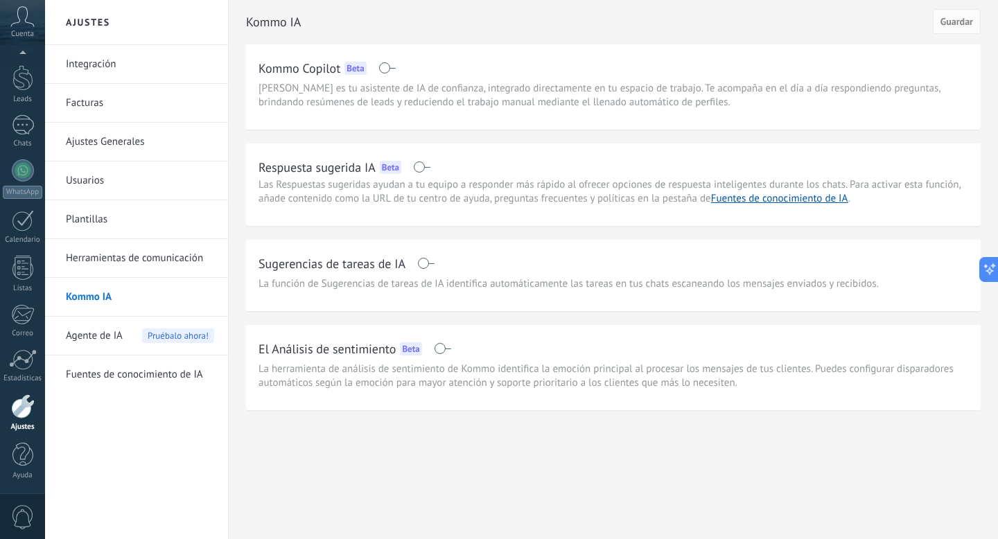
click at [154, 258] on link "Herramientas de comunicación" at bounding box center [140, 258] width 148 height 39
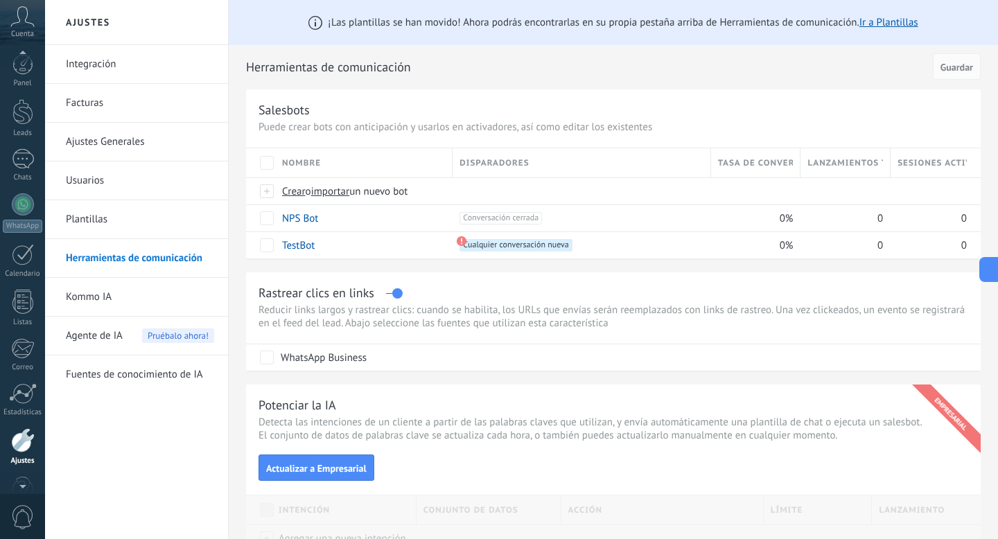
click at [119, 71] on link "Integración" at bounding box center [140, 64] width 148 height 39
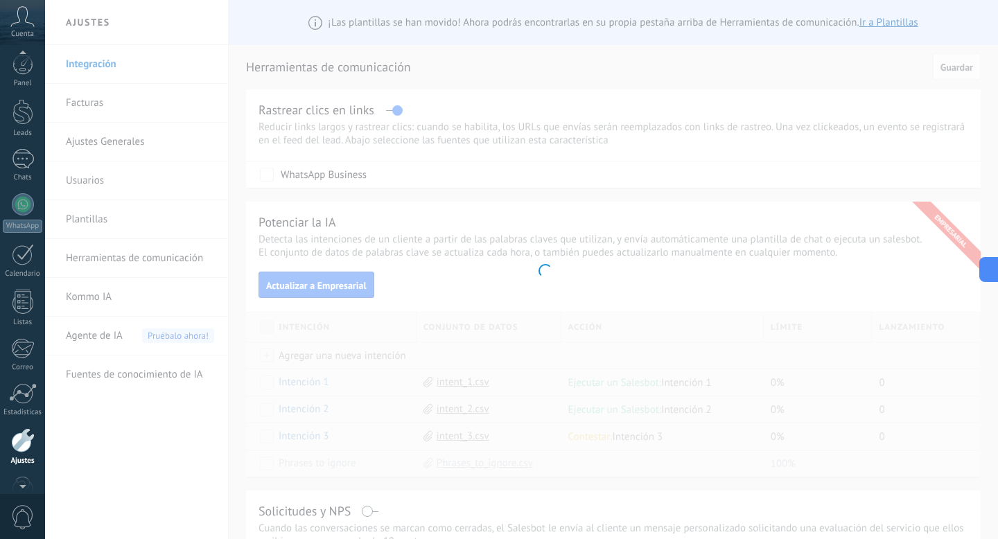
scroll to position [37, 0]
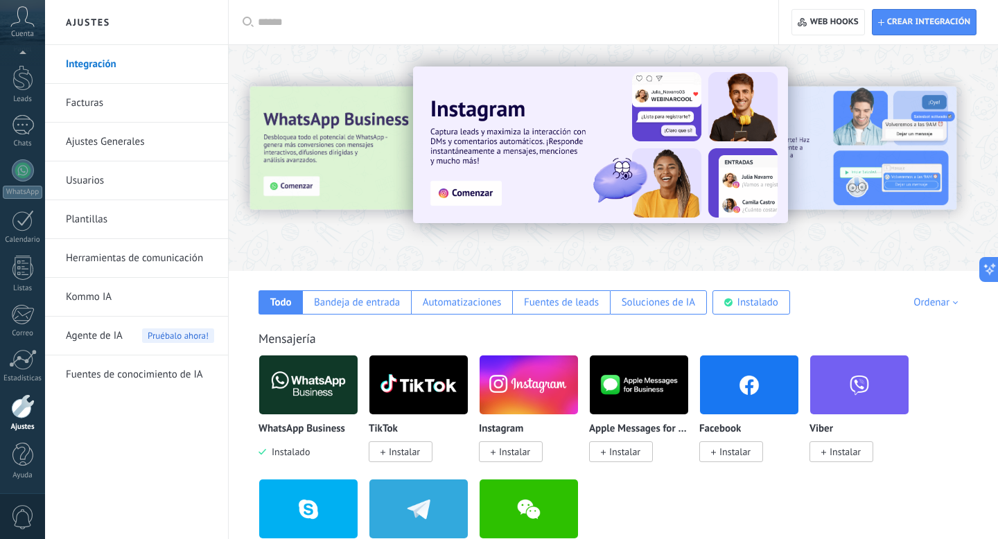
click at [112, 97] on link "Facturas" at bounding box center [140, 103] width 148 height 39
click at [365, 299] on div "Bandeja de entrada" at bounding box center [357, 302] width 86 height 13
